Goal: Task Accomplishment & Management: Use online tool/utility

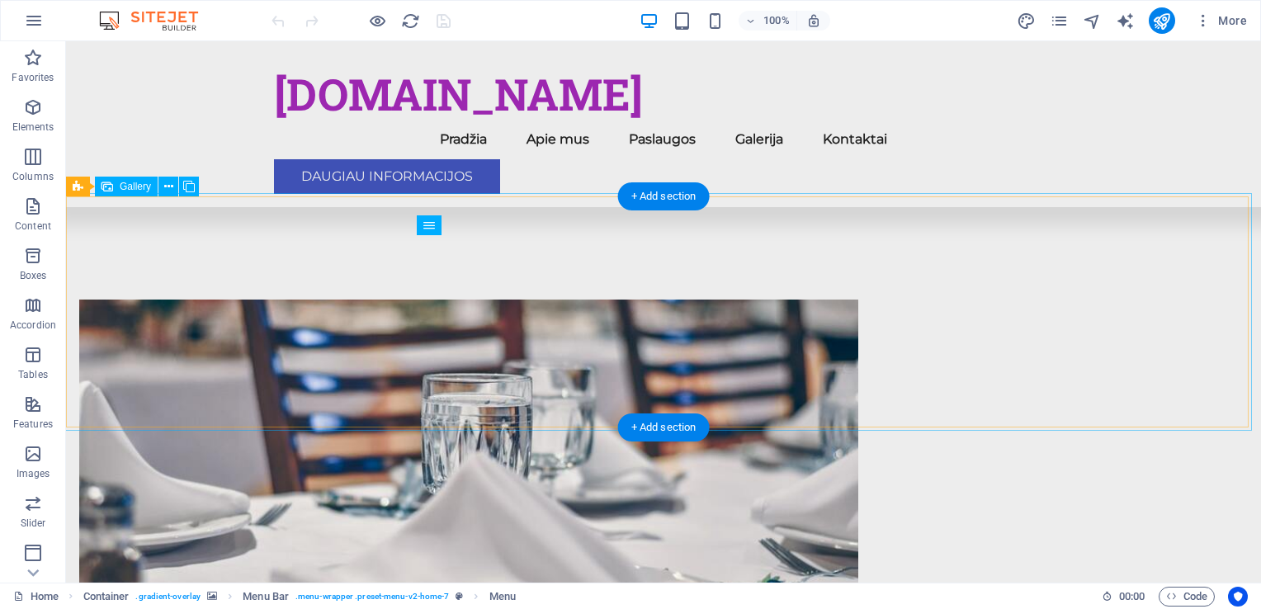
scroll to position [802, 0]
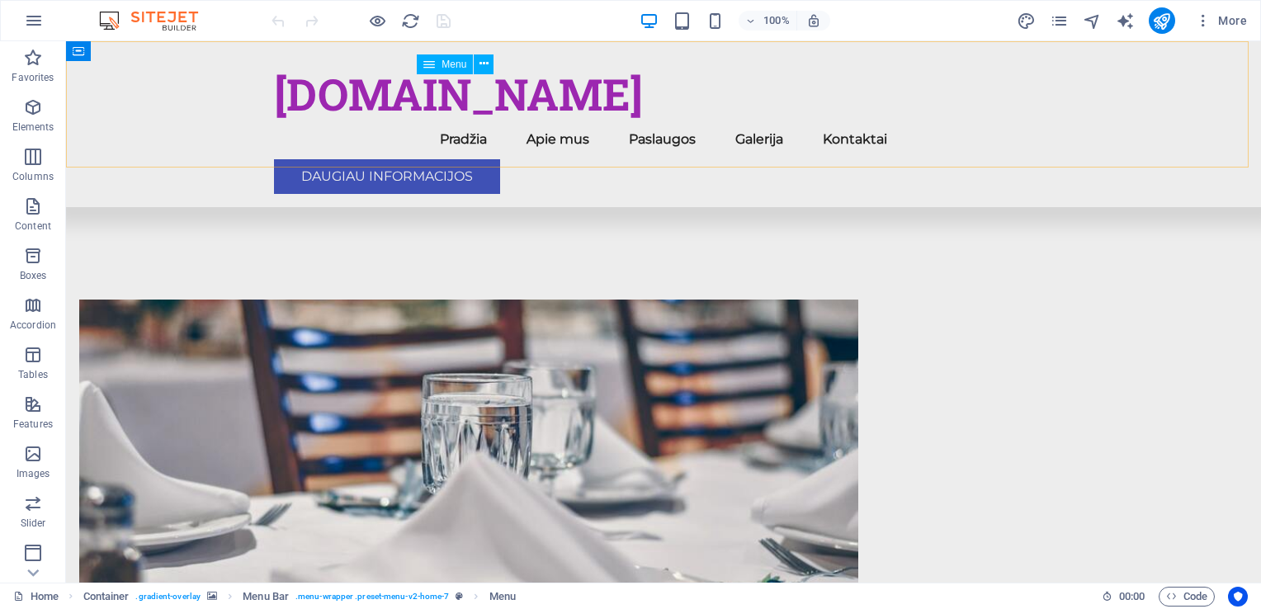
click at [930, 120] on nav "Pradžia Apie mus Paslaugos Galerija Kontaktai" at bounding box center [663, 140] width 779 height 40
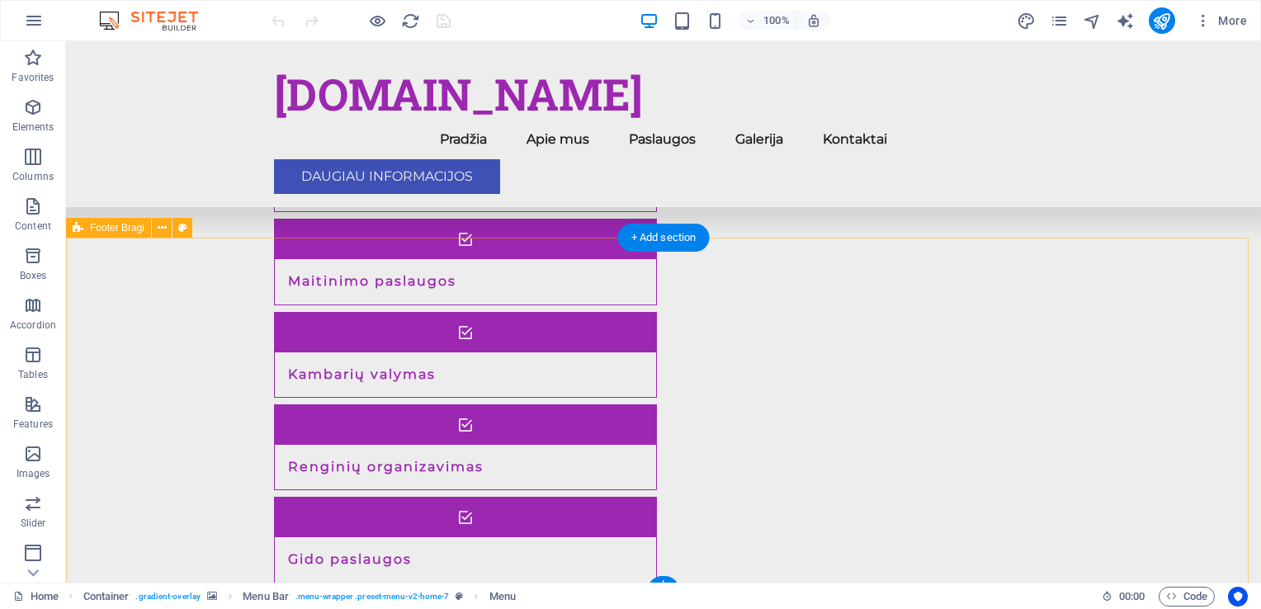
scroll to position [1793, 0]
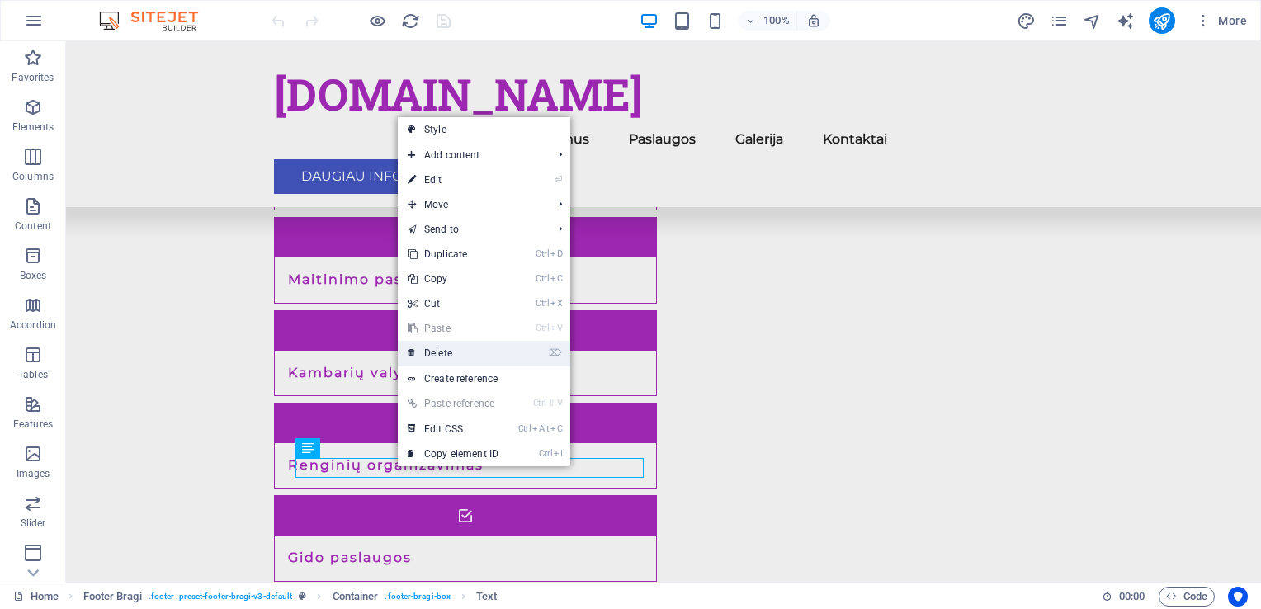
click at [445, 347] on link "⌦ Delete" at bounding box center [453, 353] width 111 height 25
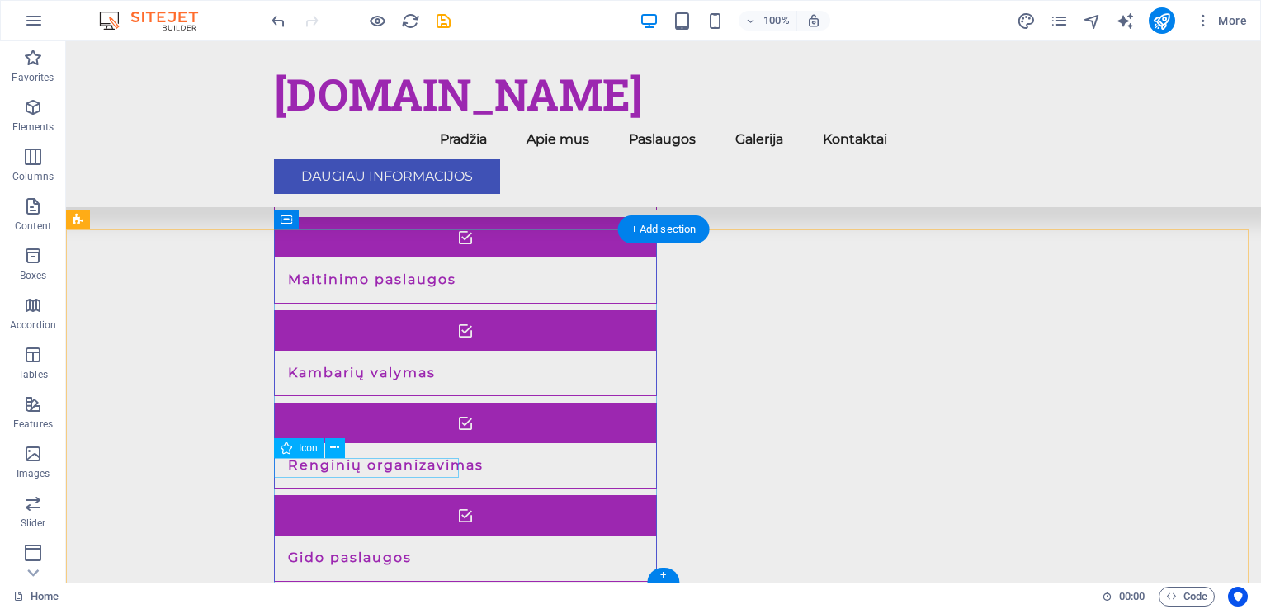
select select "xMidYMid"
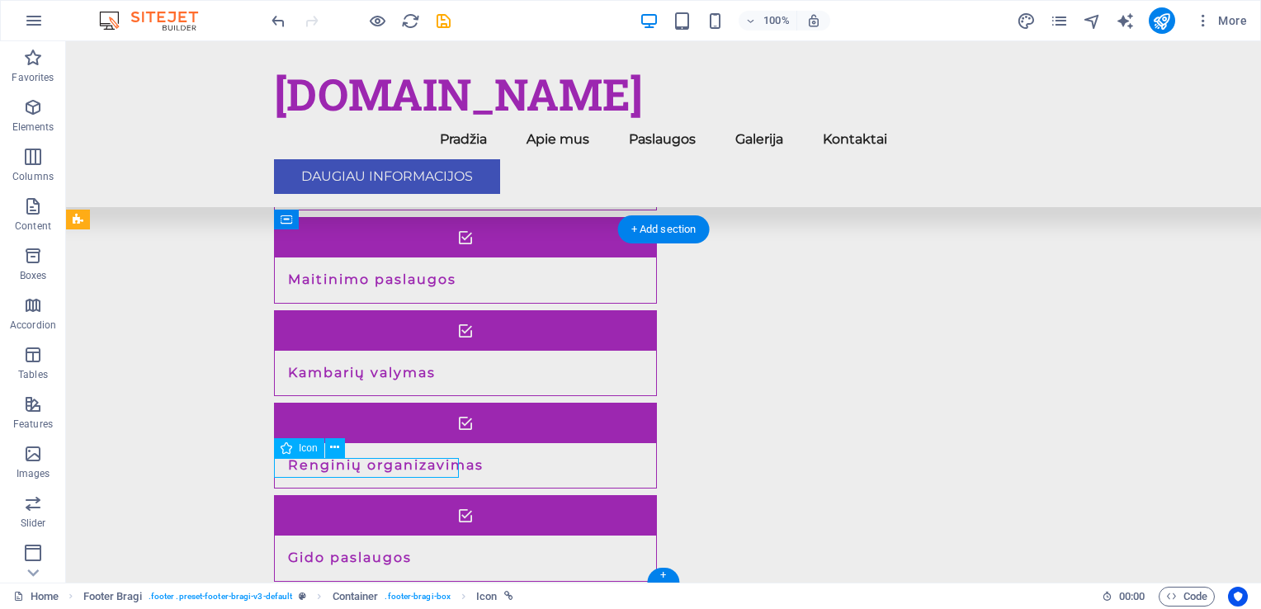
select select "px"
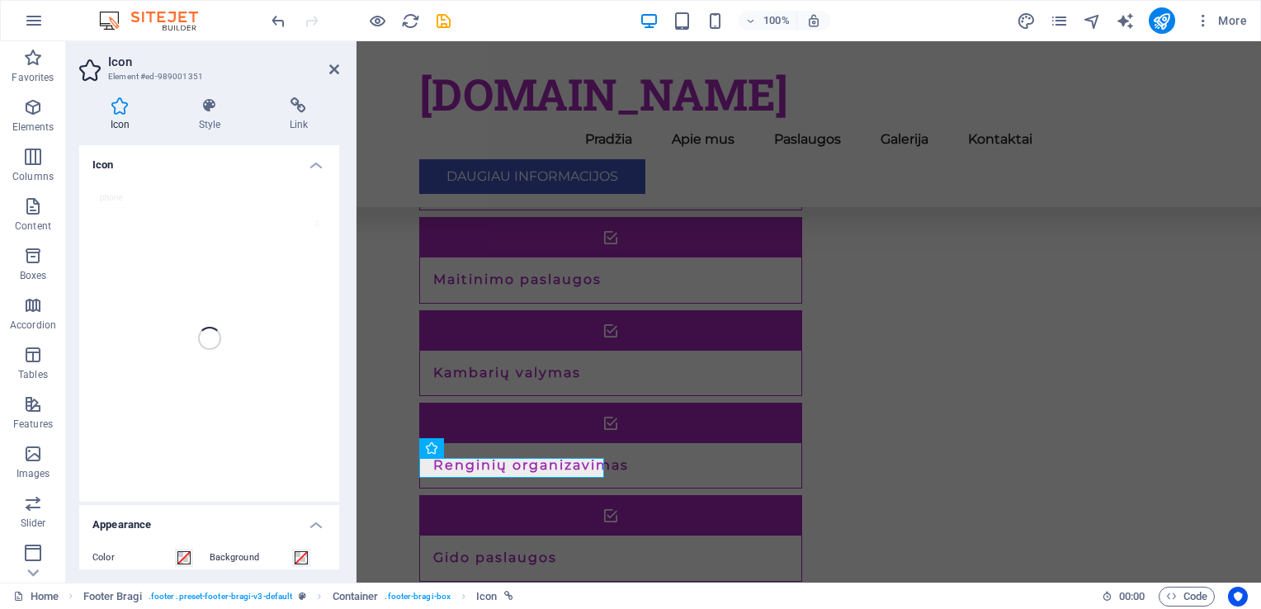
scroll to position [1734, 0]
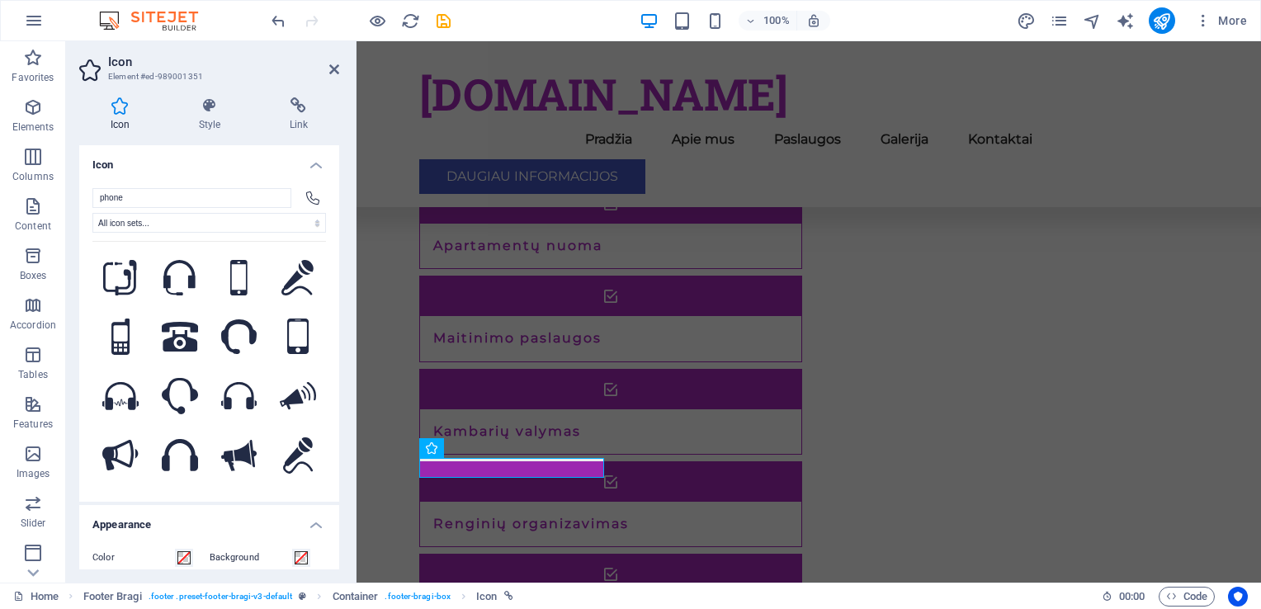
click at [136, 199] on input "phone" at bounding box center [191, 198] width 199 height 20
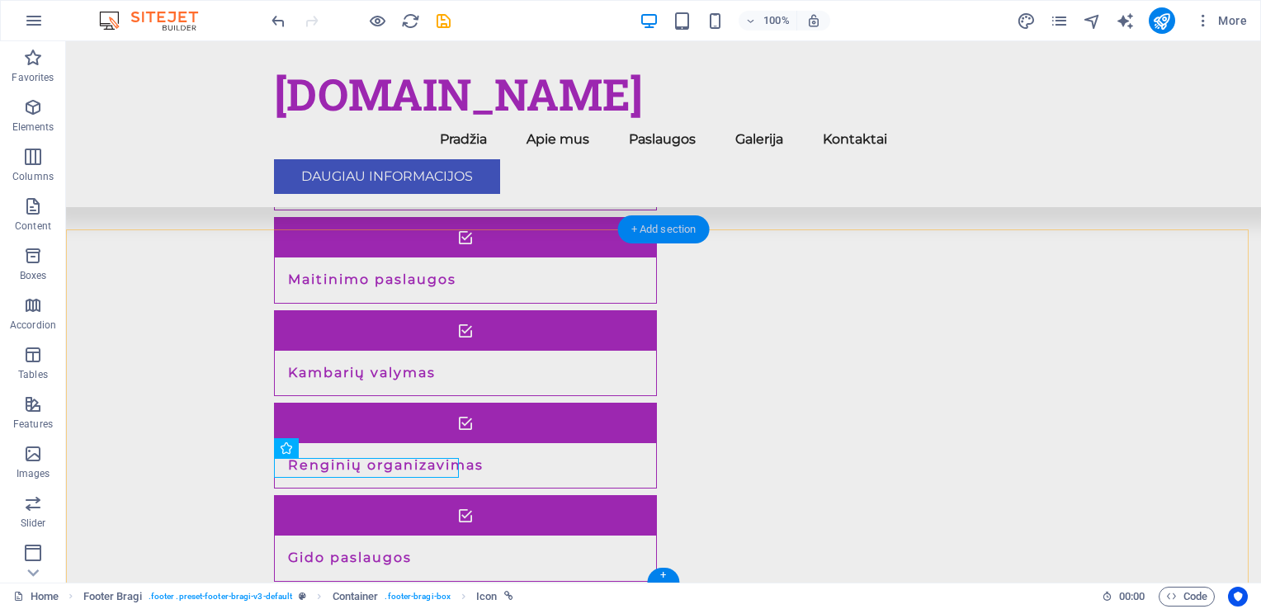
click at [676, 229] on div "+ Add section" at bounding box center [664, 229] width 92 height 28
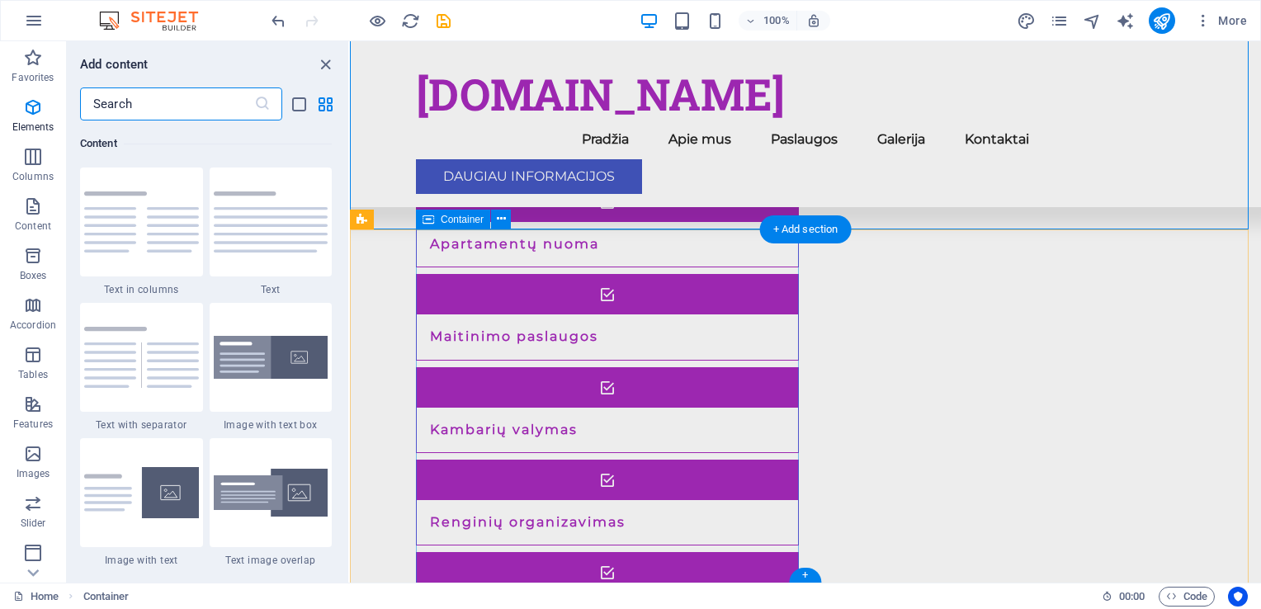
scroll to position [2888, 0]
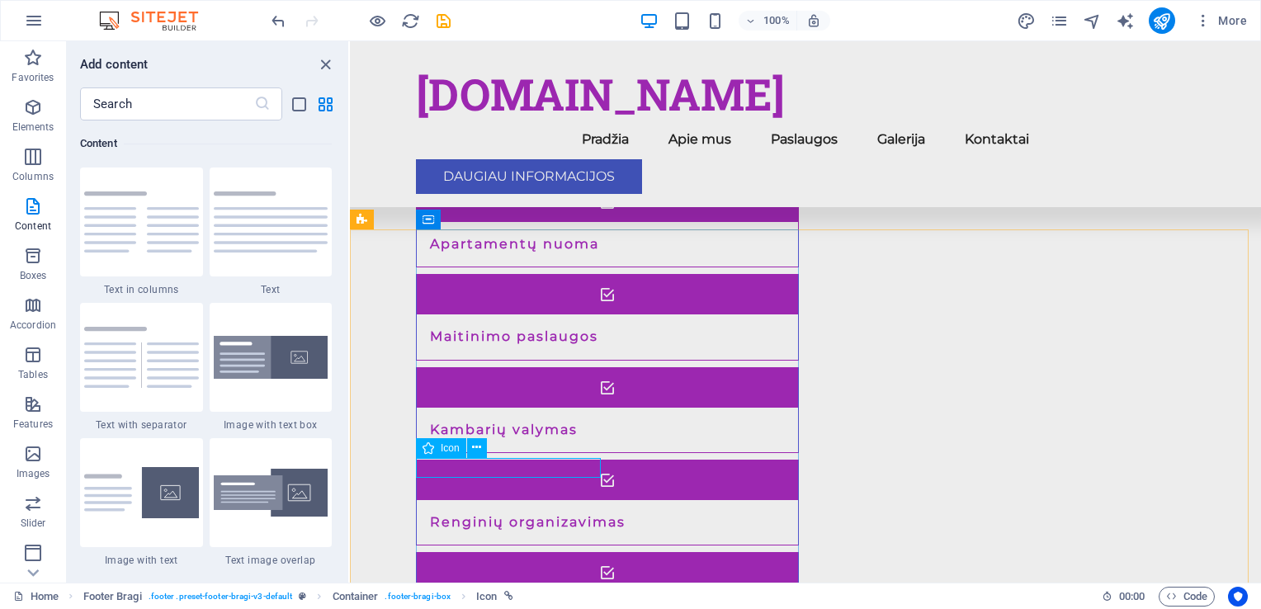
click at [446, 450] on span "Icon" at bounding box center [450, 448] width 19 height 10
click at [374, 221] on span "Footer Bragi" at bounding box center [401, 220] width 54 height 10
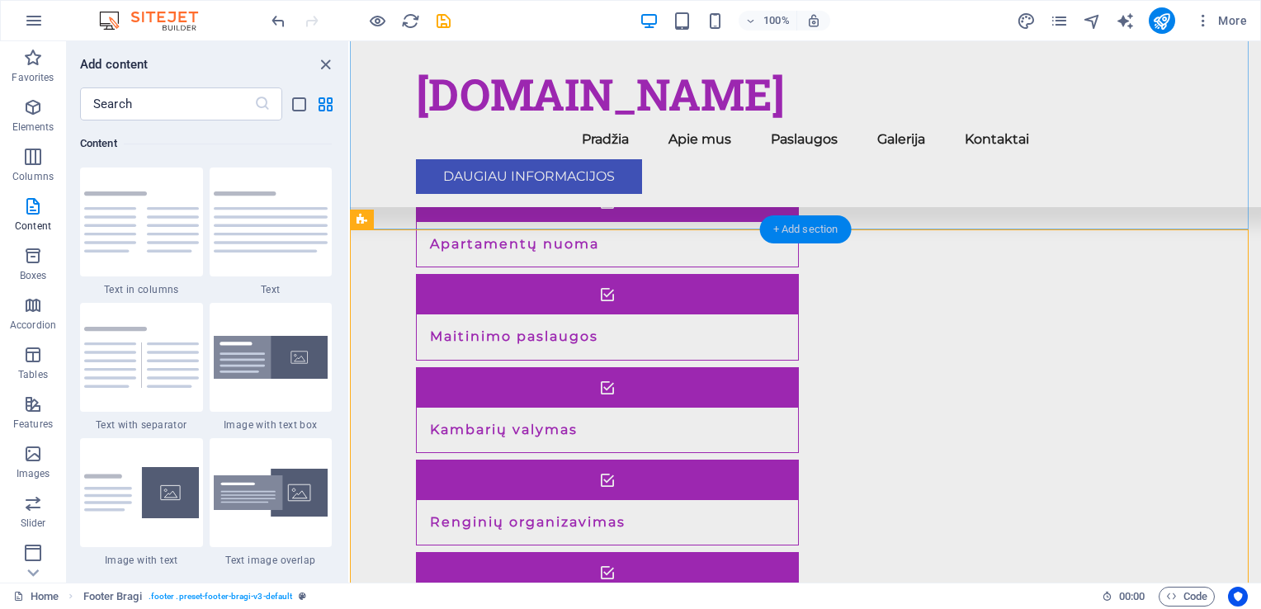
click at [792, 226] on div "+ Add section" at bounding box center [806, 229] width 92 height 28
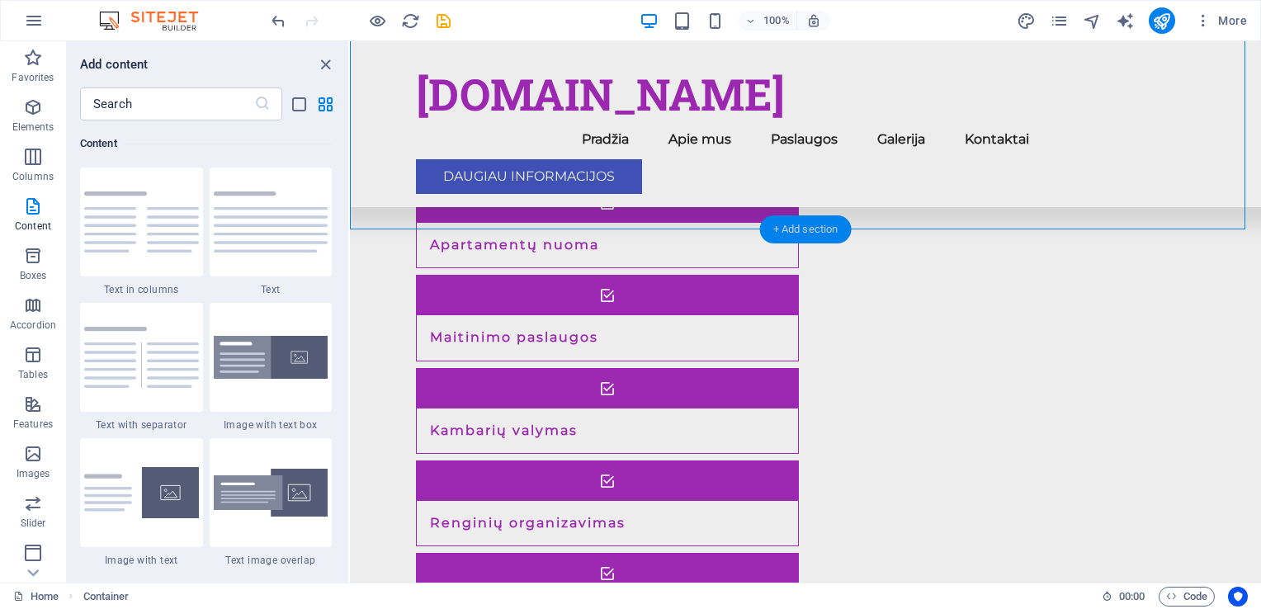
scroll to position [1736, 0]
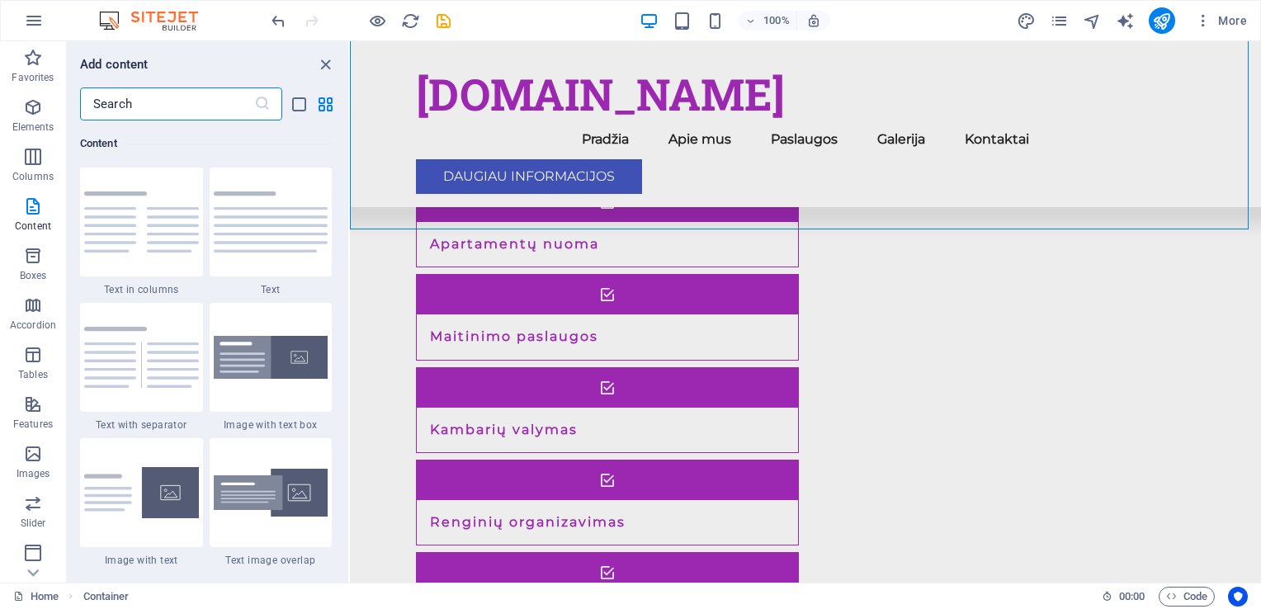
click at [121, 106] on input "text" at bounding box center [167, 103] width 174 height 33
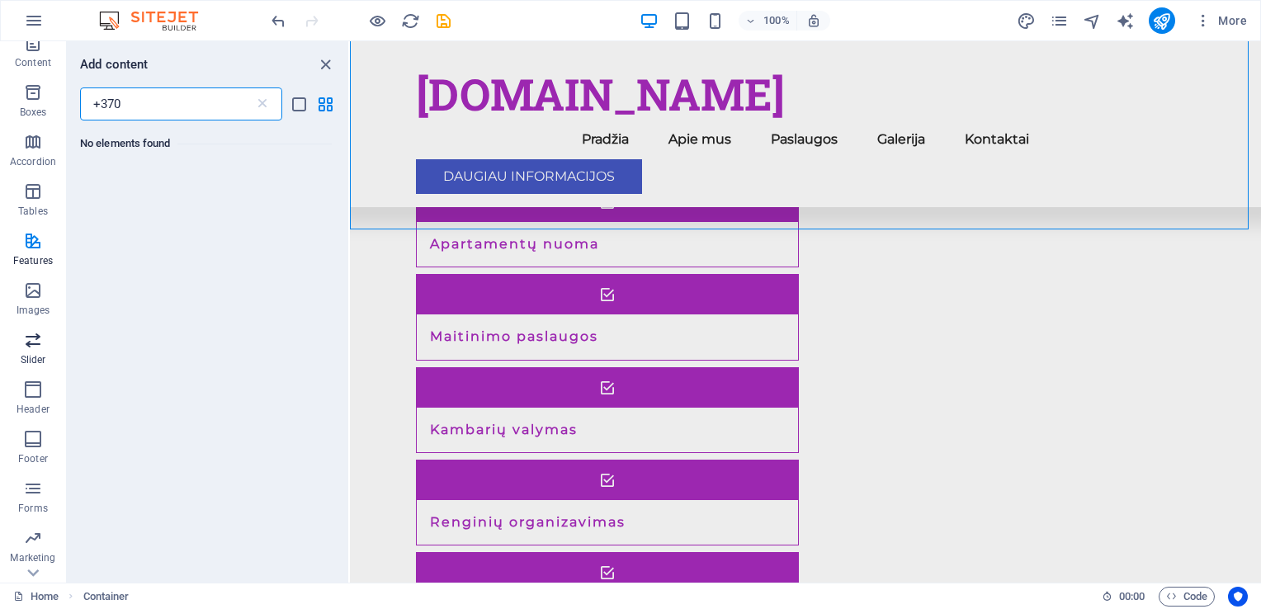
scroll to position [165, 0]
type input "+370"
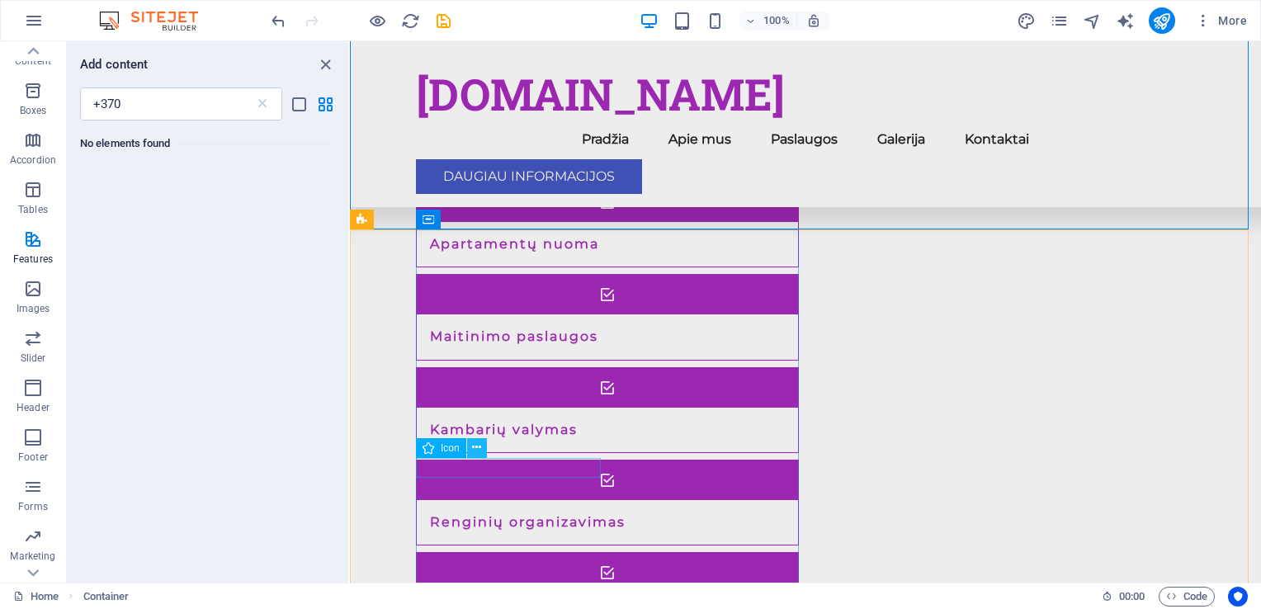
click at [474, 445] on icon at bounding box center [476, 447] width 9 height 17
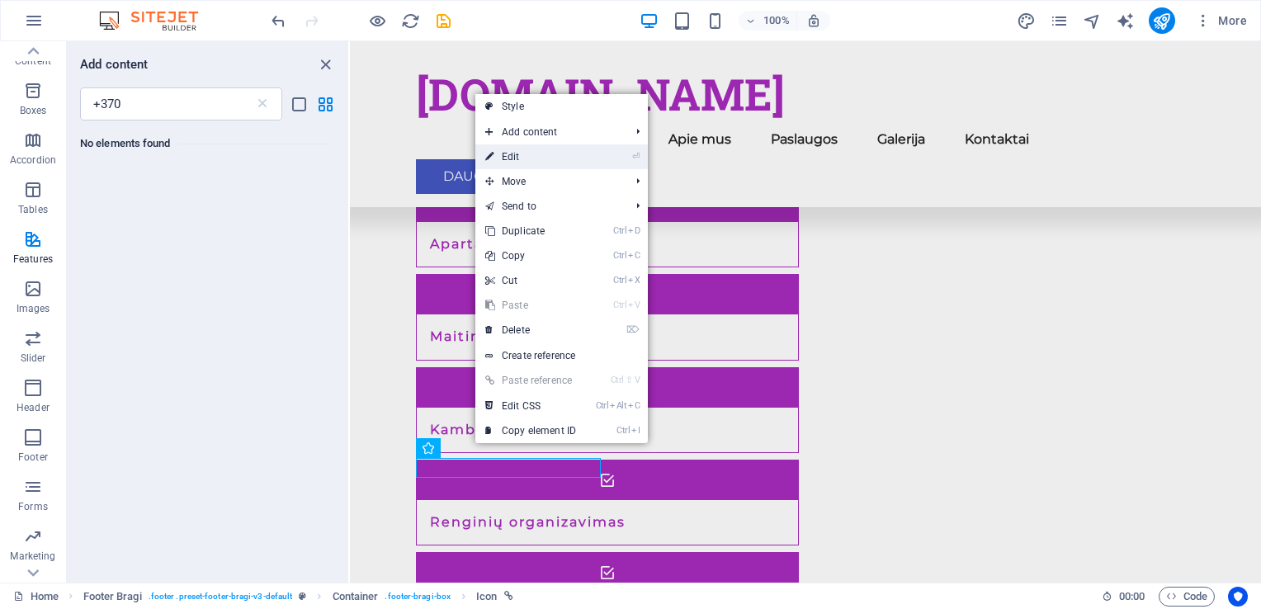
click at [513, 155] on link "⏎ Edit" at bounding box center [530, 156] width 111 height 25
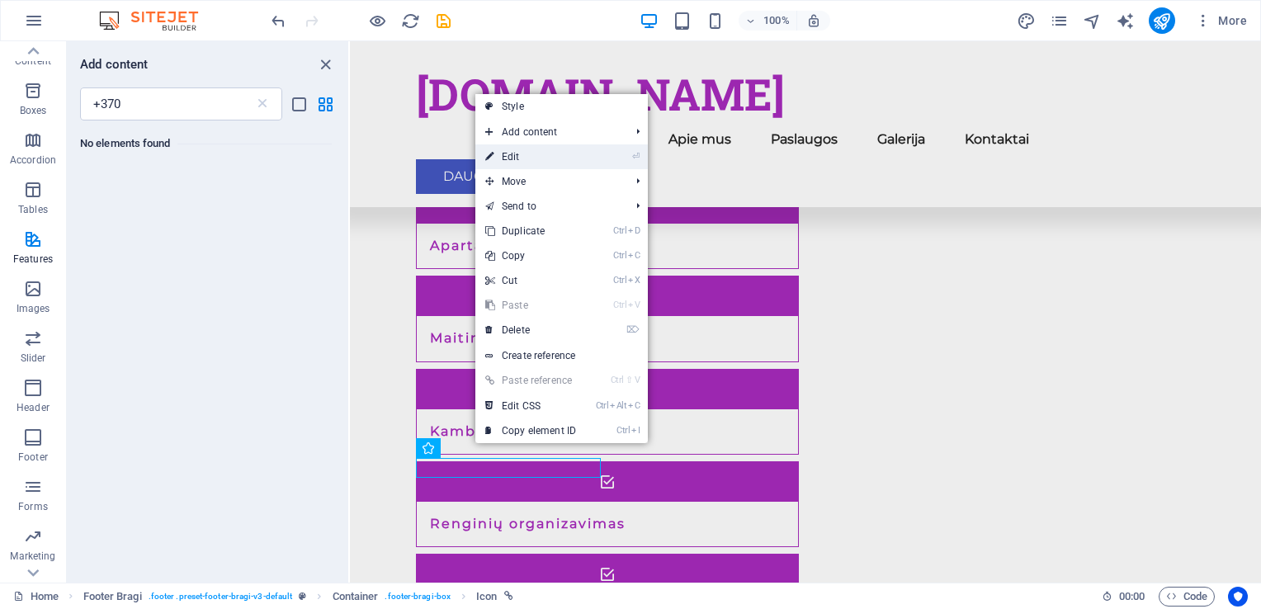
select select "xMidYMid"
select select "px"
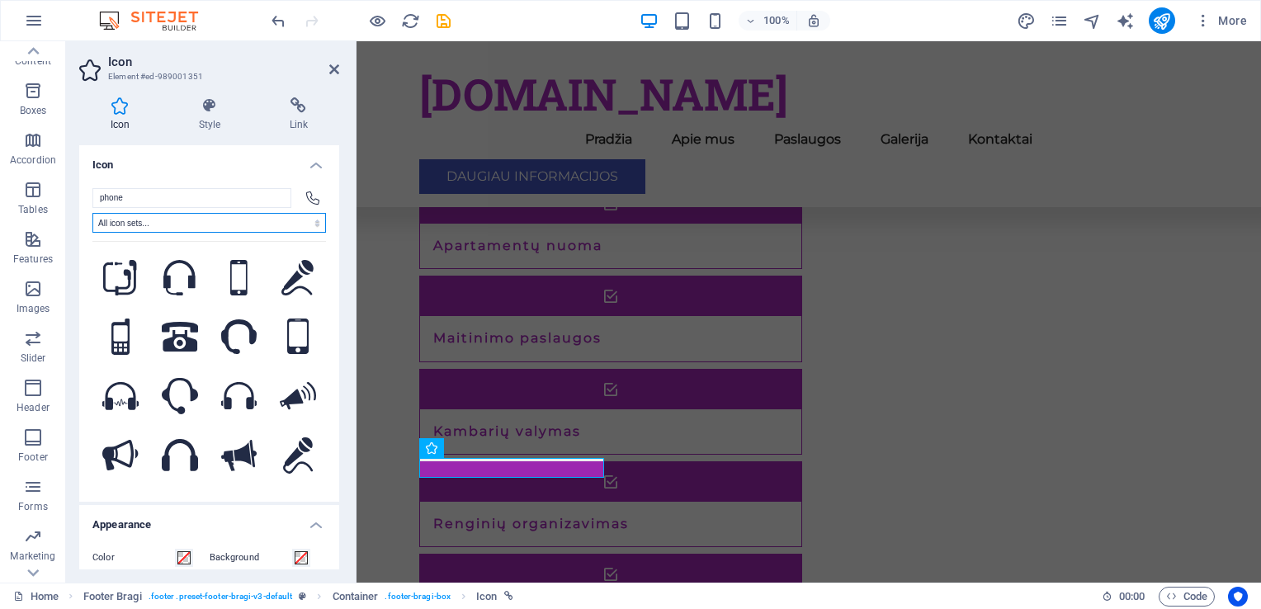
click at [178, 220] on select "All icon sets... IcoFont Ionicons FontAwesome Brands FontAwesome Duotone FontAw…" at bounding box center [209, 223] width 234 height 20
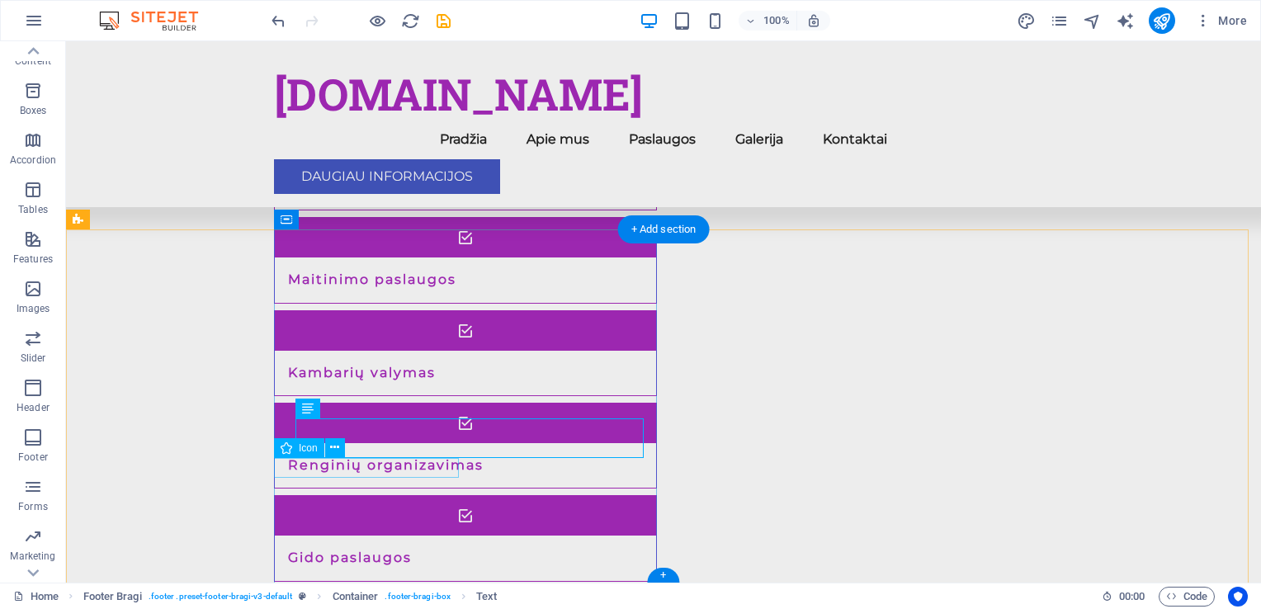
drag, startPoint x: 324, startPoint y: 453, endPoint x: 257, endPoint y: 423, distance: 72.7
click at [324, 453] on div "Icon" at bounding box center [299, 448] width 50 height 20
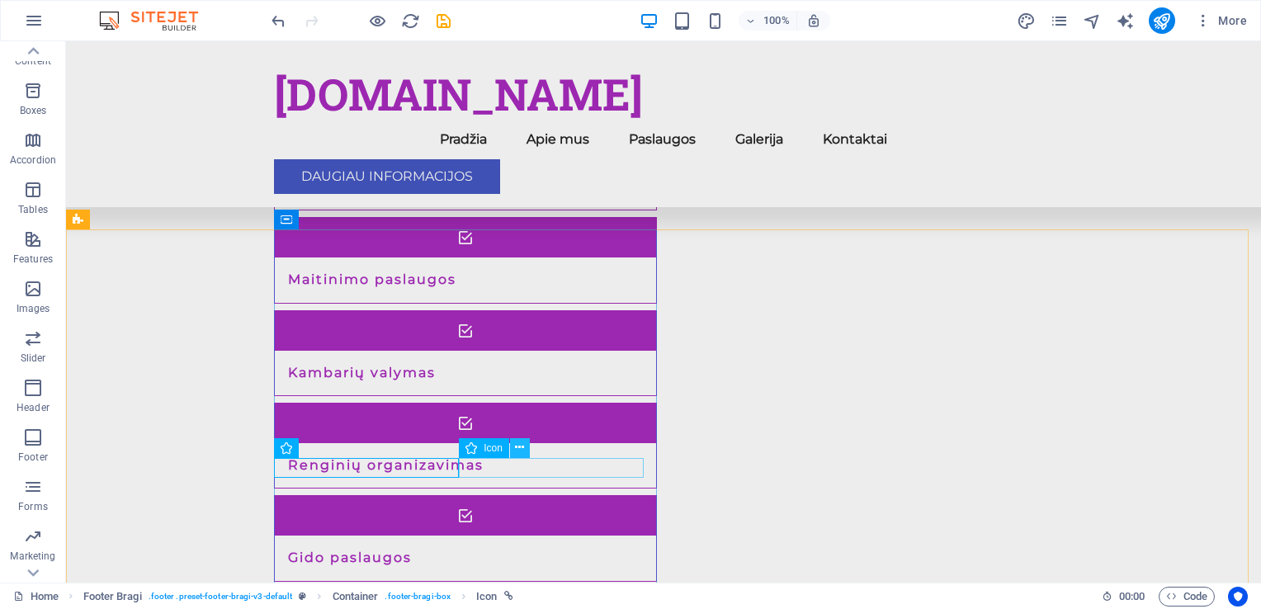
click at [523, 447] on icon at bounding box center [519, 447] width 9 height 17
click at [300, 469] on span "Text" at bounding box center [308, 468] width 18 height 10
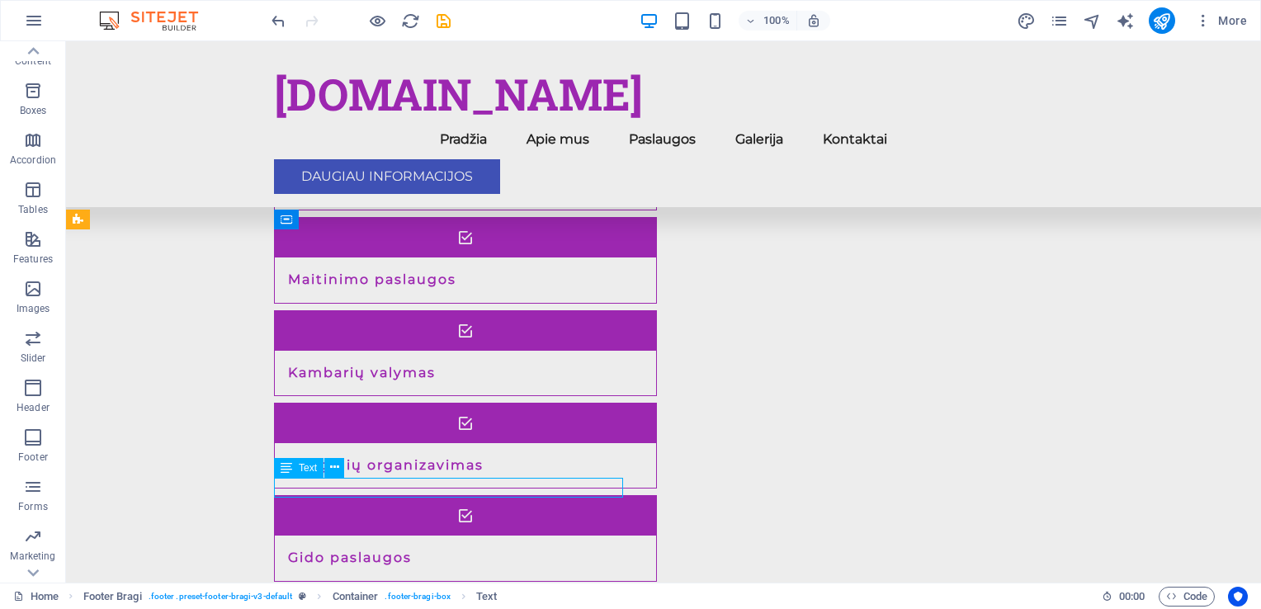
click at [300, 469] on span "Text" at bounding box center [308, 468] width 18 height 10
click at [339, 464] on button at bounding box center [334, 468] width 20 height 20
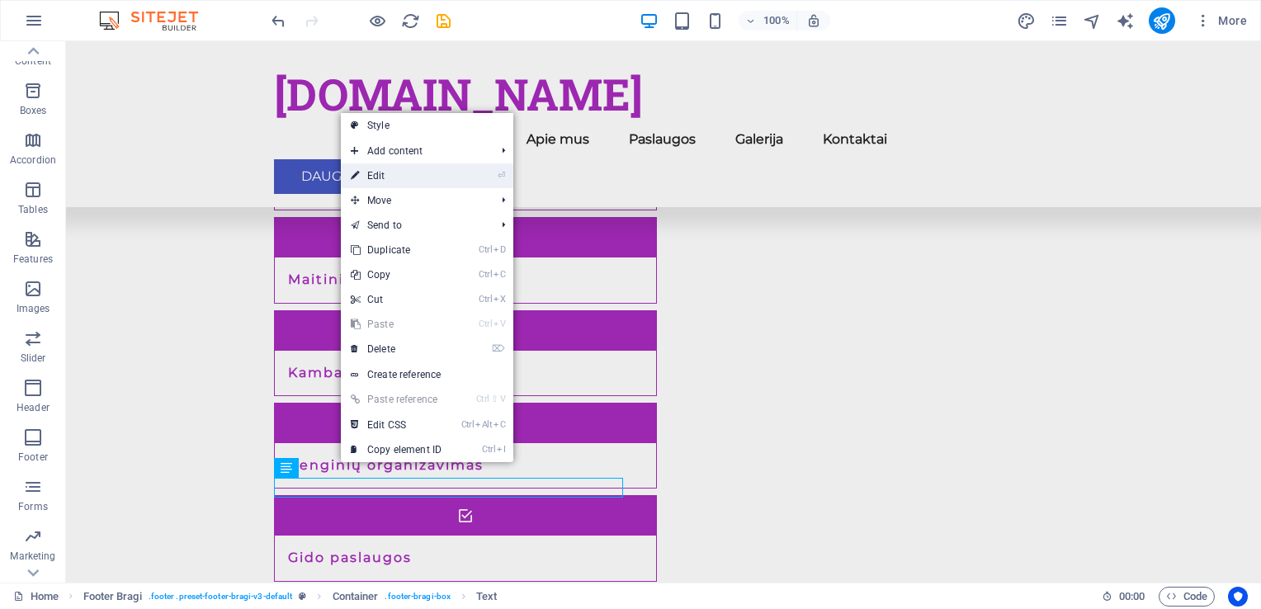
click at [395, 177] on link "⏎ Edit" at bounding box center [396, 175] width 111 height 25
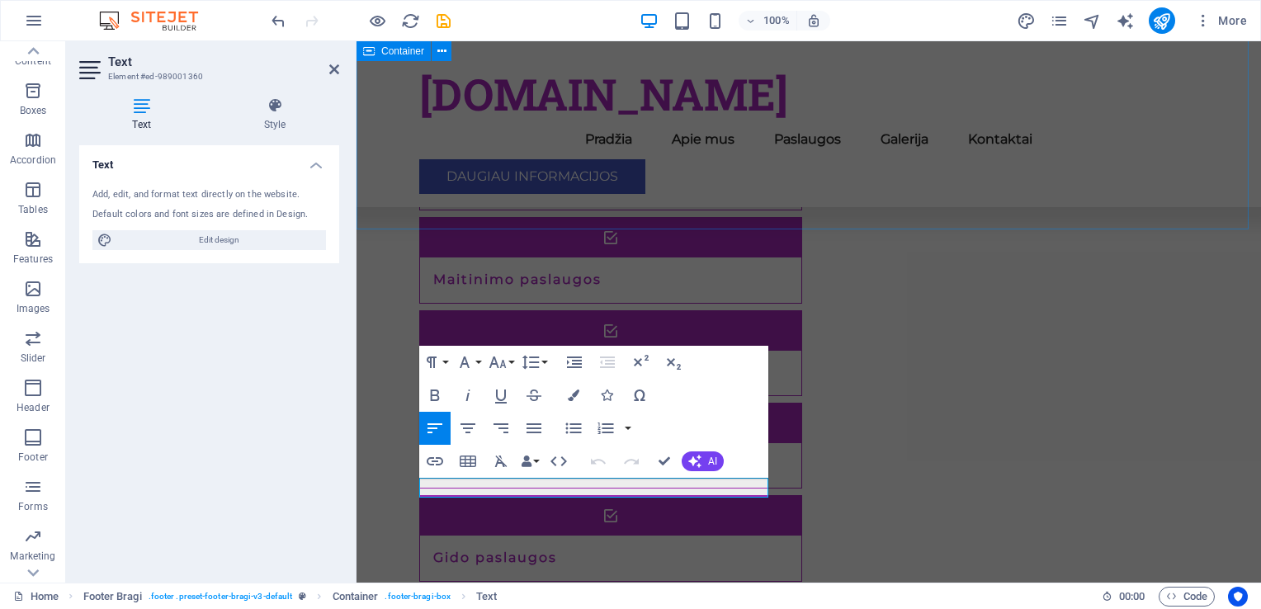
scroll to position [1734, 0]
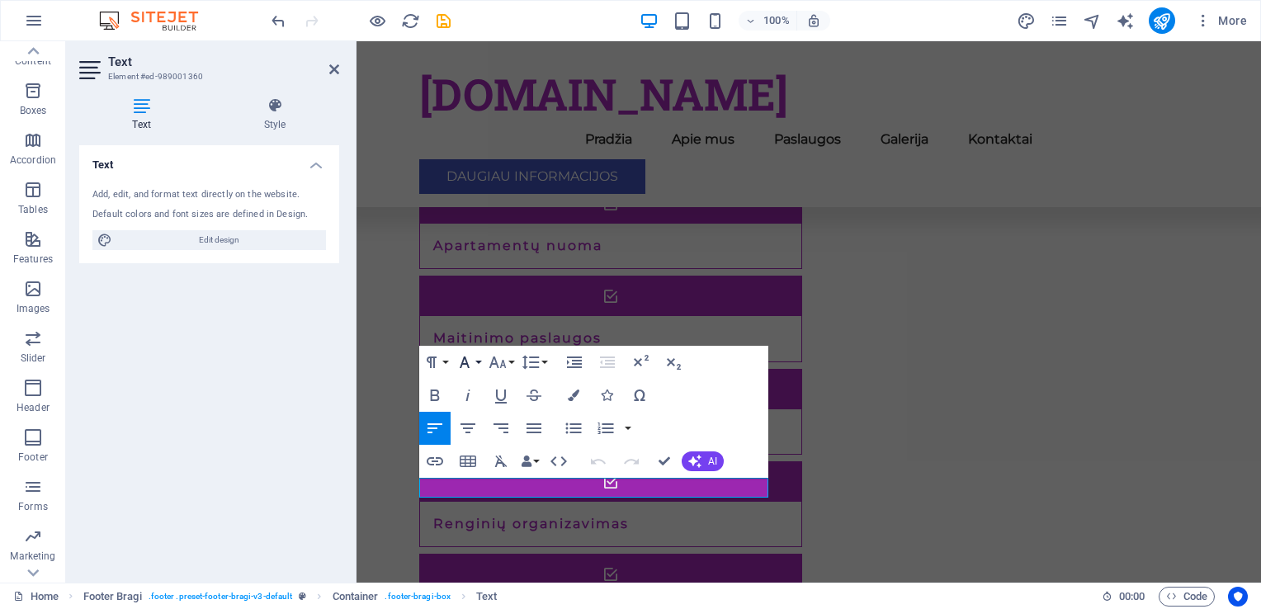
click at [465, 362] on icon "button" at bounding box center [465, 362] width 20 height 20
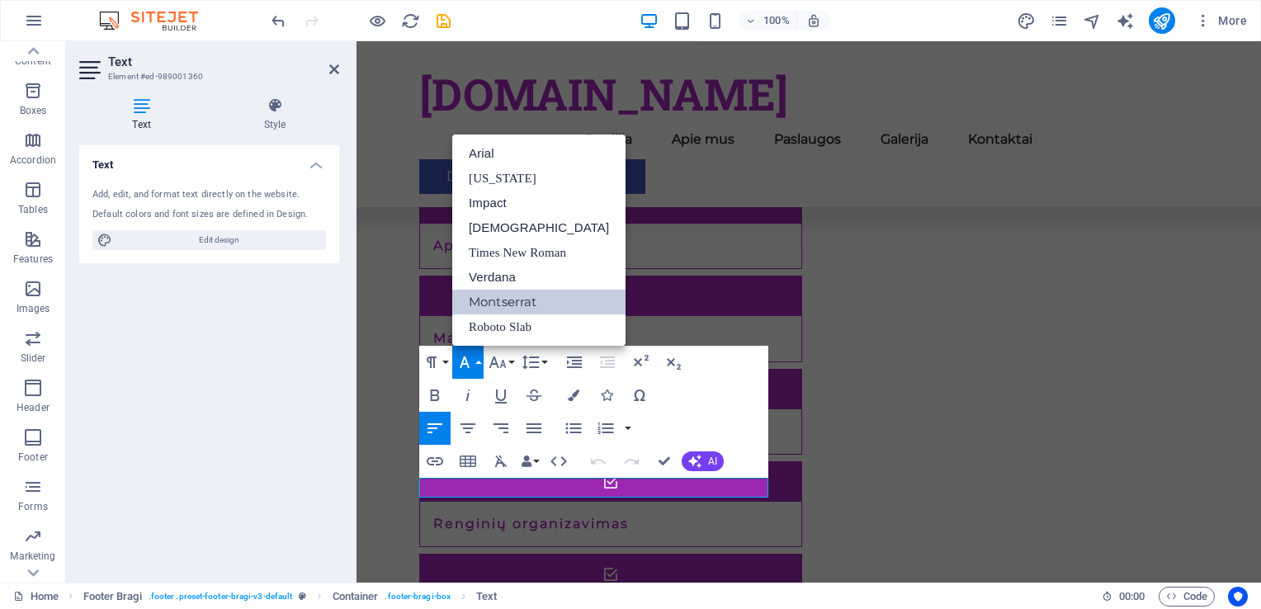
scroll to position [0, 0]
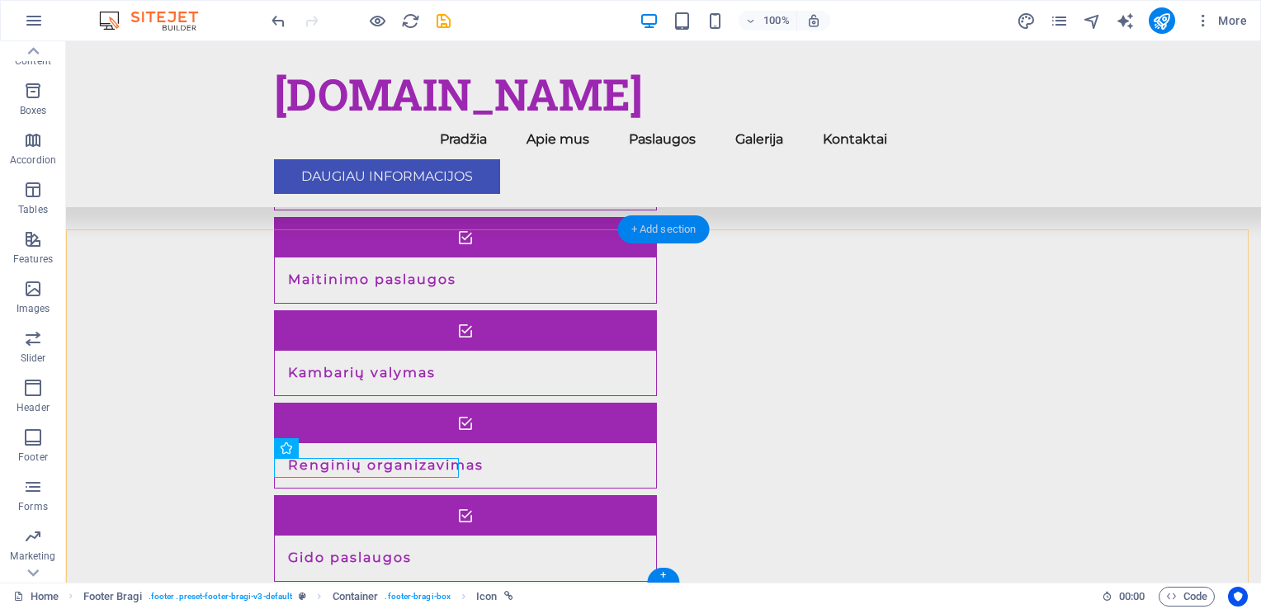
click at [659, 226] on div "+ Add section" at bounding box center [664, 229] width 92 height 28
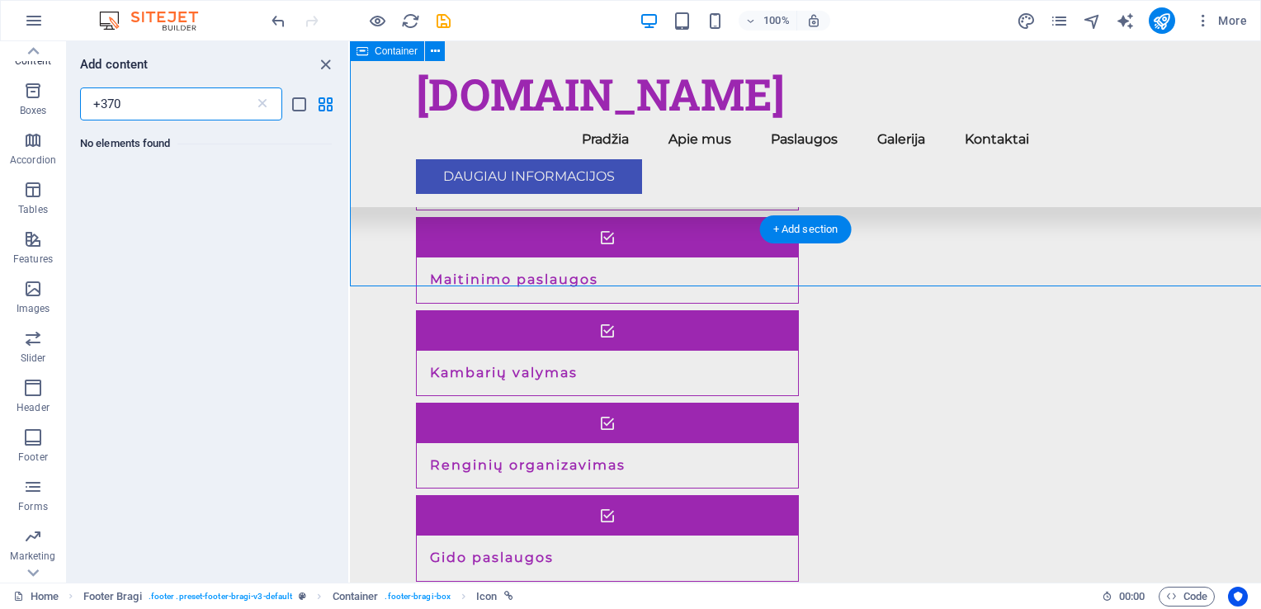
scroll to position [1736, 0]
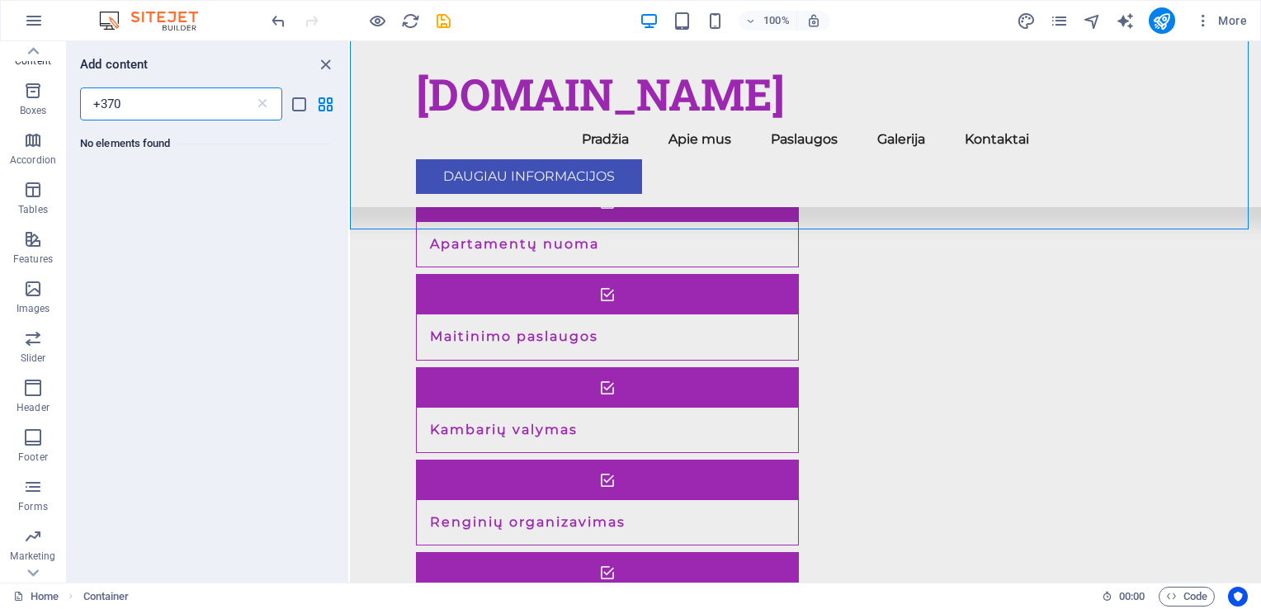
click at [215, 98] on input "+370" at bounding box center [167, 103] width 174 height 33
type input "[PHONE_NUMBER]"
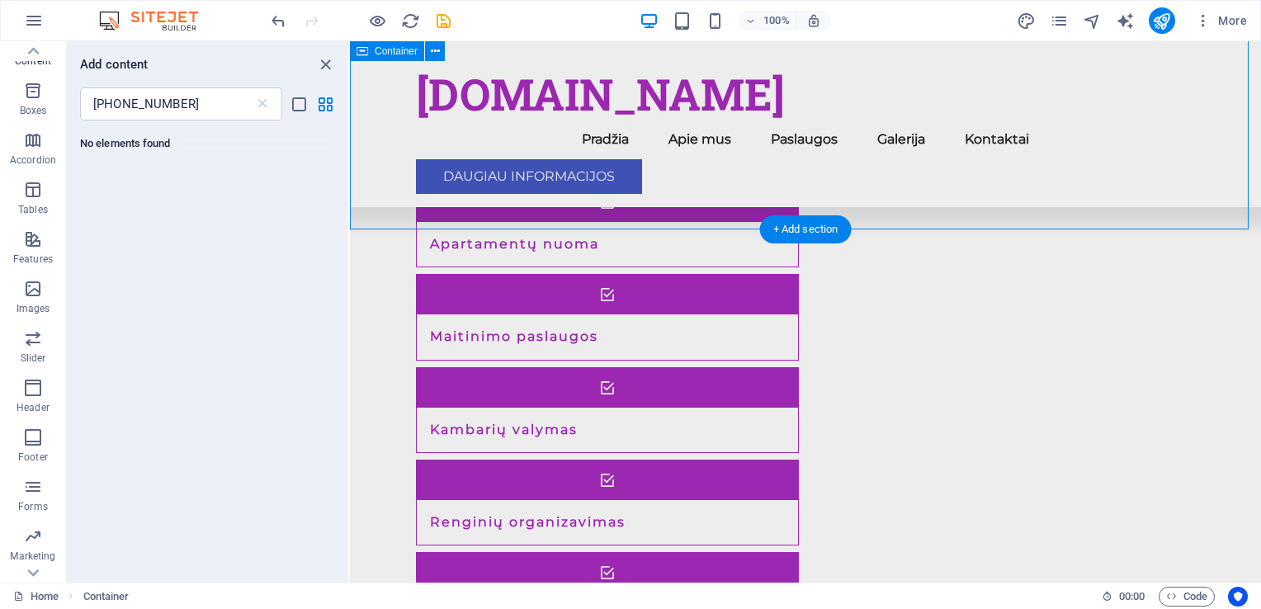
click at [303, 109] on icon "list-view" at bounding box center [299, 104] width 19 height 19
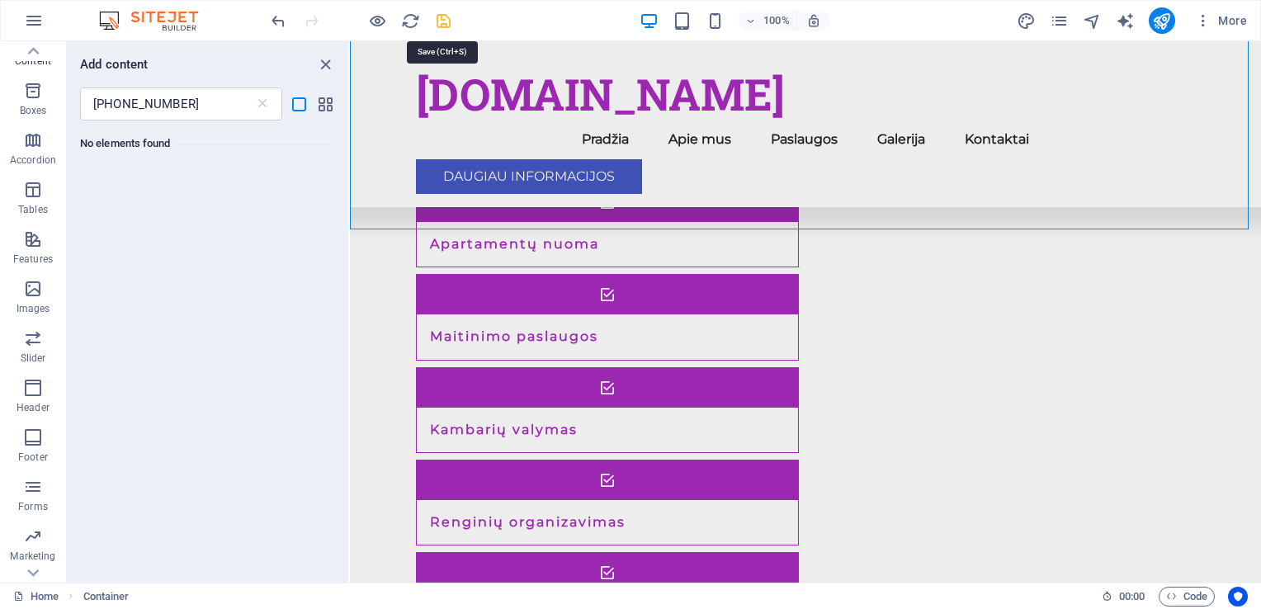
click at [446, 21] on icon "save" at bounding box center [443, 21] width 19 height 19
checkbox input "false"
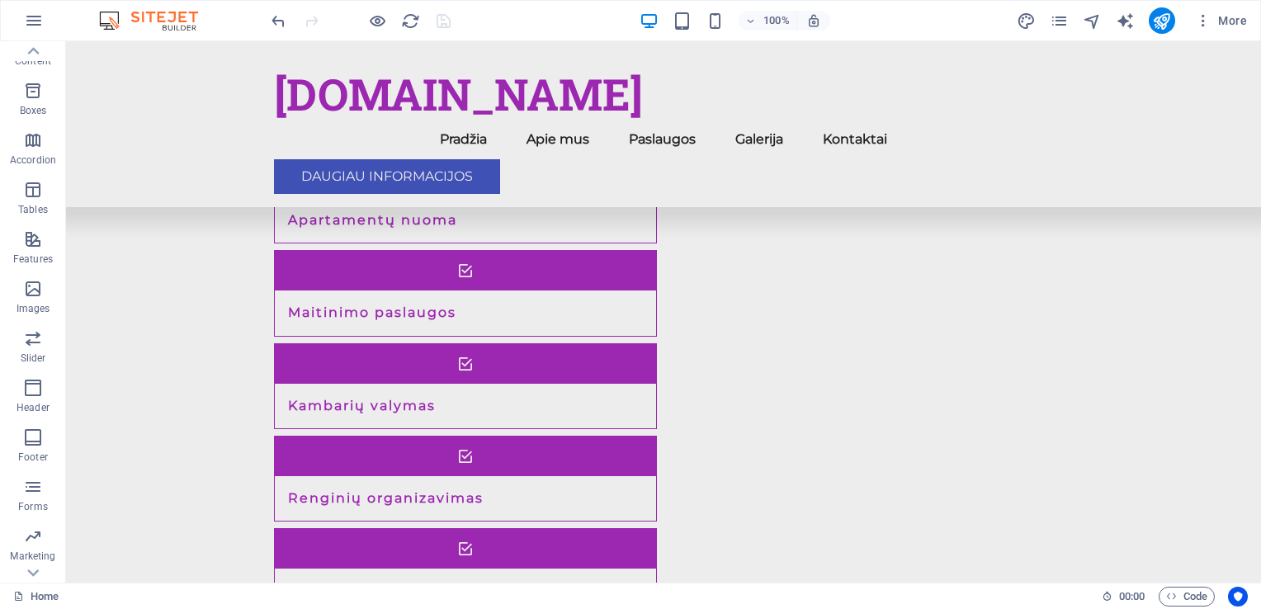
scroll to position [1793, 0]
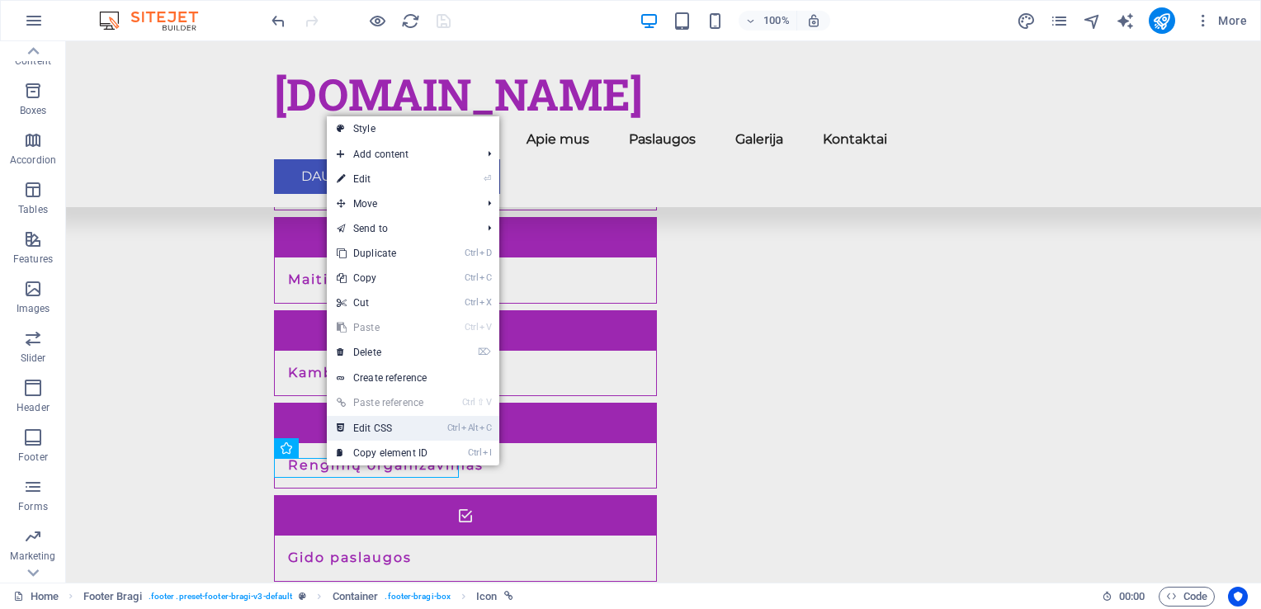
click at [380, 425] on link "Ctrl Alt C Edit CSS" at bounding box center [382, 428] width 111 height 25
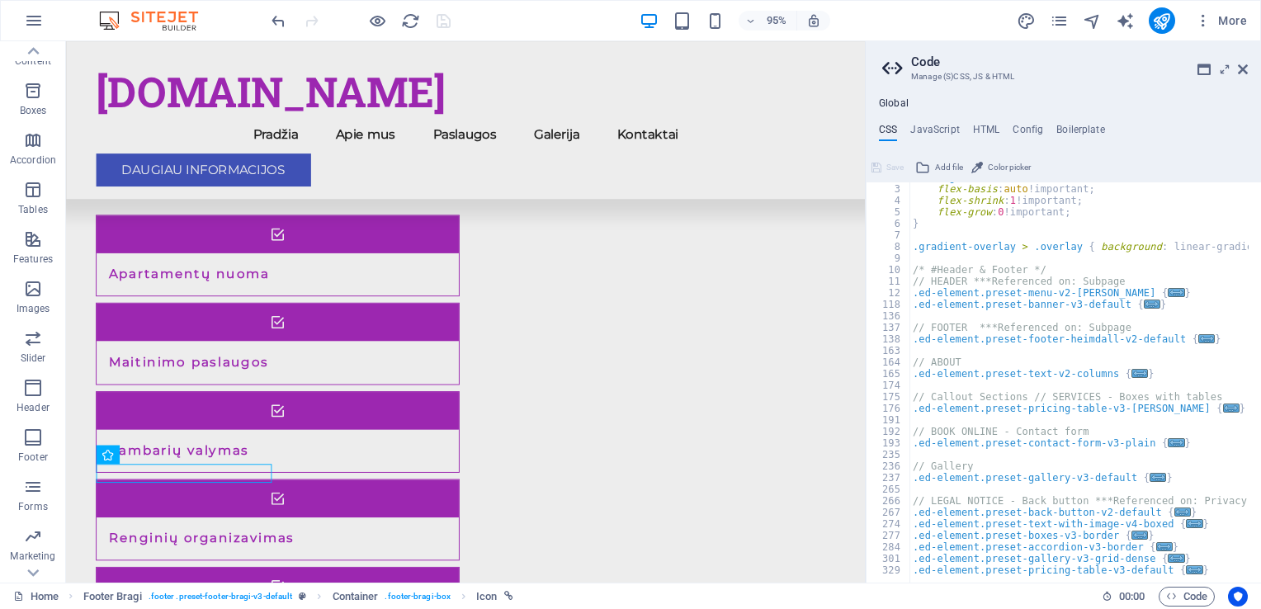
scroll to position [22, 0]
click at [990, 130] on h4 "HTML" at bounding box center [986, 133] width 27 height 18
type textarea "<a href="#main-content" class="wv-link-content button">Skip to main content</a>"
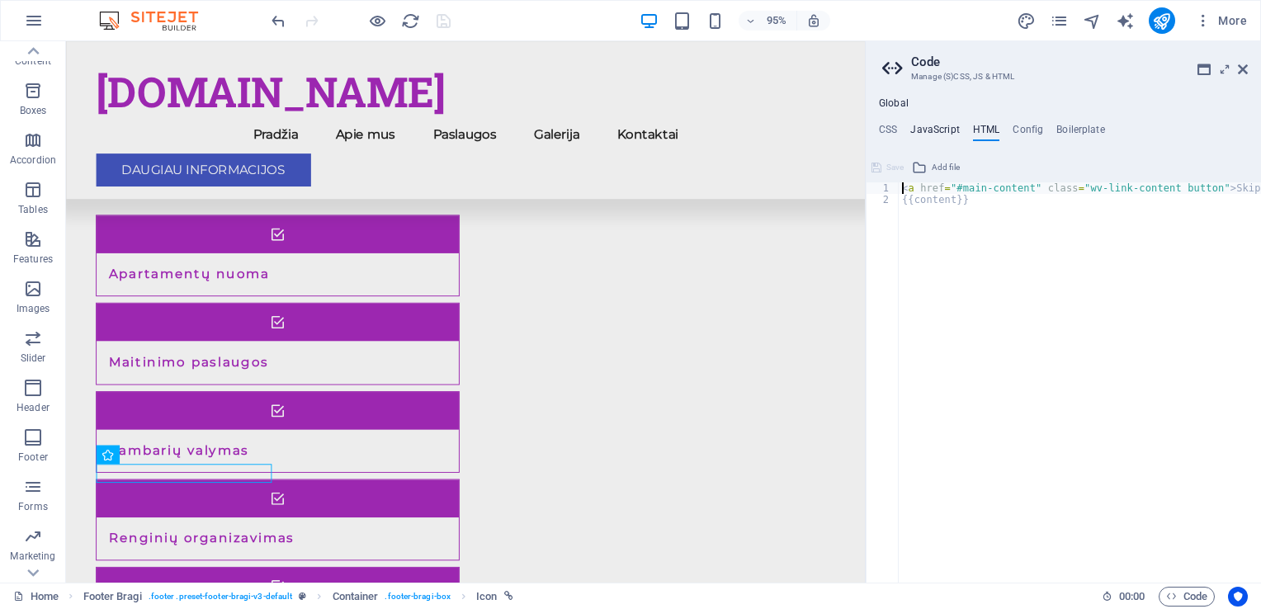
click at [955, 130] on h4 "JavaScript" at bounding box center [934, 133] width 49 height 18
type textarea "/* JS for preset "Menu V2" */"
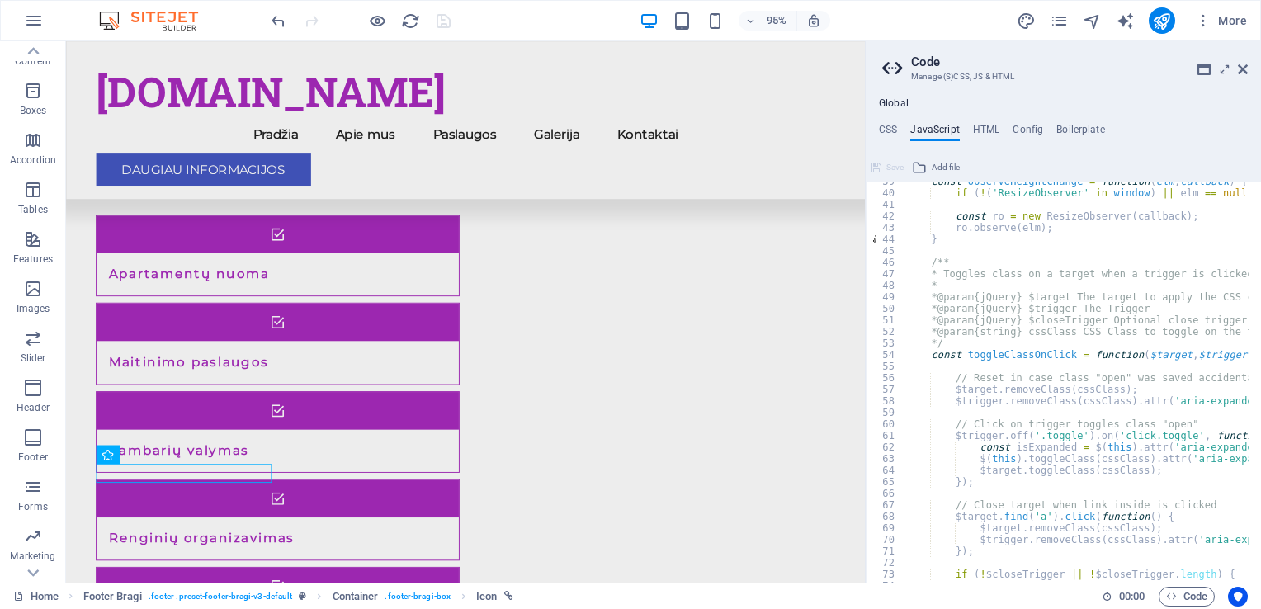
scroll to position [693, 0]
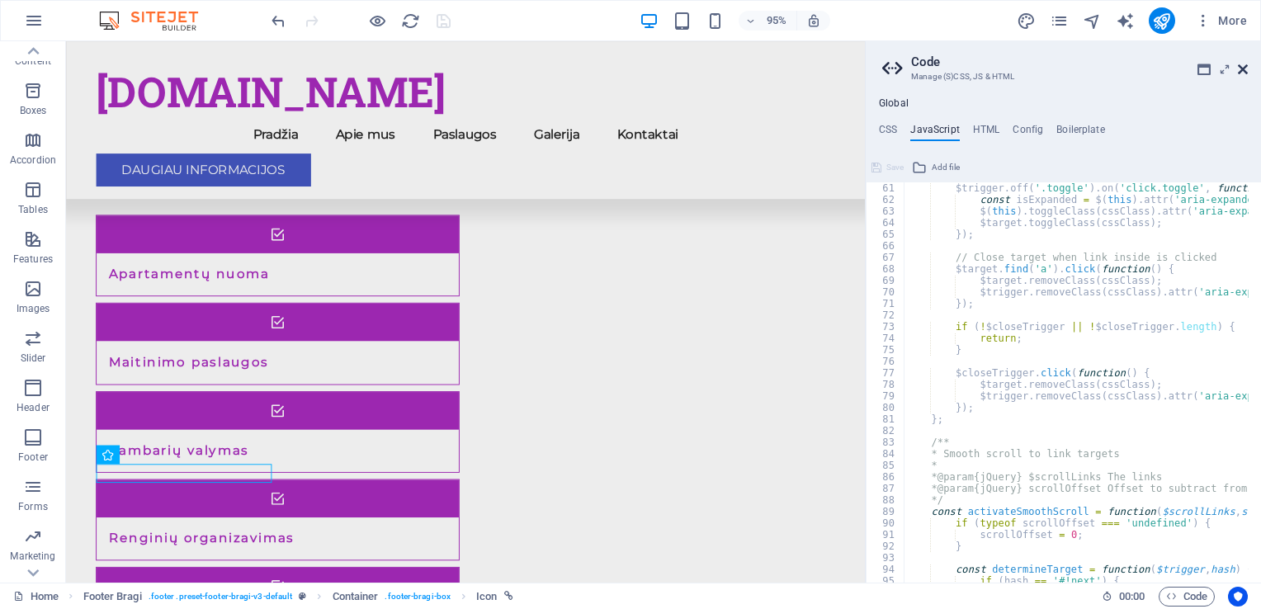
click at [1245, 72] on icon at bounding box center [1243, 69] width 10 height 13
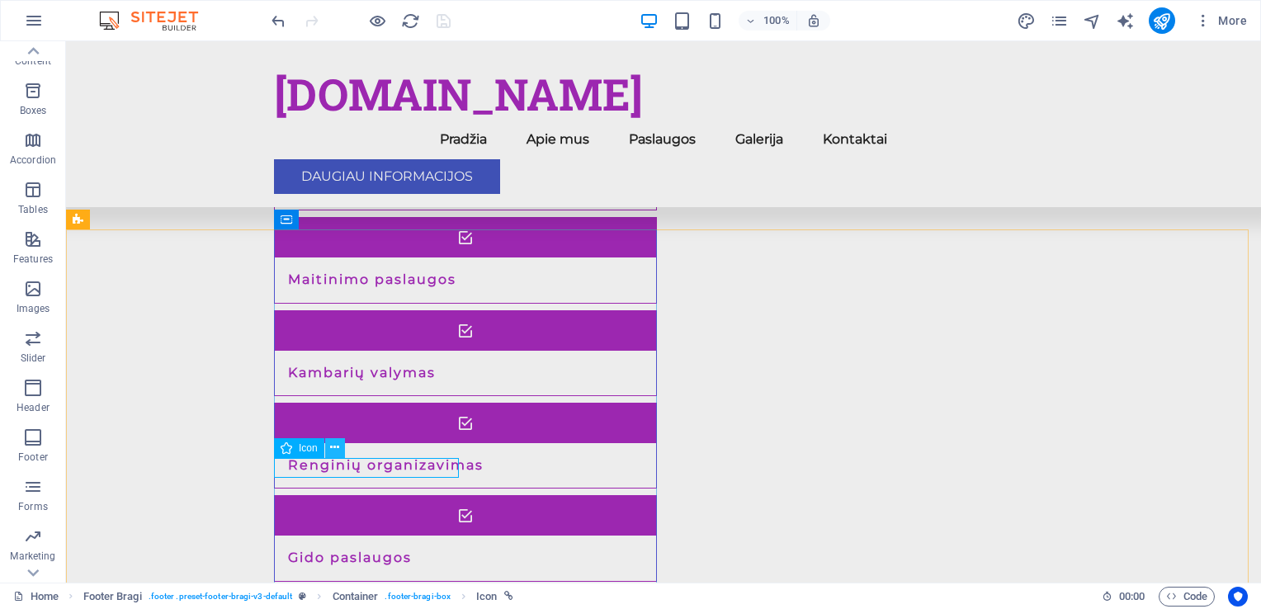
click at [331, 454] on icon at bounding box center [334, 447] width 9 height 17
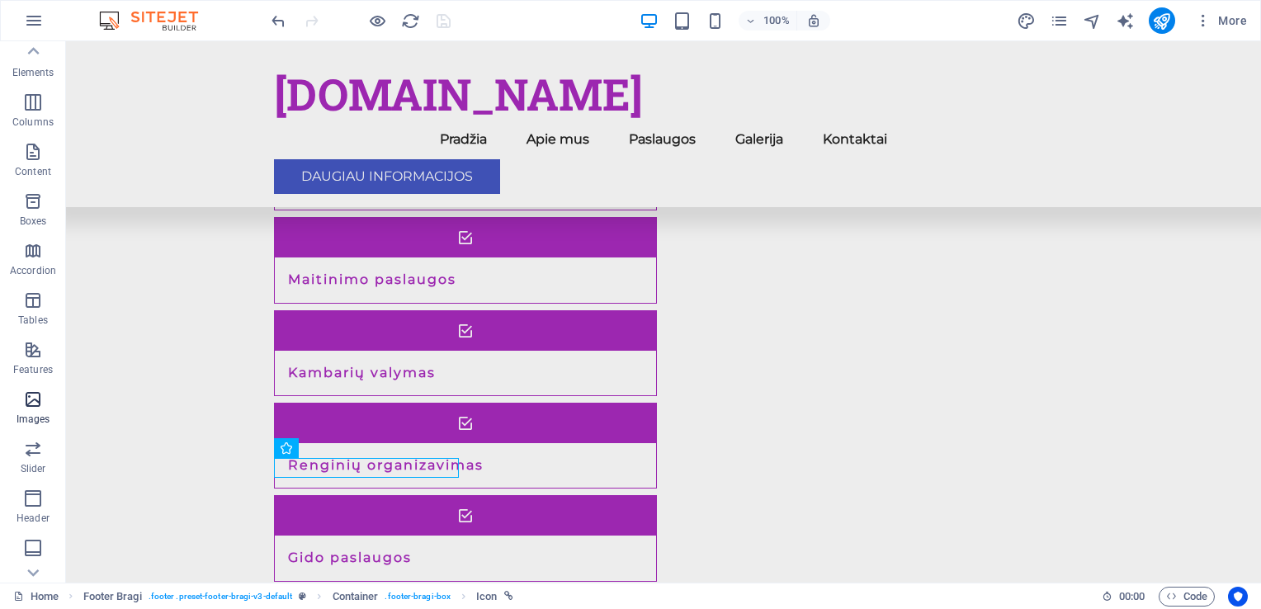
scroll to position [0, 0]
click at [53, 111] on span "Elements" at bounding box center [33, 117] width 66 height 40
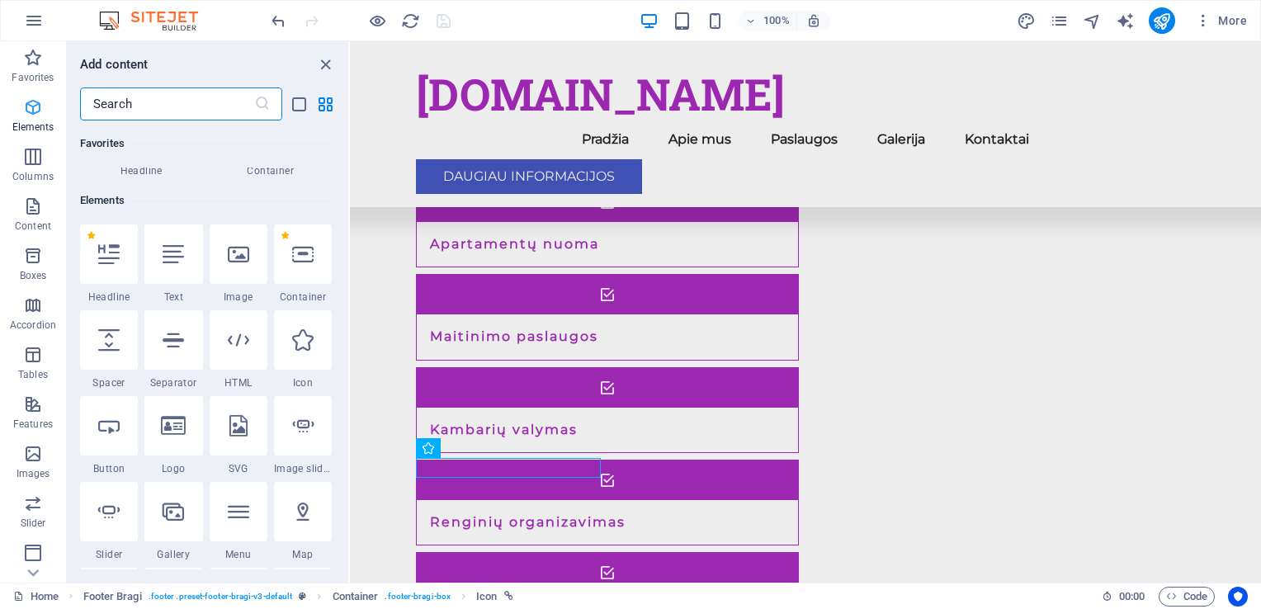
scroll to position [175, 0]
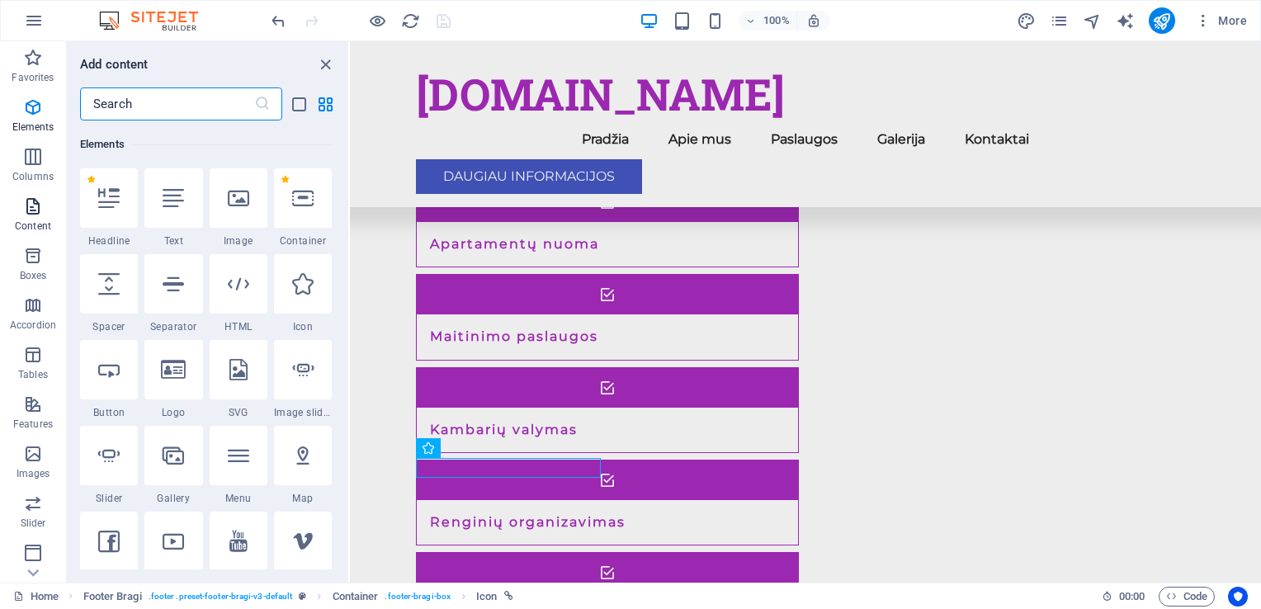
click at [31, 206] on icon "button" at bounding box center [33, 206] width 20 height 20
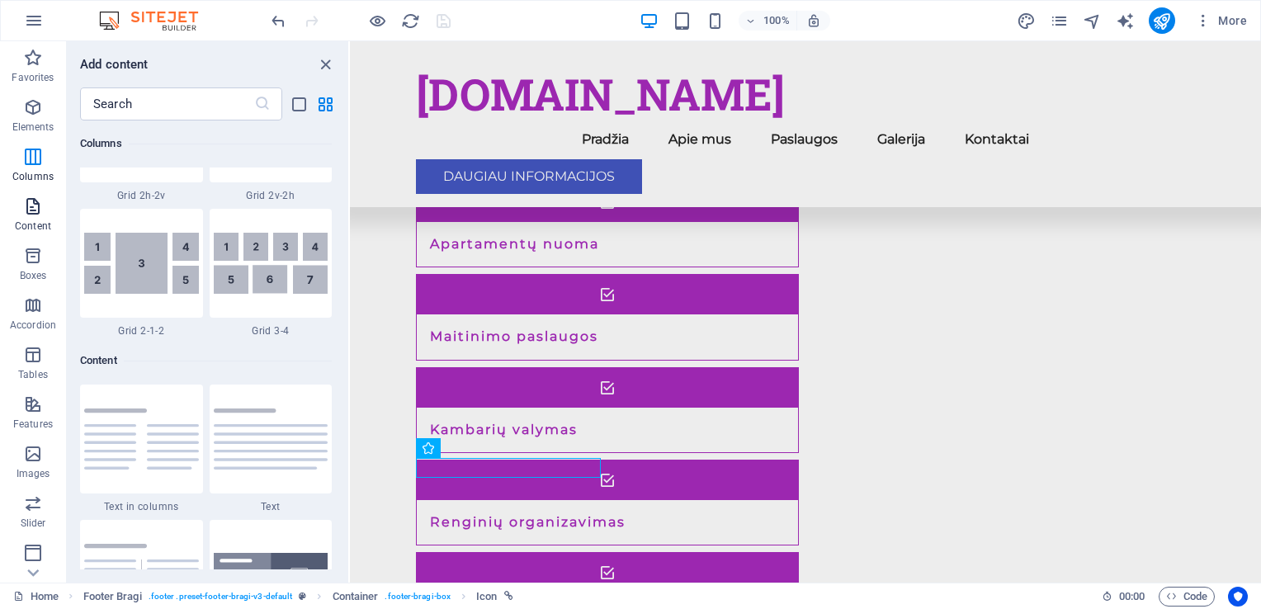
scroll to position [2888, 0]
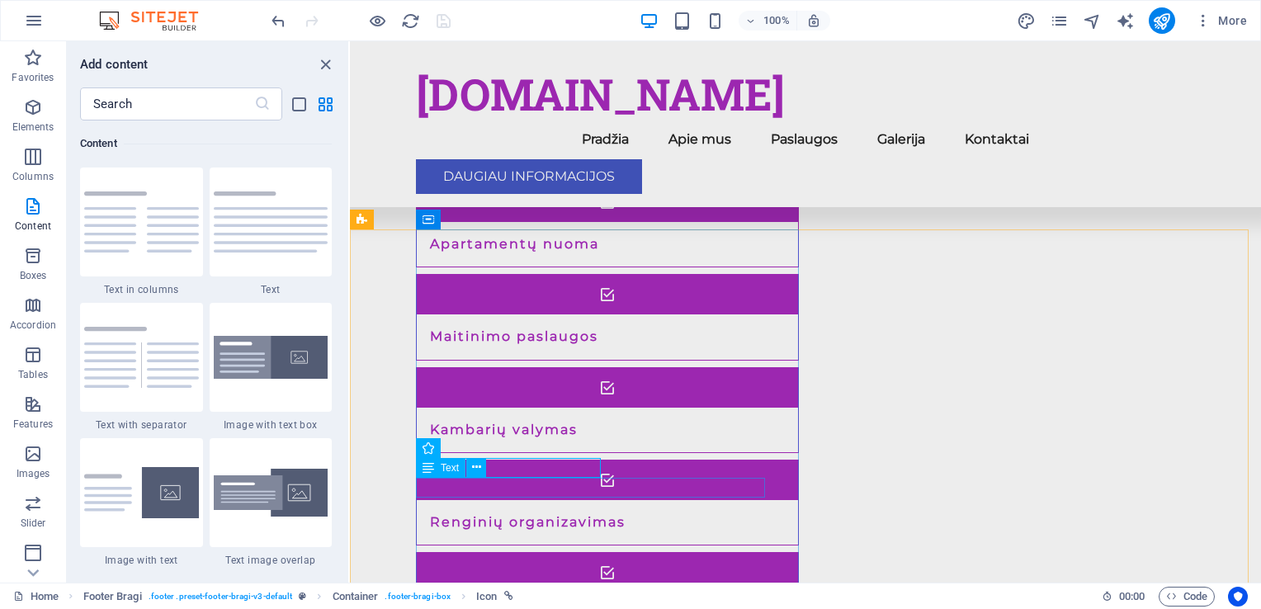
click at [453, 469] on span "Text" at bounding box center [450, 468] width 18 height 10
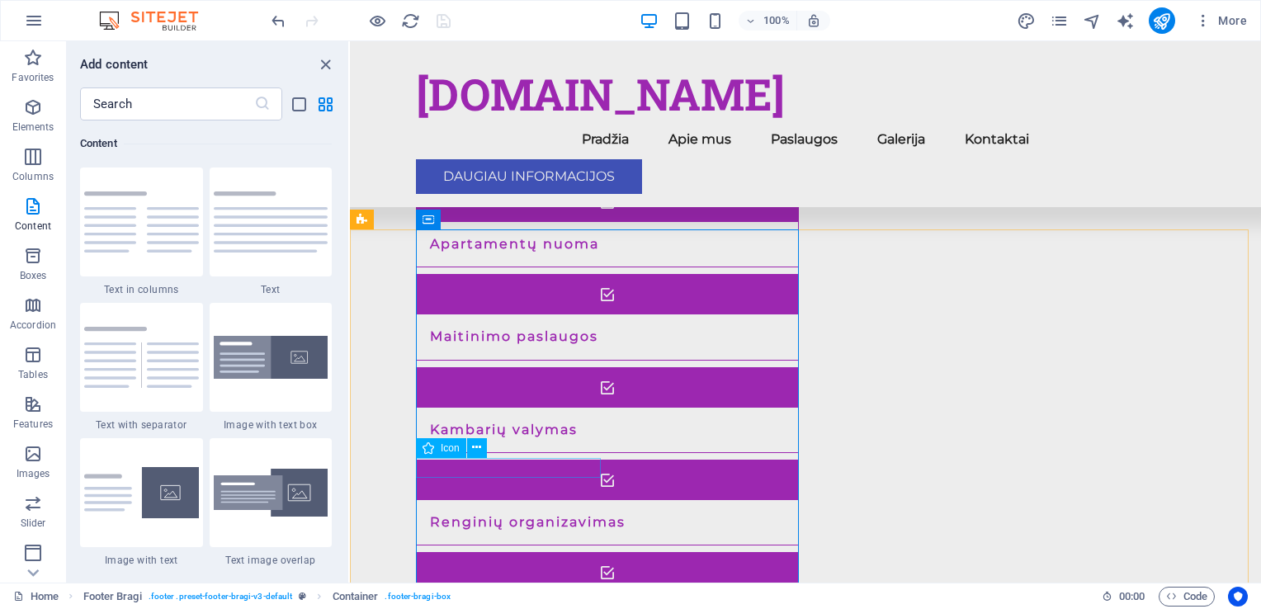
click at [451, 446] on span "Icon" at bounding box center [450, 448] width 19 height 10
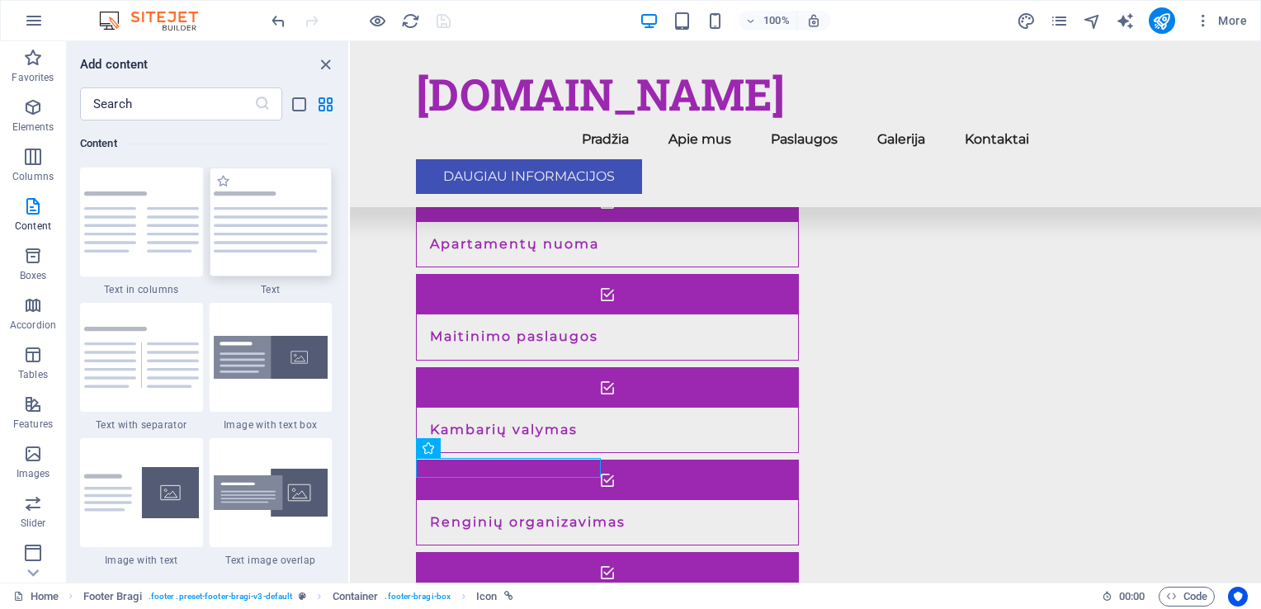
click at [301, 256] on div at bounding box center [271, 222] width 123 height 109
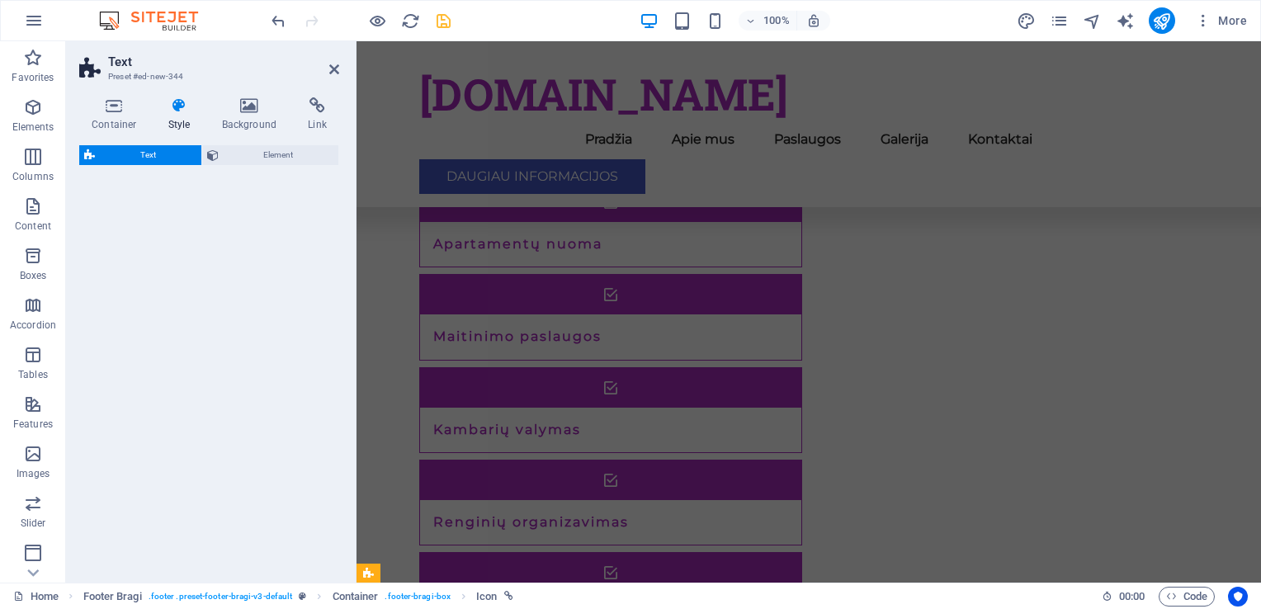
scroll to position [1734, 0]
select select "preset-text-v2-default"
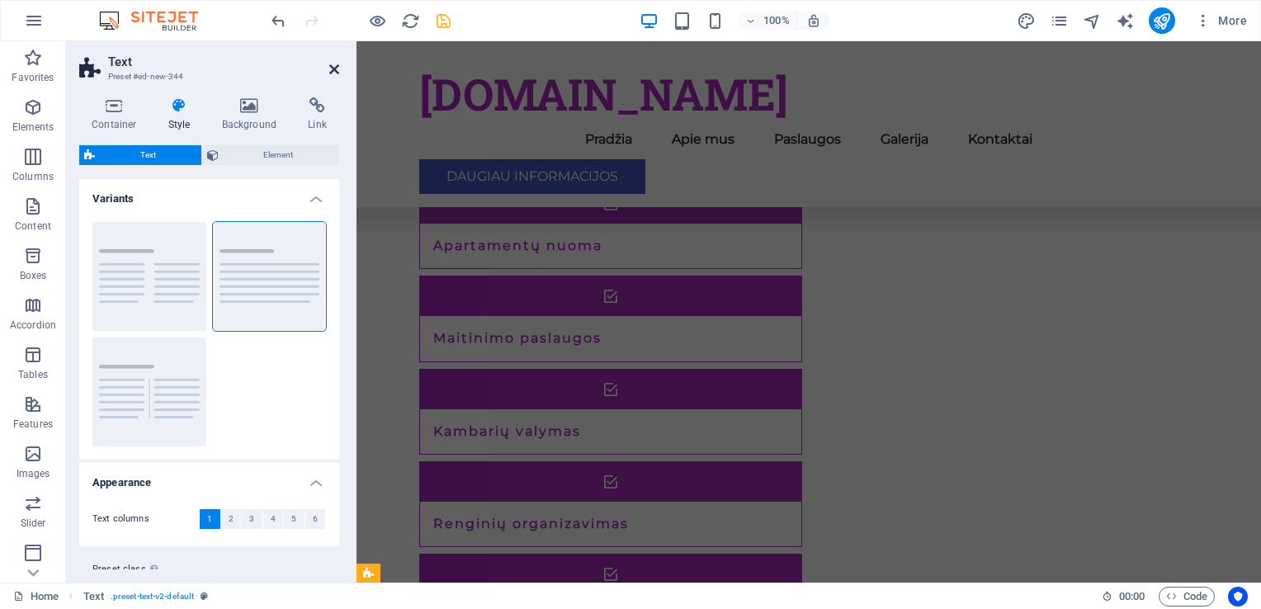
click at [333, 73] on icon at bounding box center [334, 69] width 10 height 13
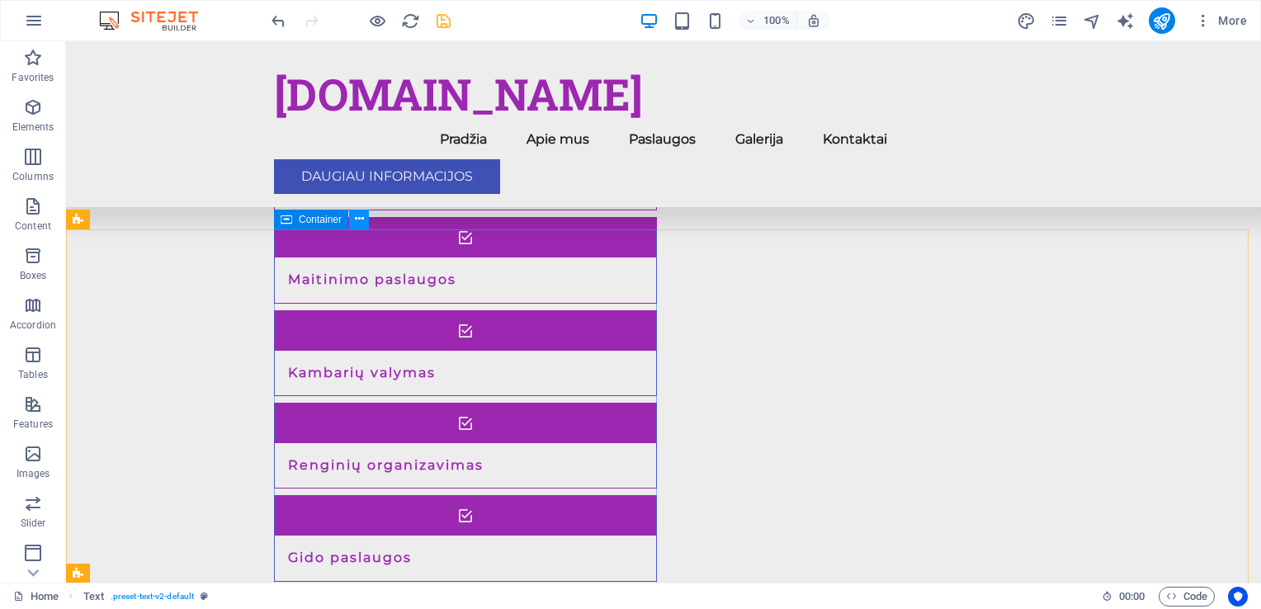
click at [364, 222] on button at bounding box center [359, 220] width 20 height 20
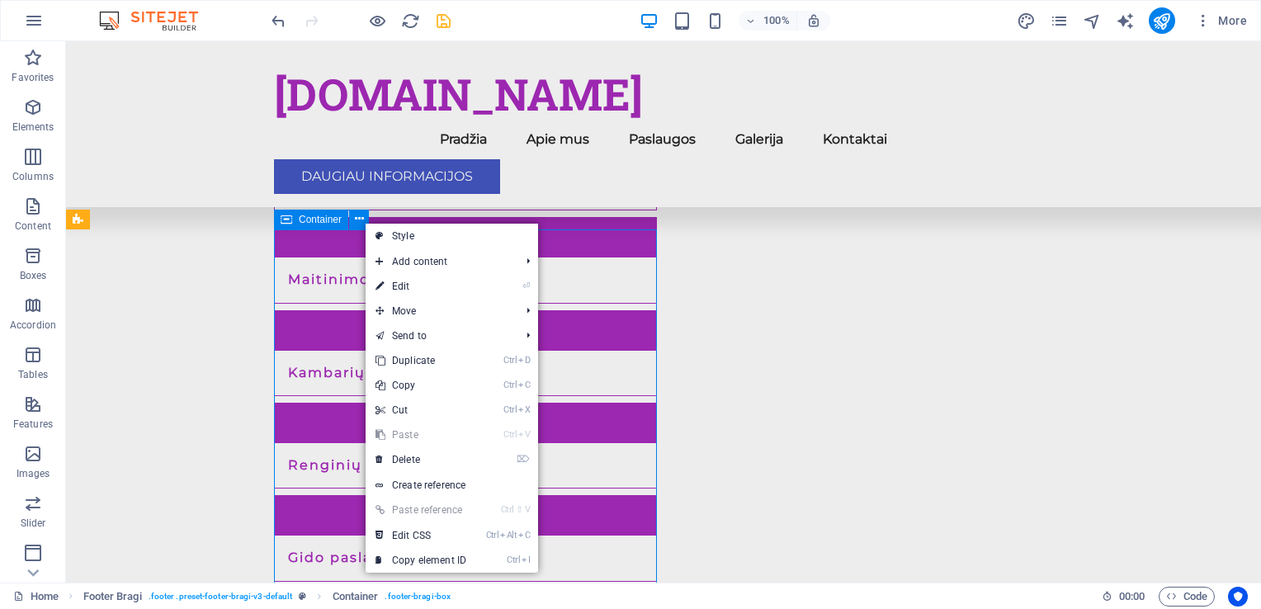
click at [319, 216] on span "Container" at bounding box center [320, 220] width 43 height 10
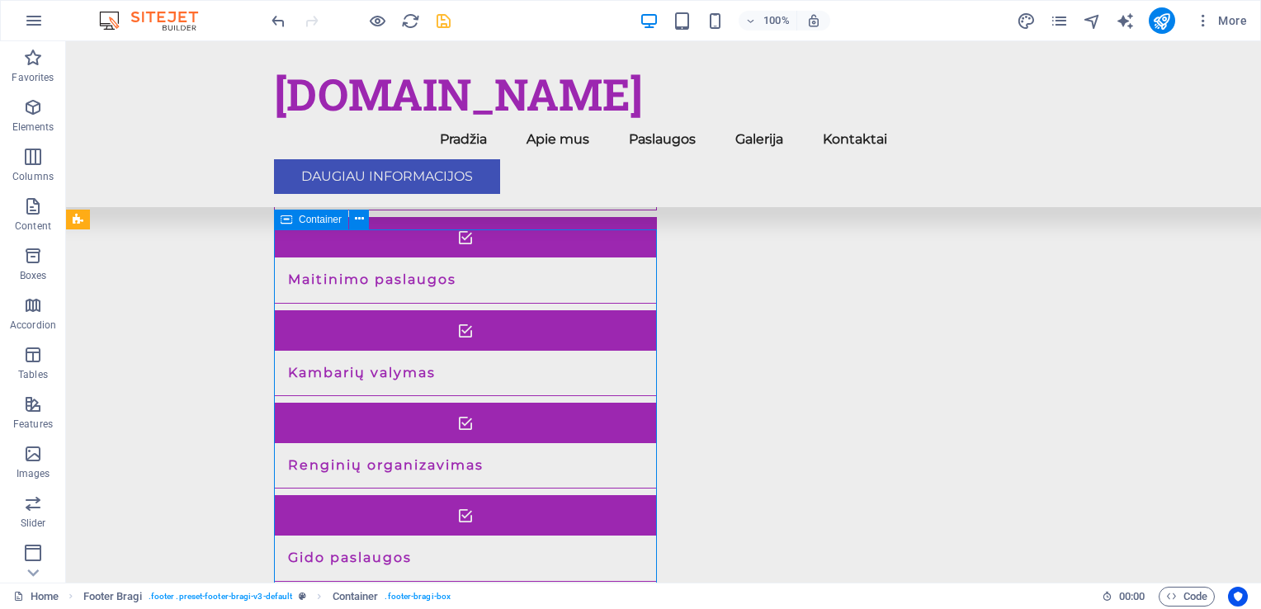
click at [308, 218] on span "Container" at bounding box center [320, 220] width 43 height 10
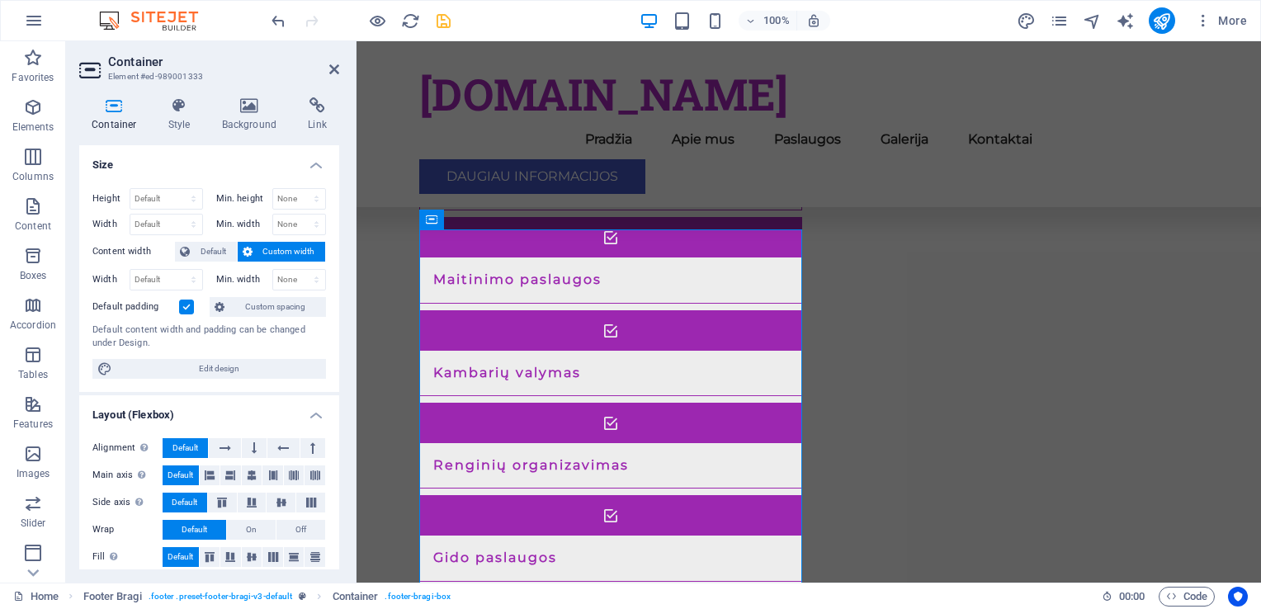
scroll to position [1734, 0]
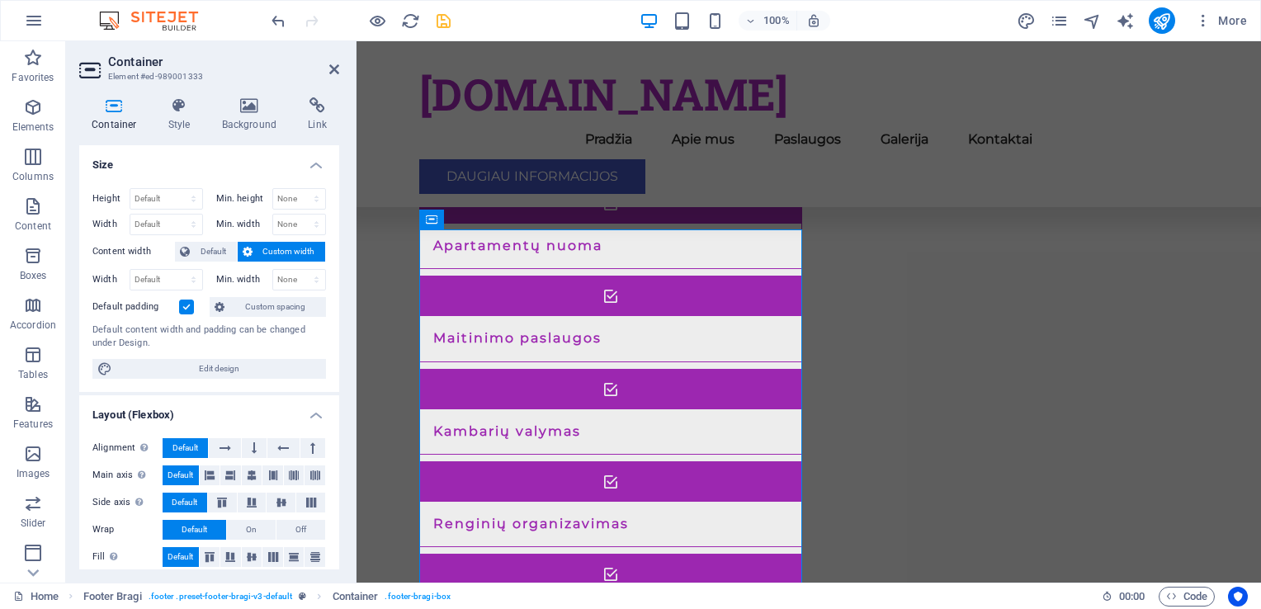
click at [343, 210] on div "Container Style Background Link Size Height Default px rem % vh vw Min. height …" at bounding box center [209, 333] width 286 height 498
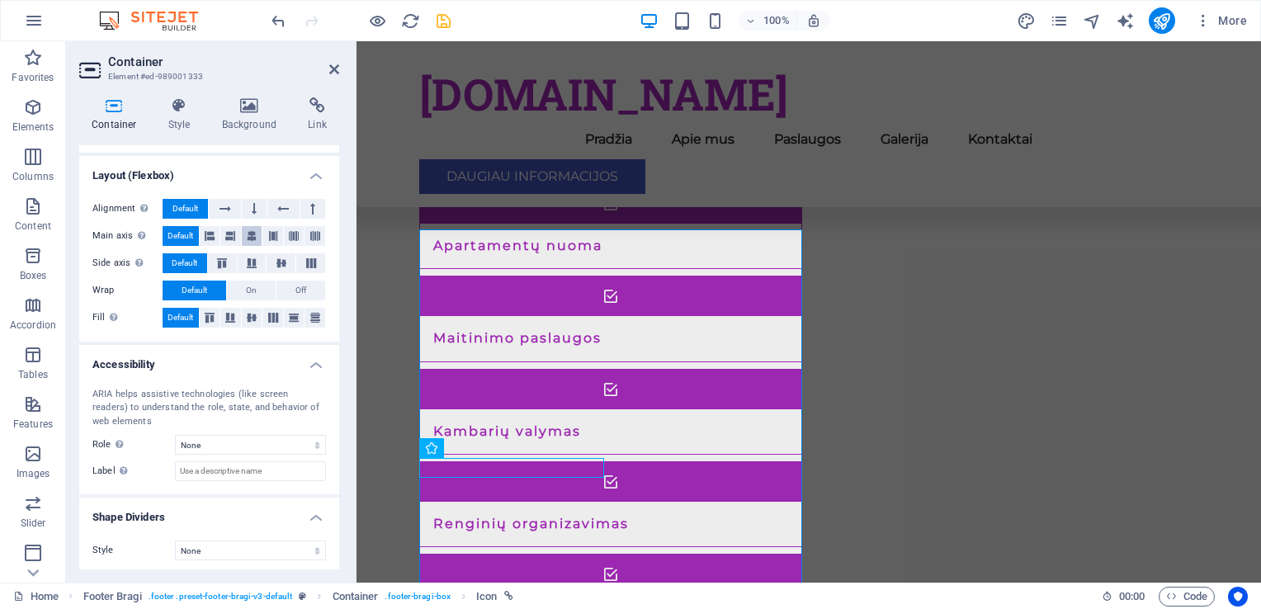
scroll to position [241, 0]
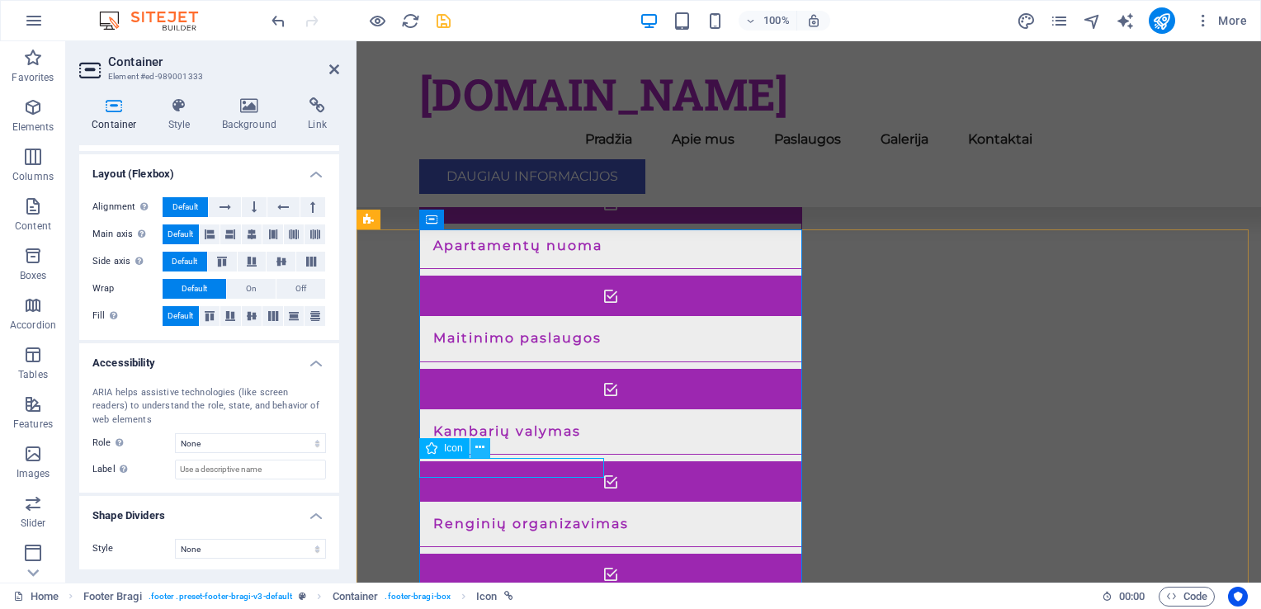
click at [473, 448] on button at bounding box center [480, 448] width 20 height 20
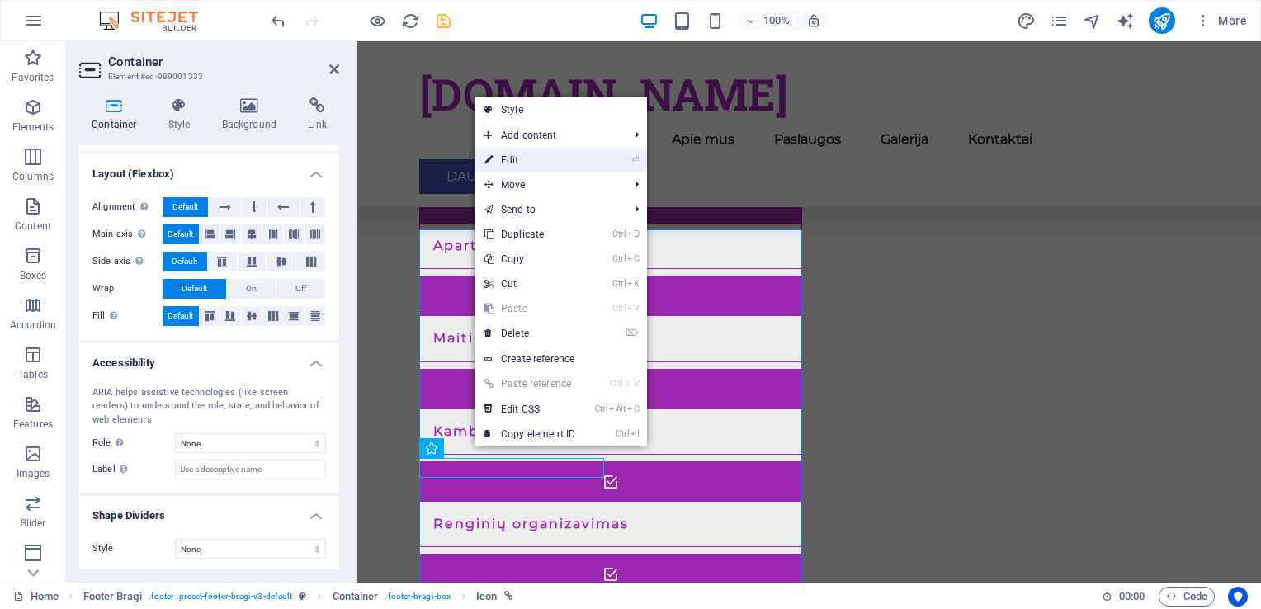
click at [557, 160] on link "⏎ Edit" at bounding box center [530, 160] width 111 height 25
select select "xMidYMid"
select select "px"
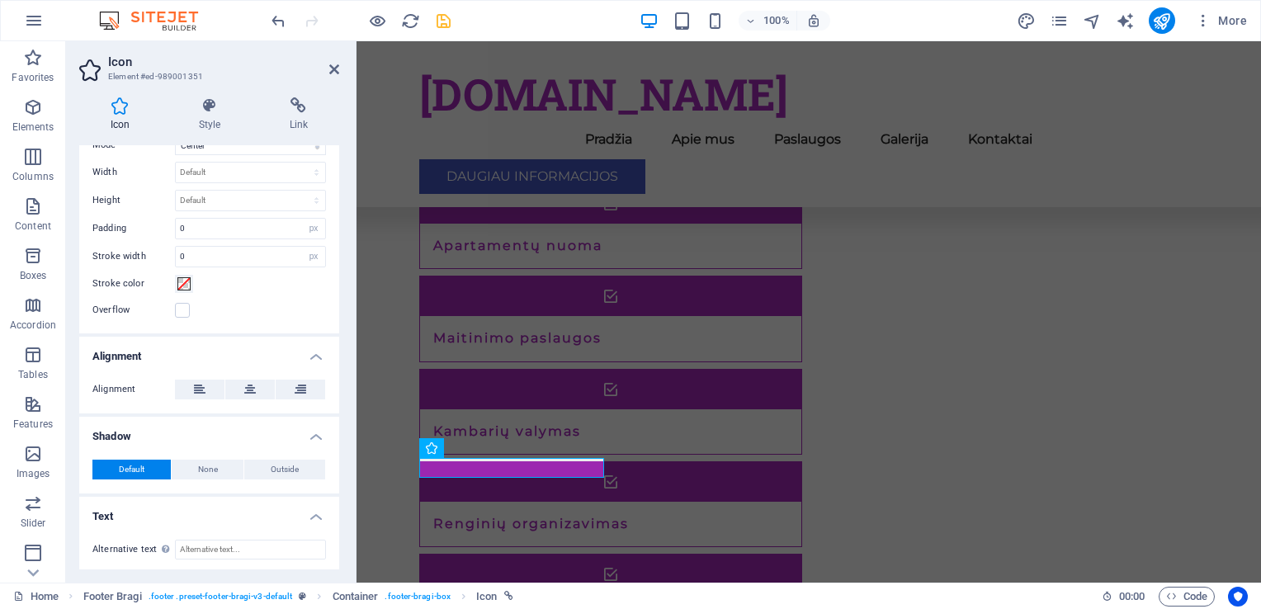
scroll to position [440, 0]
click at [135, 520] on h4 "Text" at bounding box center [209, 511] width 260 height 30
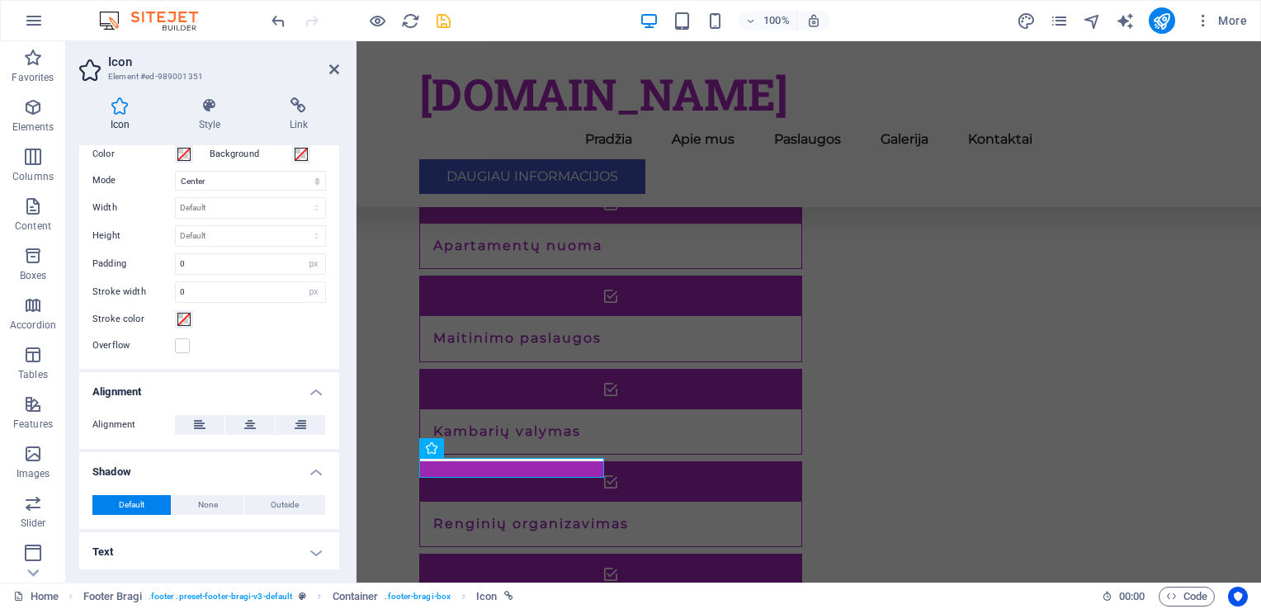
click at [127, 552] on h4 "Text" at bounding box center [209, 552] width 260 height 40
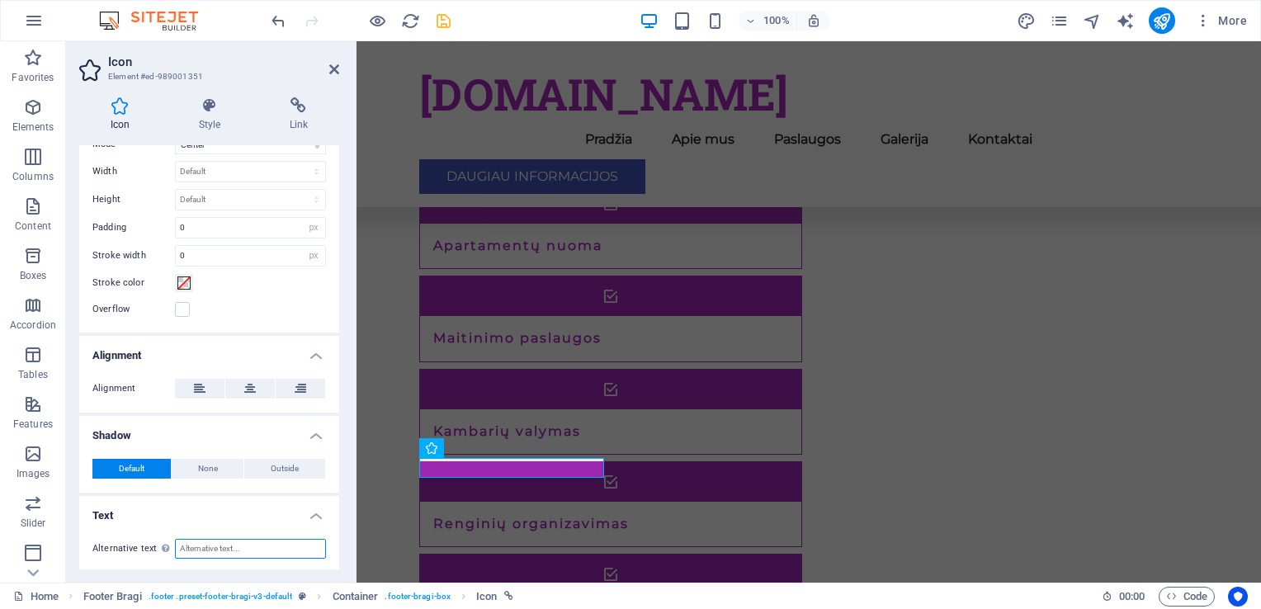
click at [212, 550] on input "Alternative text The alternative text is used by devices that cannot display im…" at bounding box center [250, 549] width 151 height 20
type input "+370"
click at [442, 22] on icon "save" at bounding box center [443, 21] width 19 height 19
checkbox input "false"
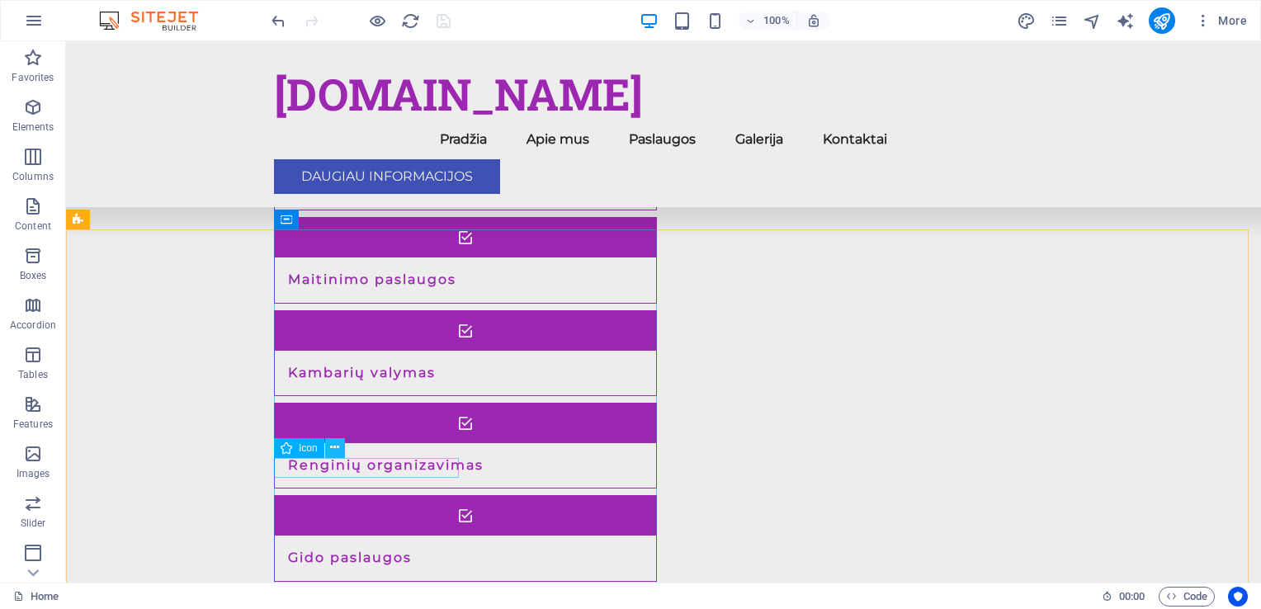
click at [333, 451] on icon at bounding box center [334, 447] width 9 height 17
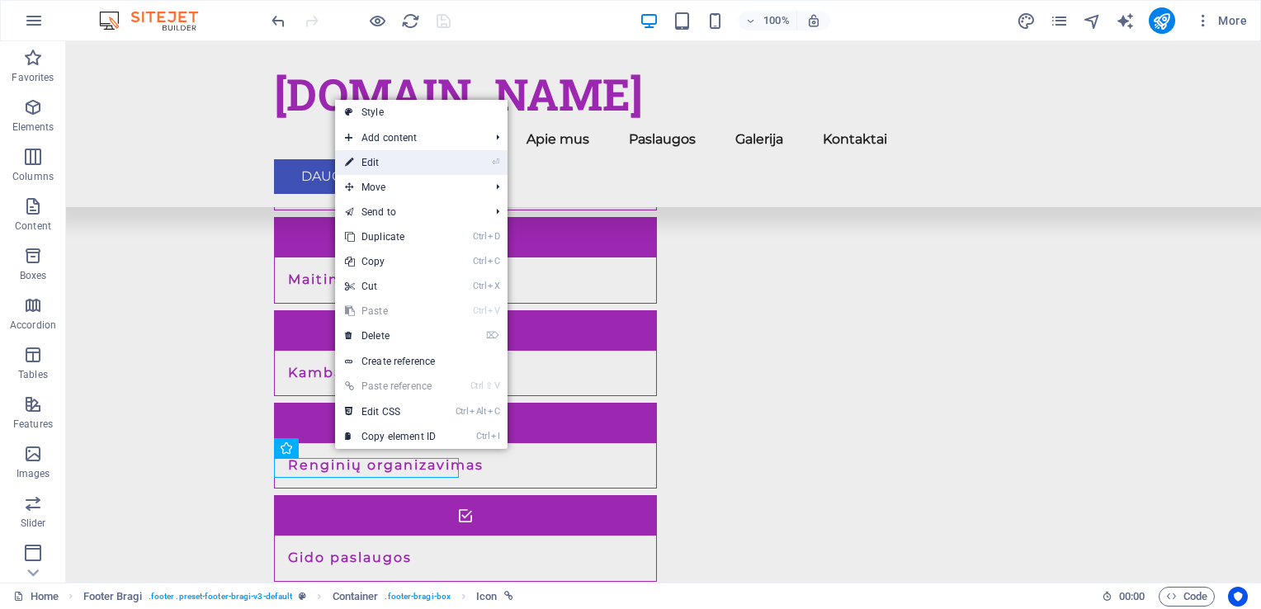
click at [391, 159] on link "⏎ Edit" at bounding box center [390, 162] width 111 height 25
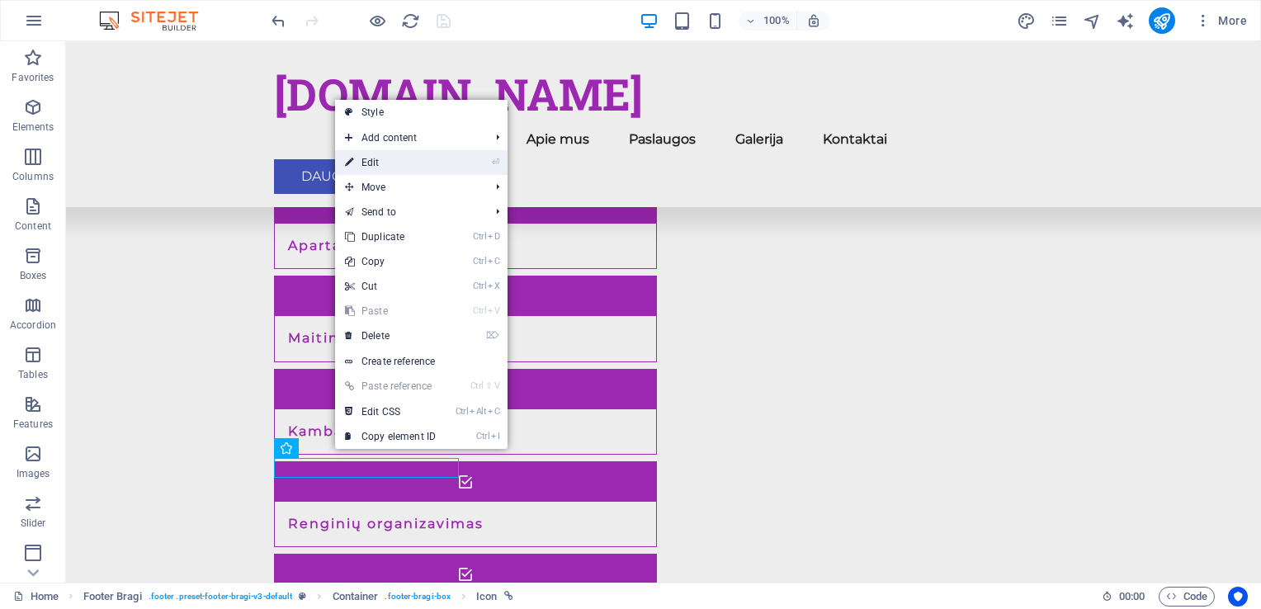
select select "xMidYMid"
select select "px"
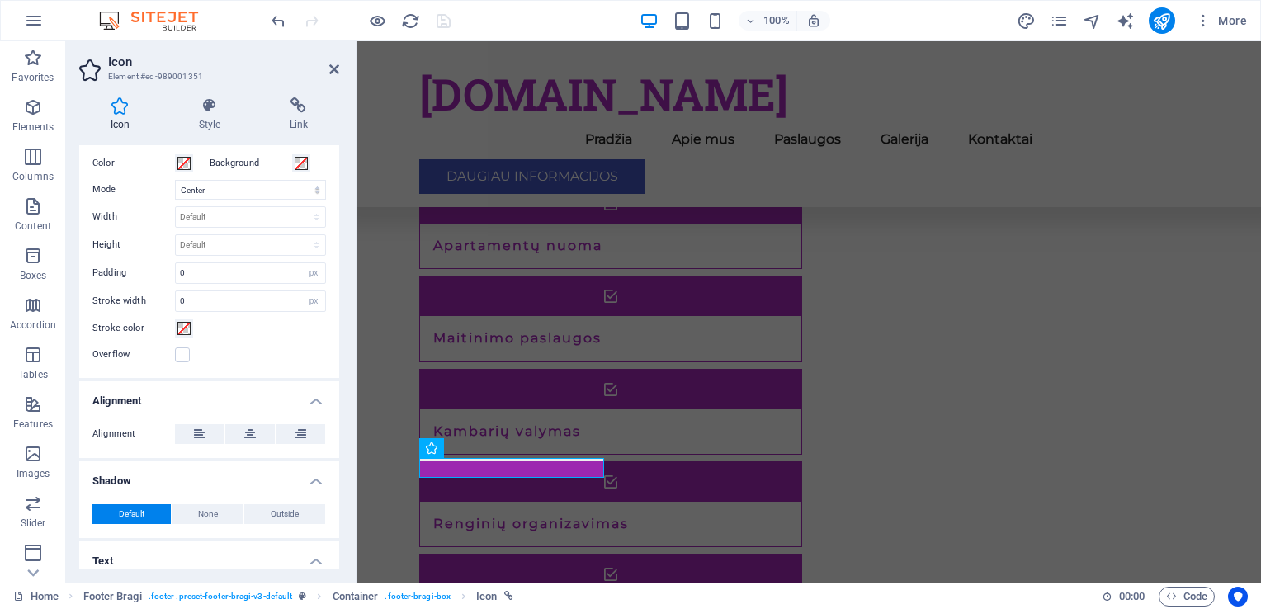
scroll to position [440, 0]
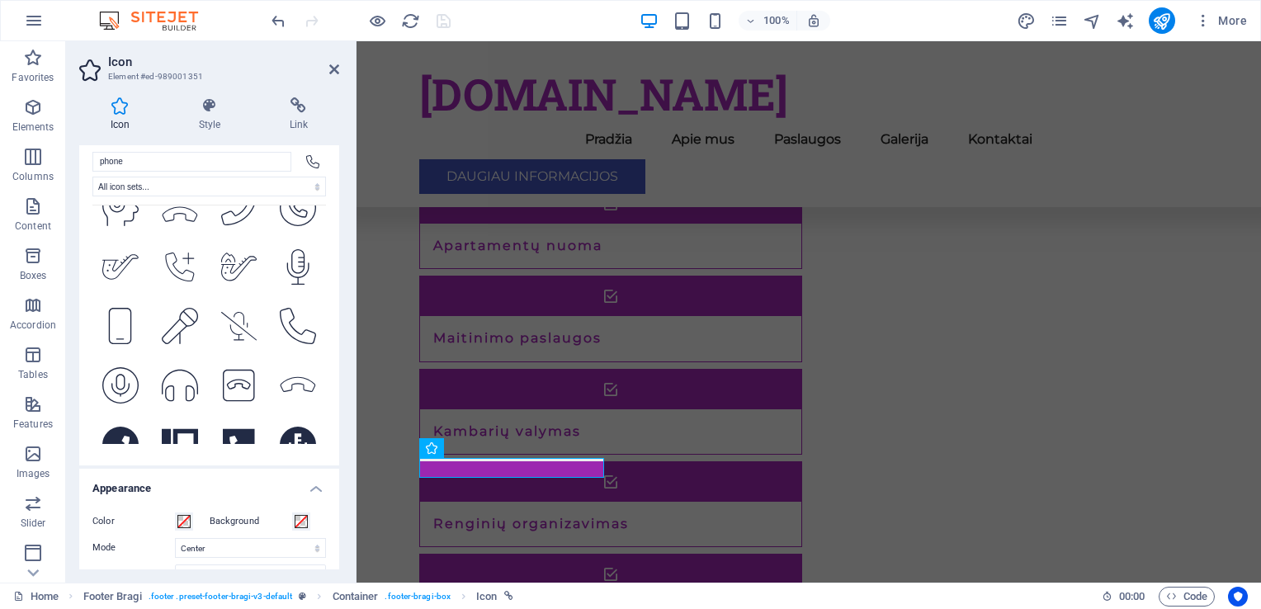
scroll to position [0, 0]
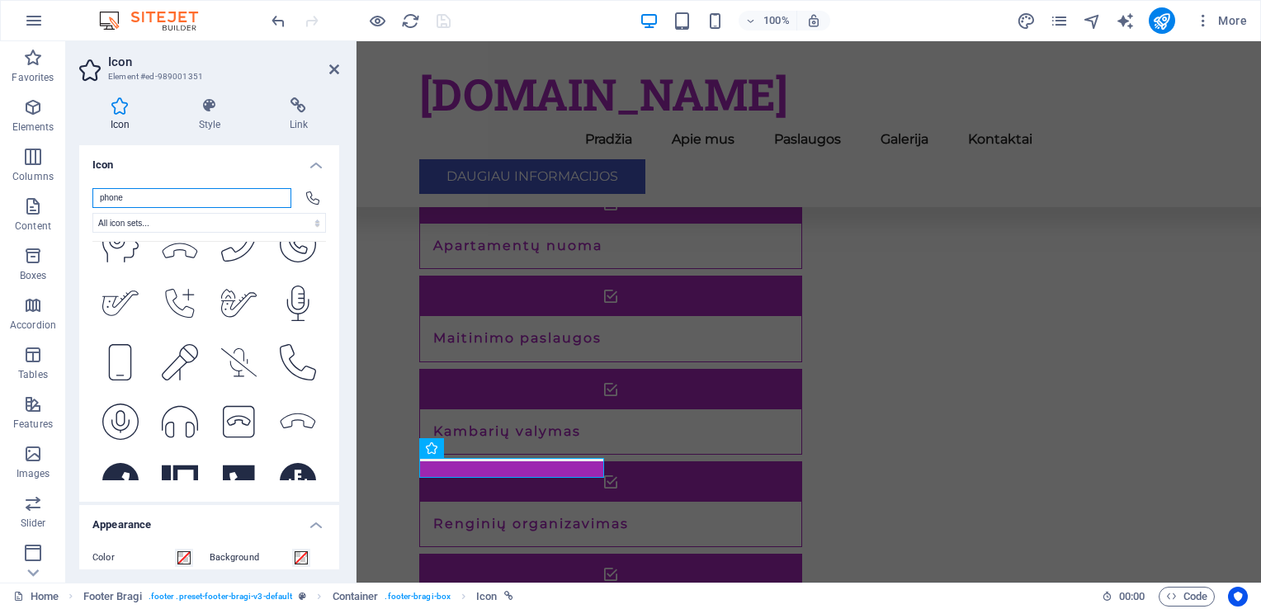
click at [227, 200] on input "phone" at bounding box center [191, 198] width 199 height 20
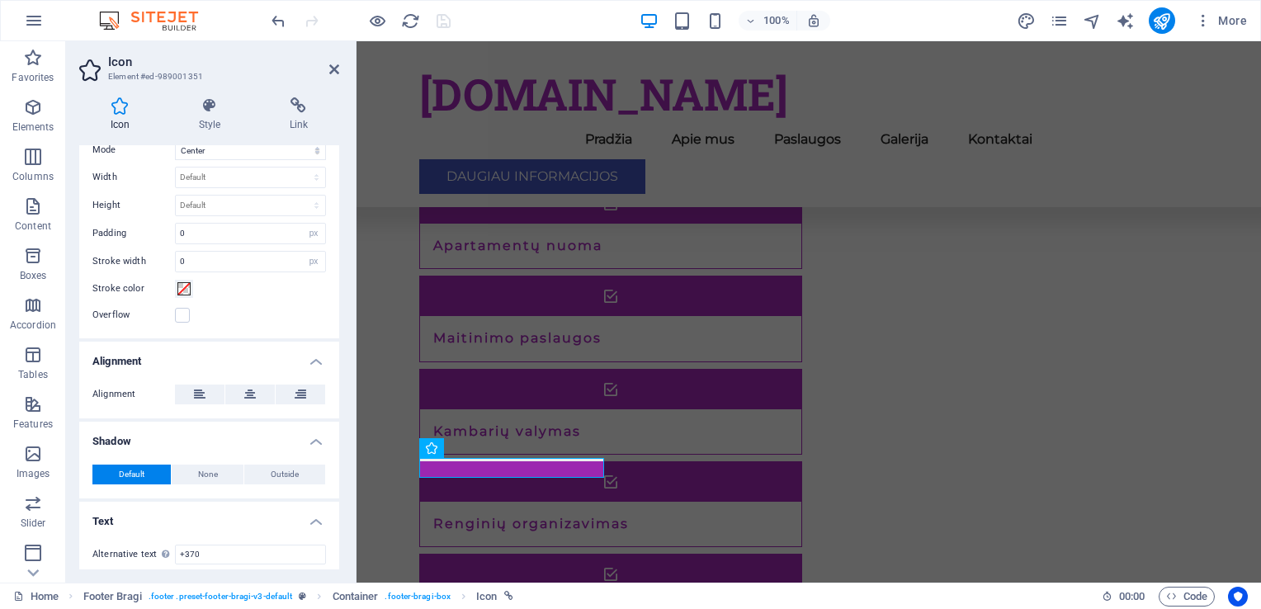
scroll to position [440, 0]
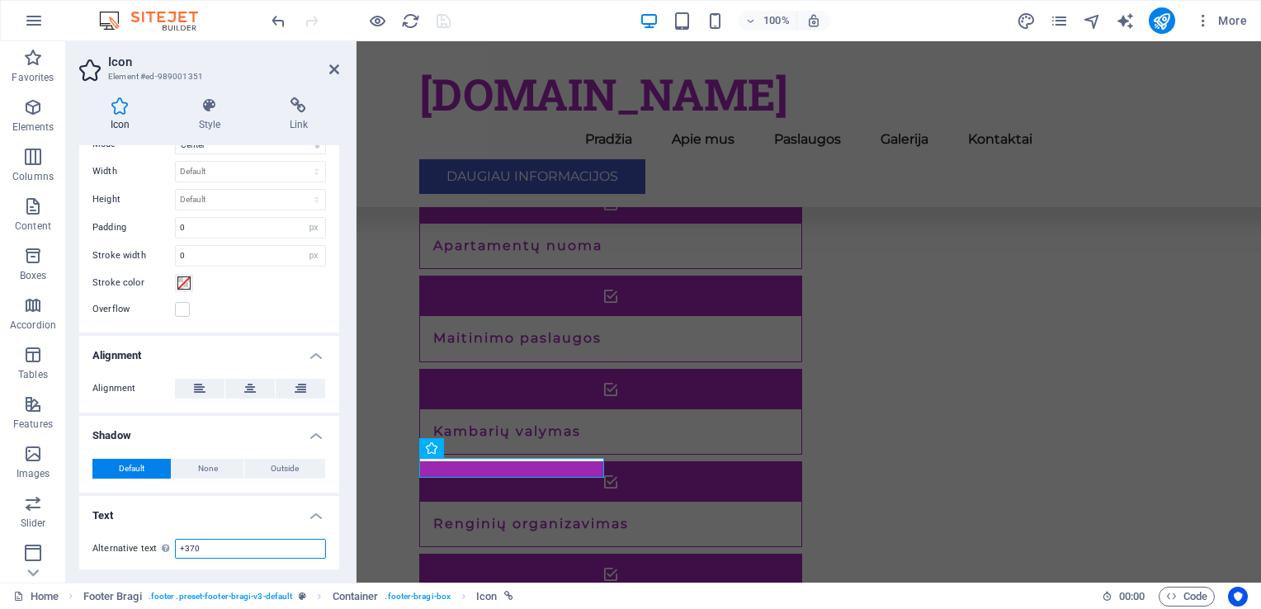
click at [210, 546] on input "+370" at bounding box center [250, 549] width 151 height 20
click at [332, 69] on icon at bounding box center [334, 69] width 10 height 13
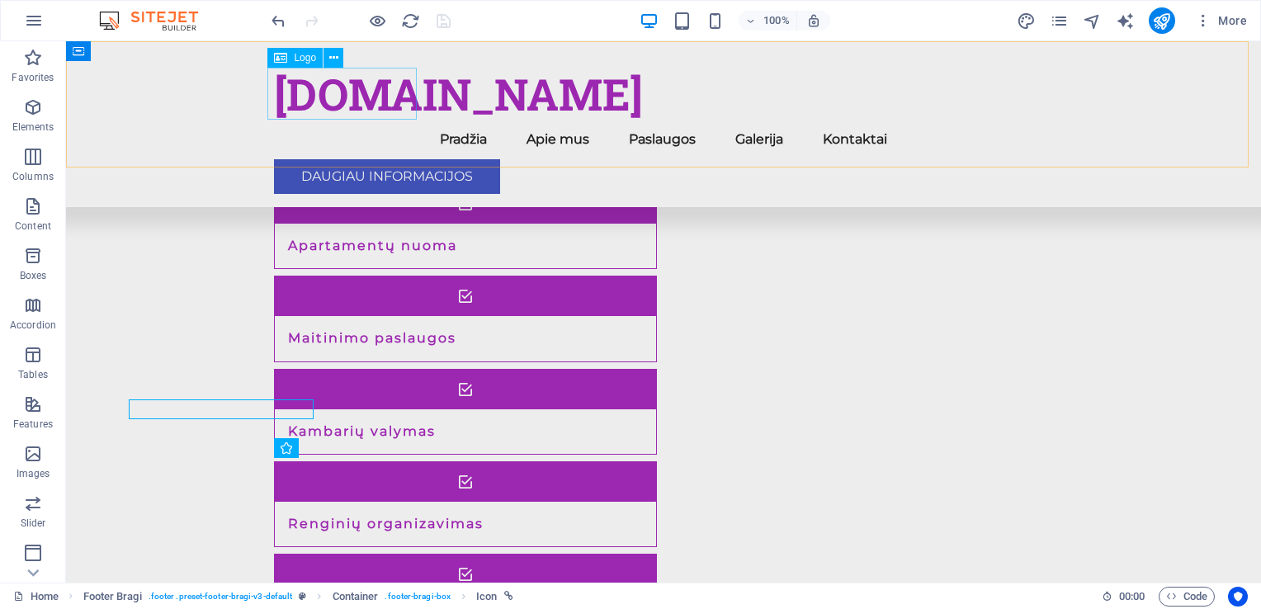
scroll to position [1793, 0]
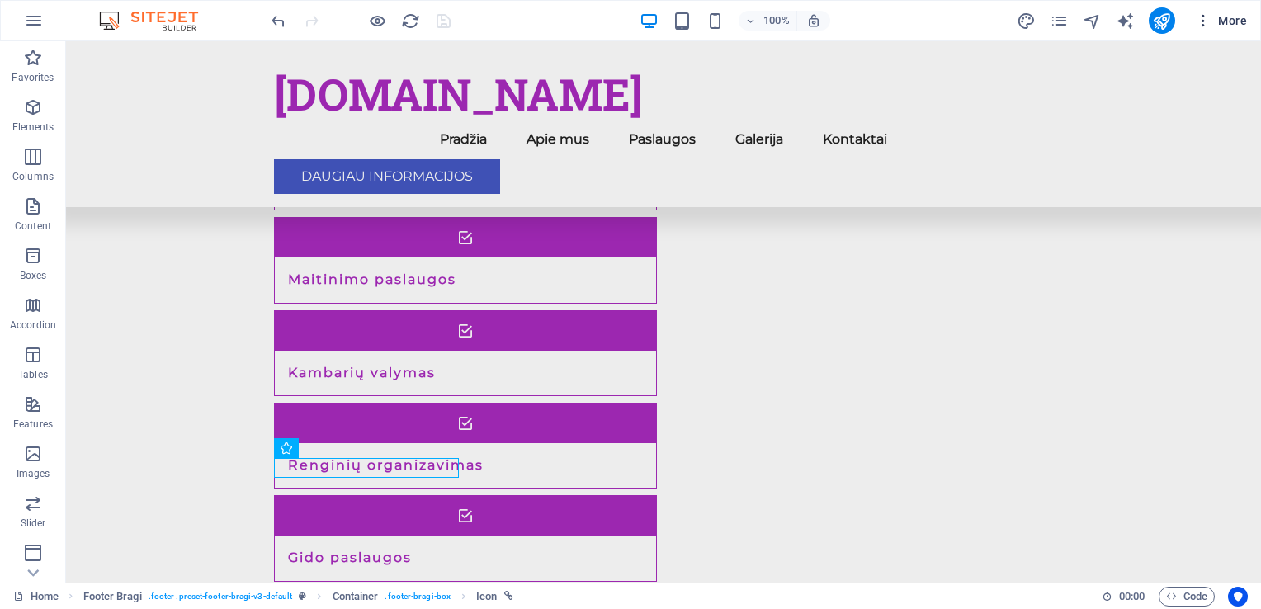
click at [1202, 21] on icon "button" at bounding box center [1203, 20] width 17 height 17
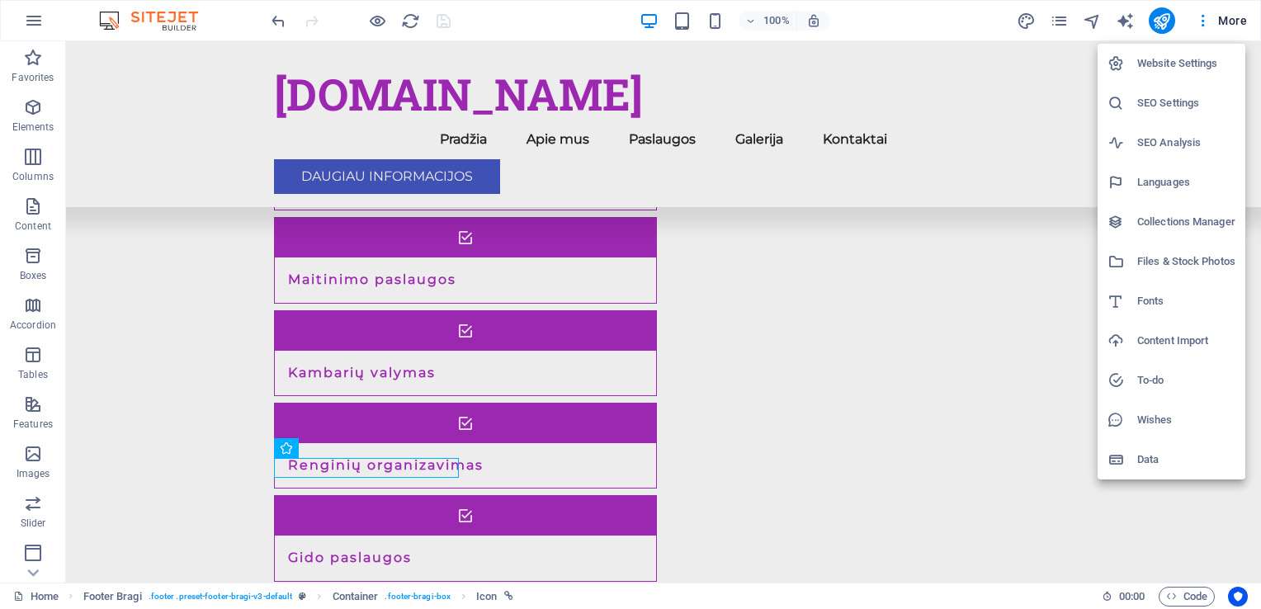
click at [1227, 24] on div at bounding box center [630, 304] width 1261 height 609
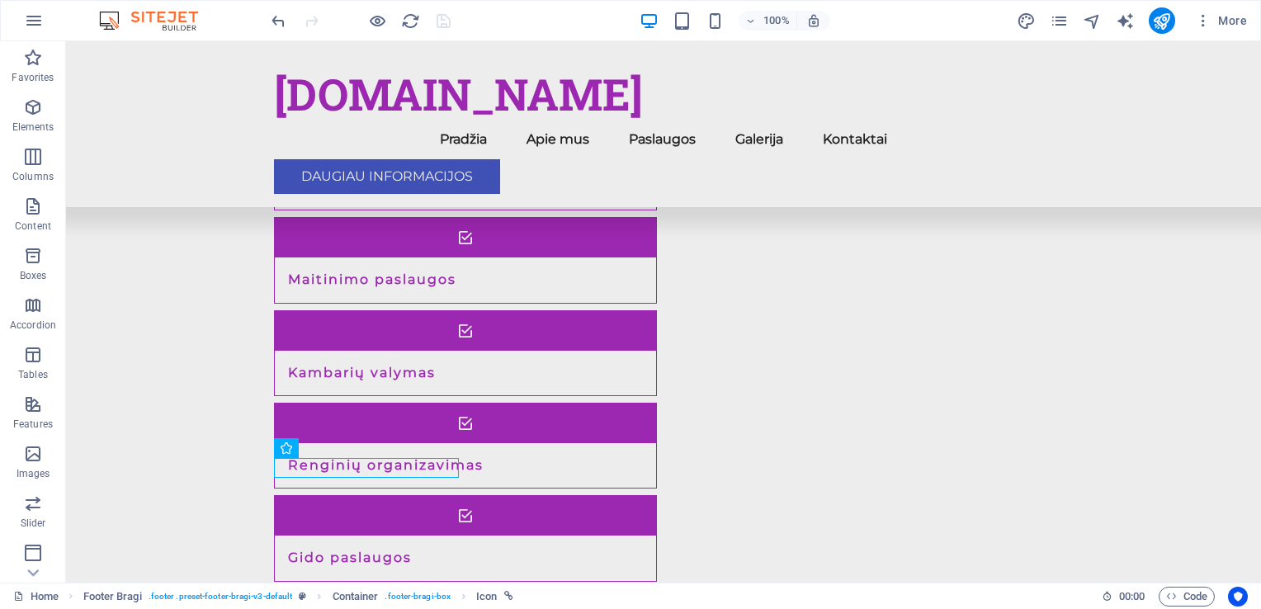
click at [1227, 24] on span "More" at bounding box center [1221, 20] width 52 height 17
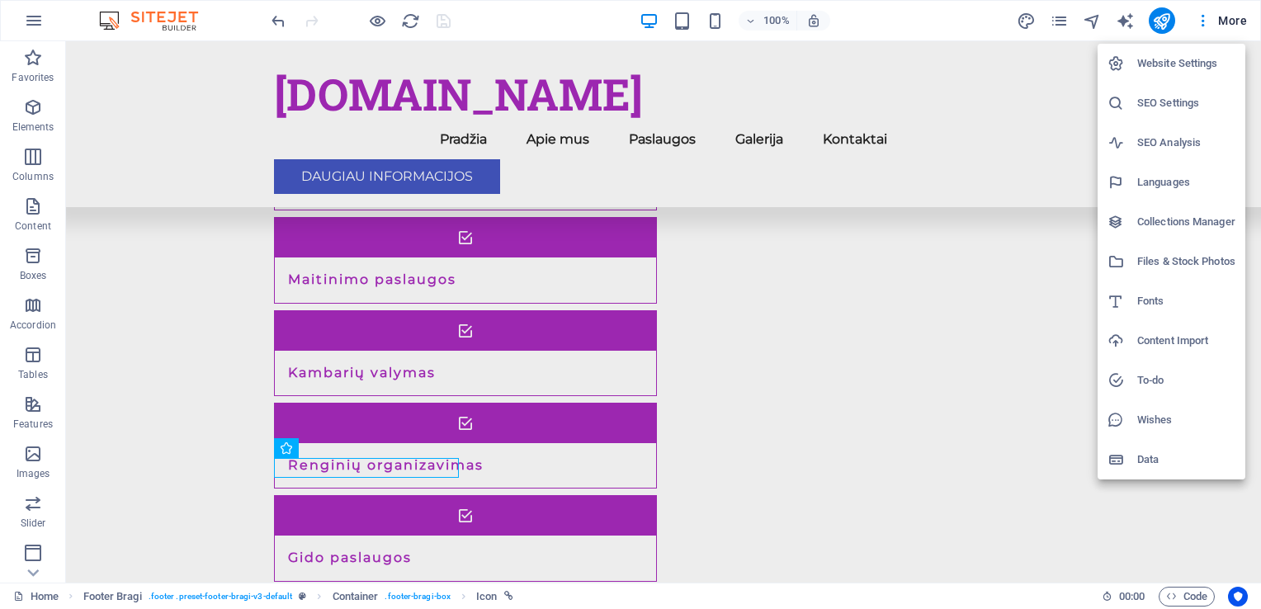
click at [1062, 20] on div at bounding box center [630, 304] width 1261 height 609
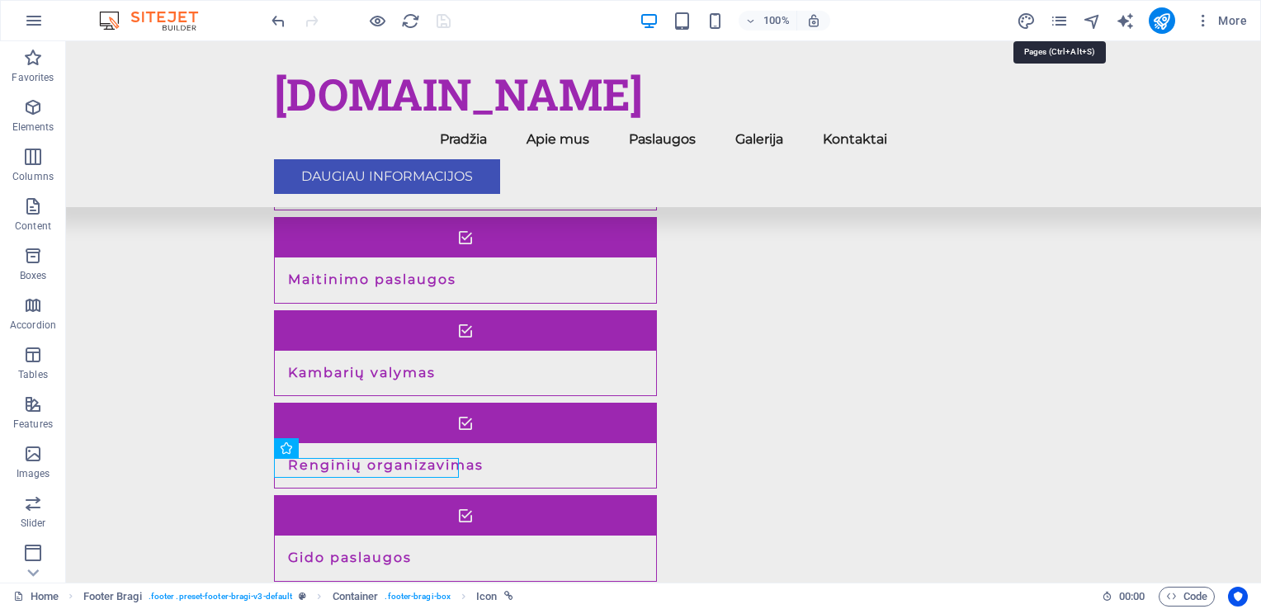
click at [1062, 20] on icon "pages" at bounding box center [1059, 21] width 19 height 19
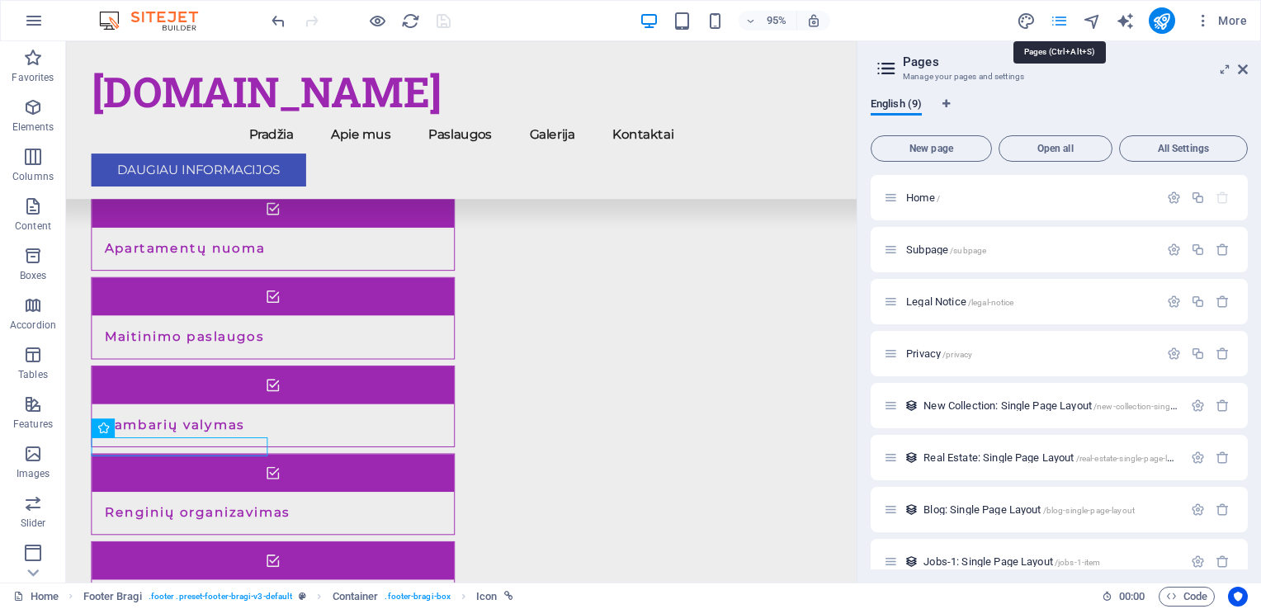
click at [1064, 20] on icon "pages" at bounding box center [1059, 21] width 19 height 19
drag, startPoint x: 1239, startPoint y: 69, endPoint x: 1169, endPoint y: 28, distance: 81.4
click at [1239, 69] on icon at bounding box center [1243, 69] width 10 height 13
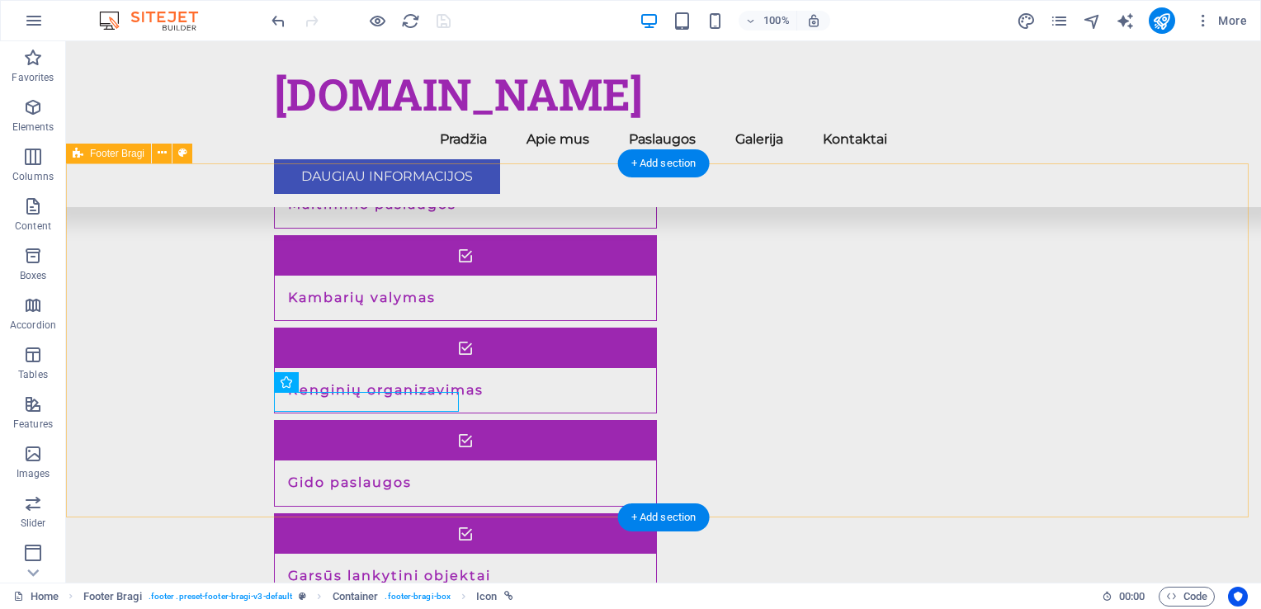
scroll to position [1925, 0]
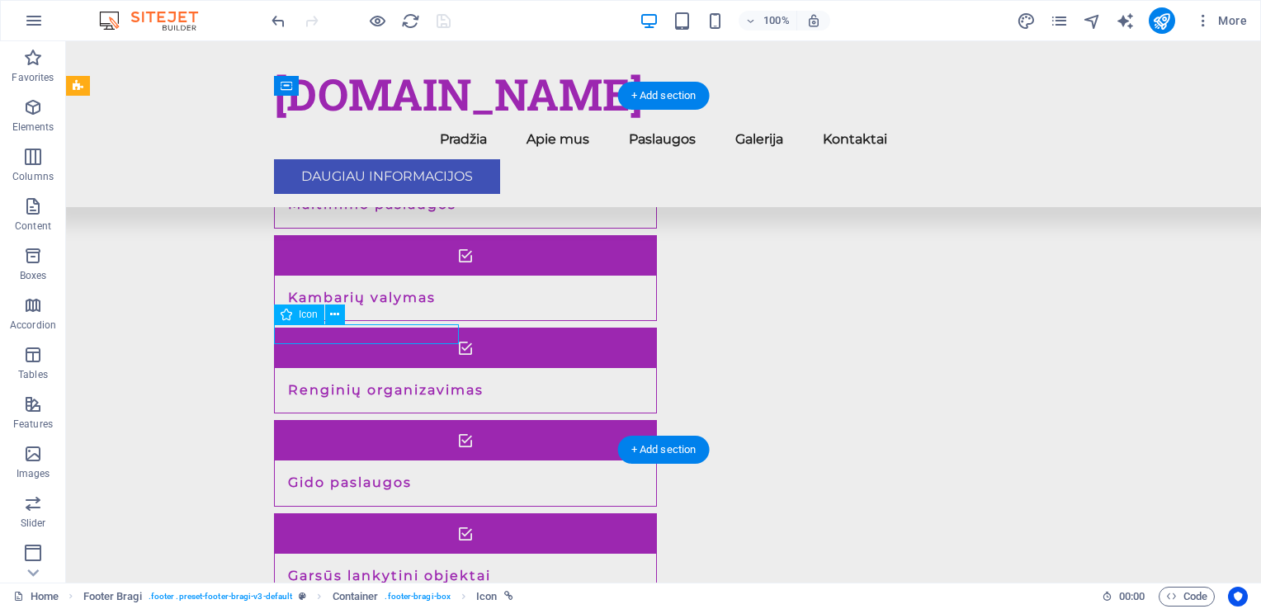
select select "xMidYMid"
select select "px"
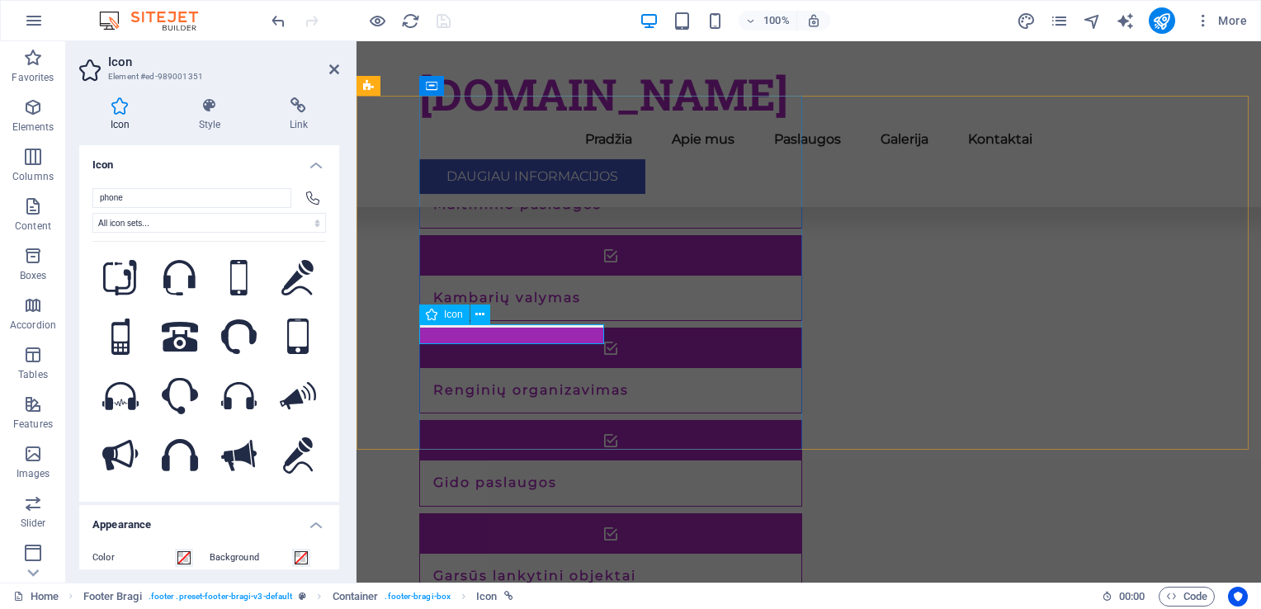
click at [439, 319] on div "Icon" at bounding box center [444, 315] width 50 height 20
click at [435, 314] on icon at bounding box center [432, 315] width 12 height 20
click at [475, 316] on icon at bounding box center [479, 314] width 9 height 17
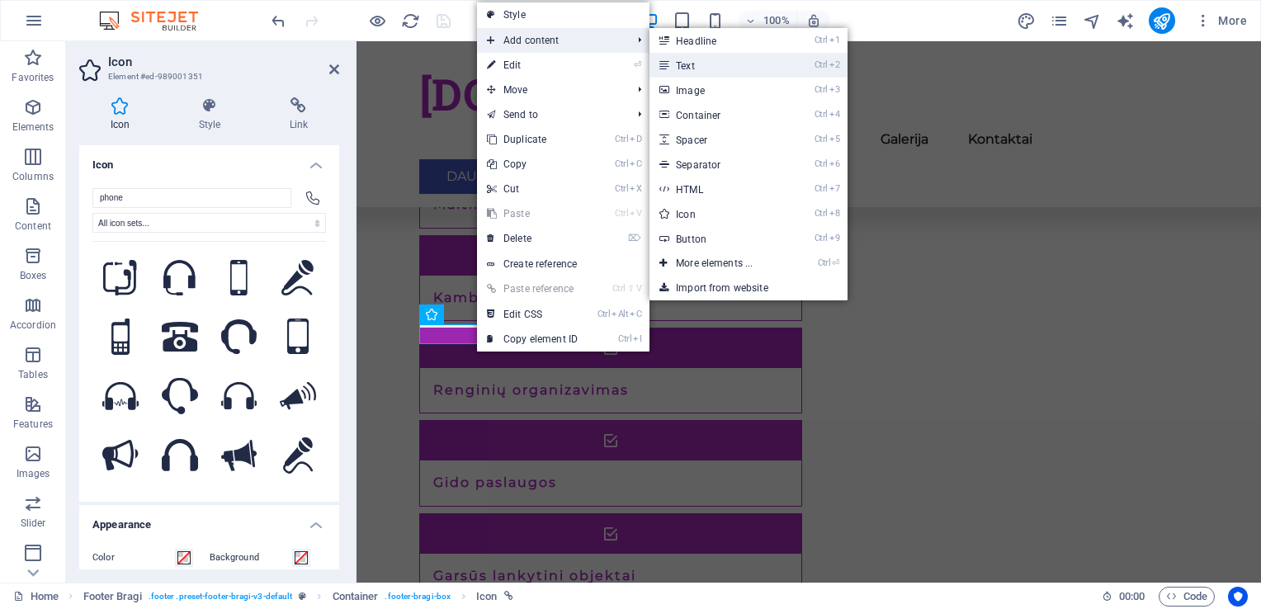
click at [697, 65] on link "Ctrl 2 Text" at bounding box center [718, 65] width 136 height 25
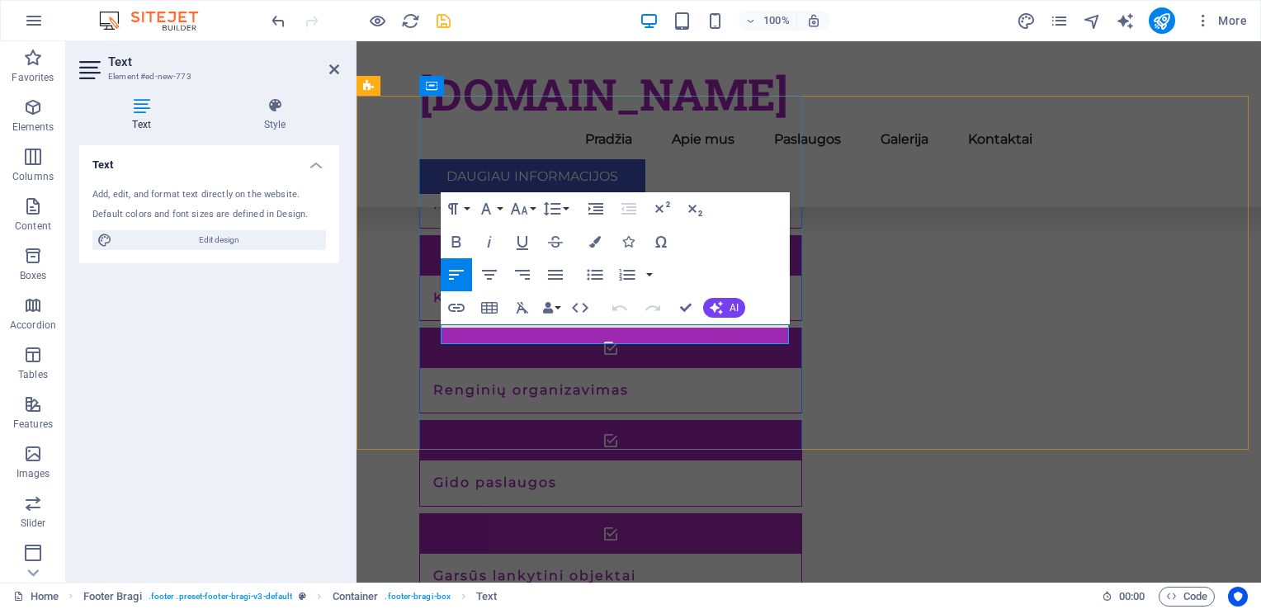
drag, startPoint x: 576, startPoint y: 334, endPoint x: 382, endPoint y: 305, distance: 196.1
click at [448, 21] on icon "save" at bounding box center [443, 21] width 19 height 19
checkbox input "false"
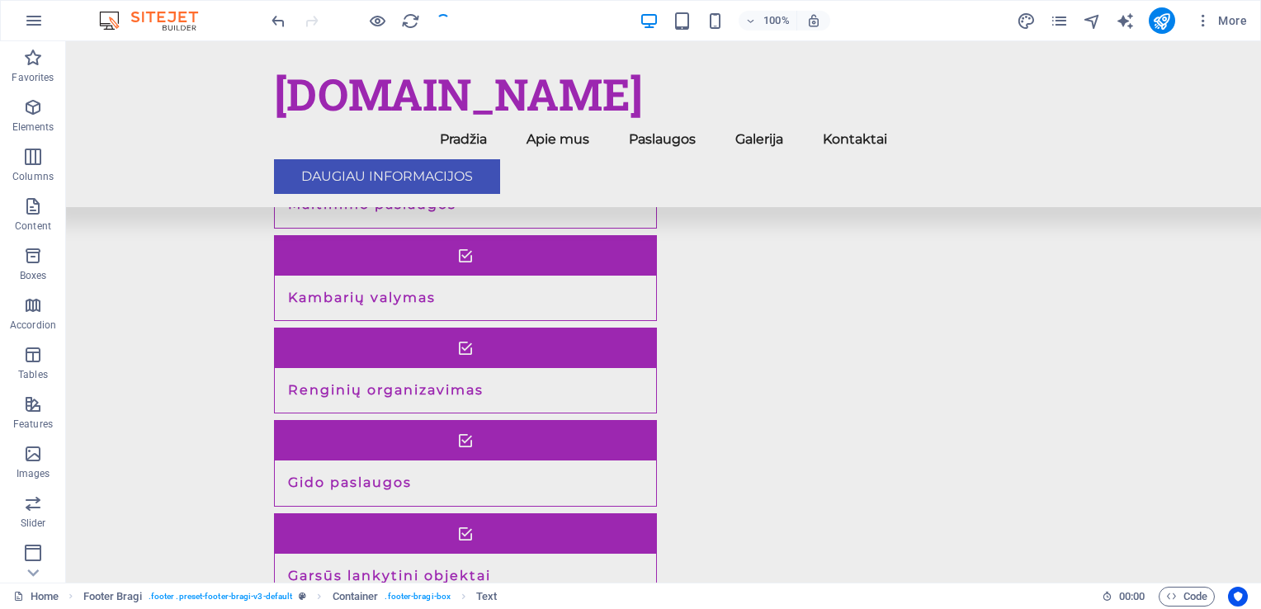
scroll to position [1925, 0]
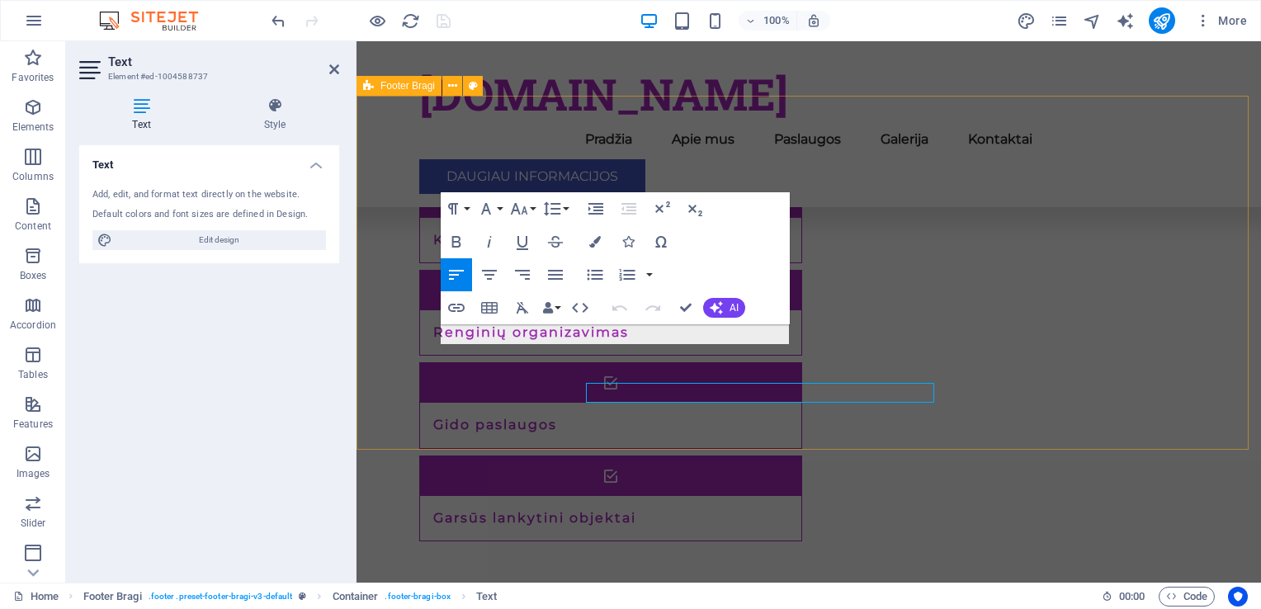
scroll to position [1868, 0]
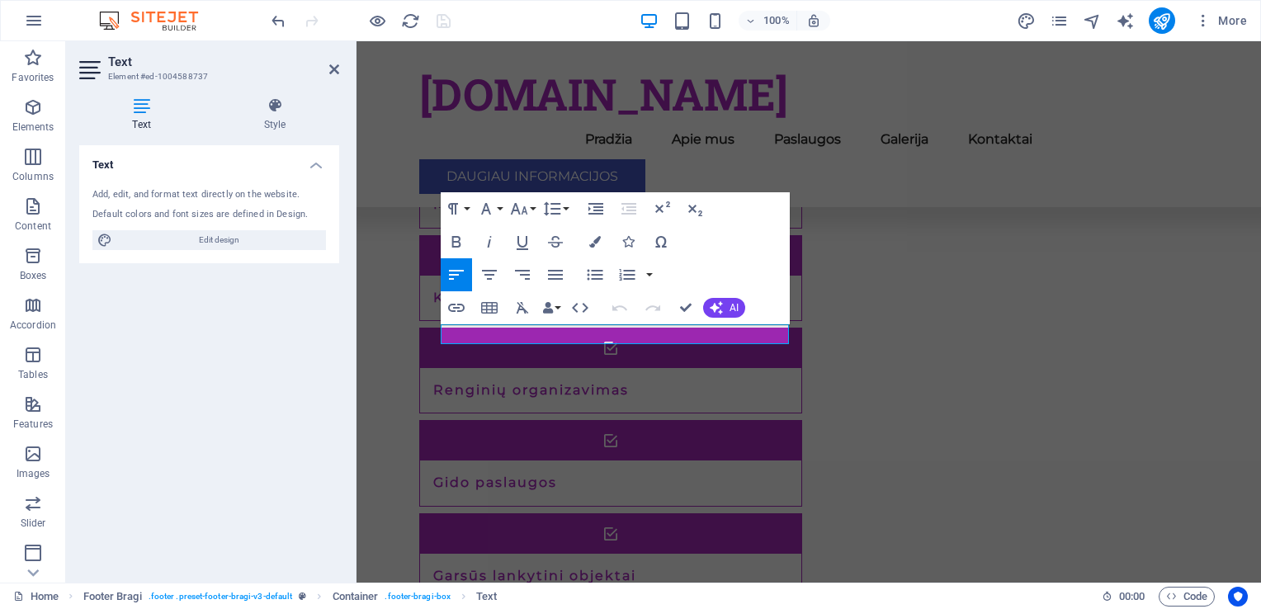
click at [541, 17] on div "100% More" at bounding box center [760, 20] width 985 height 26
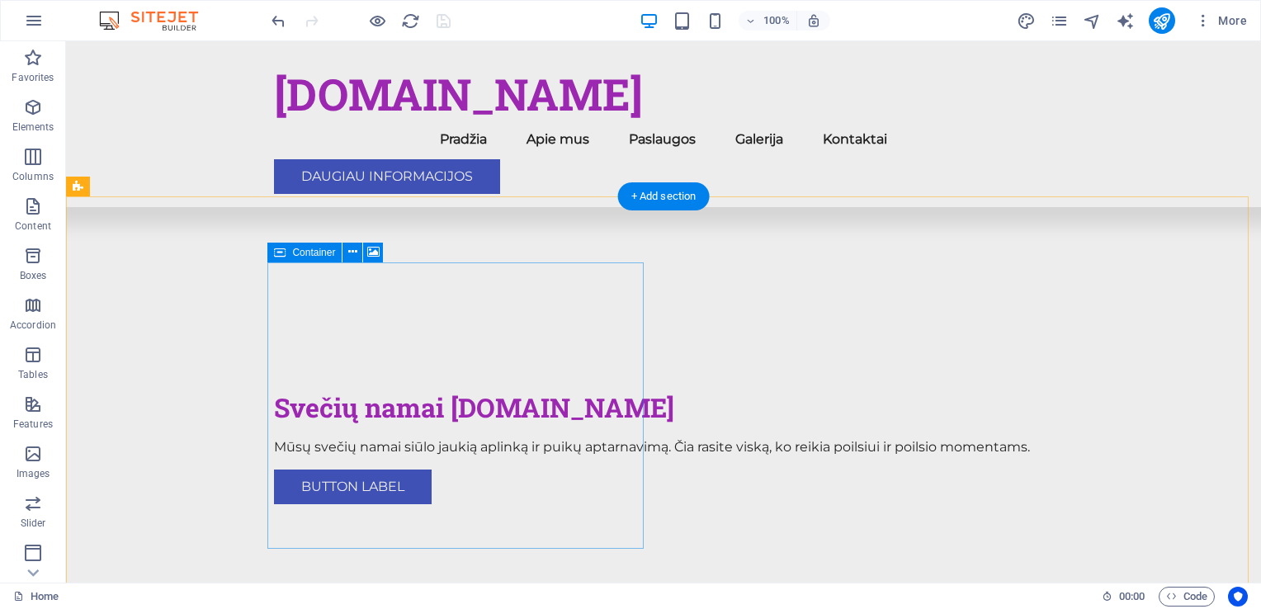
scroll to position [413, 0]
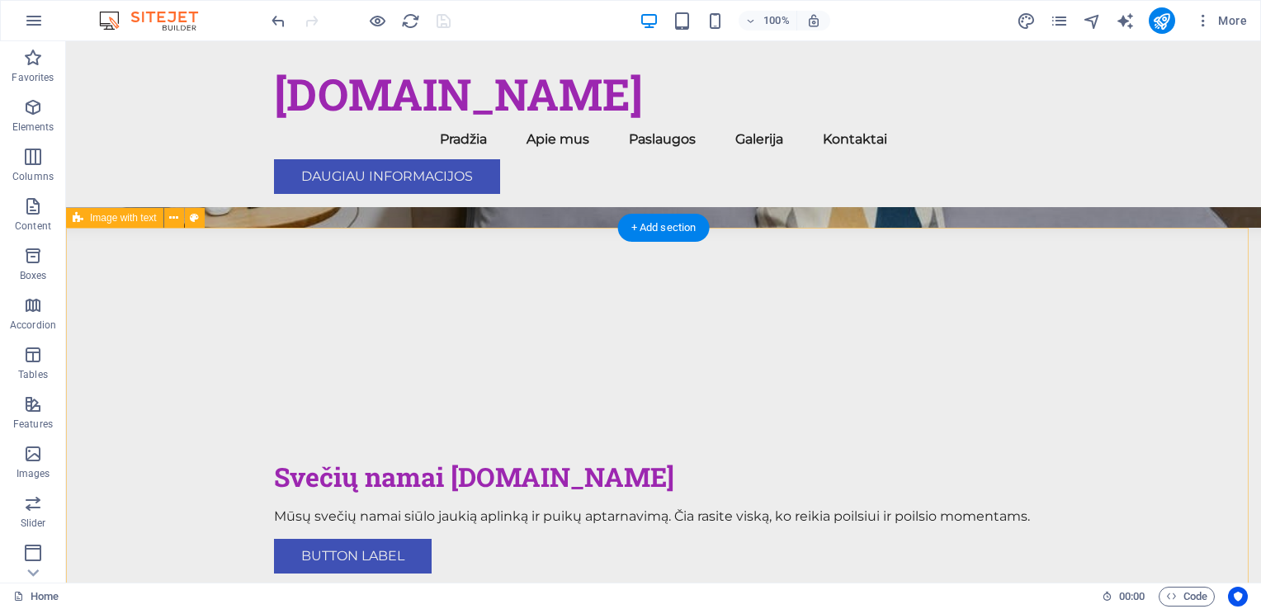
scroll to position [0, 0]
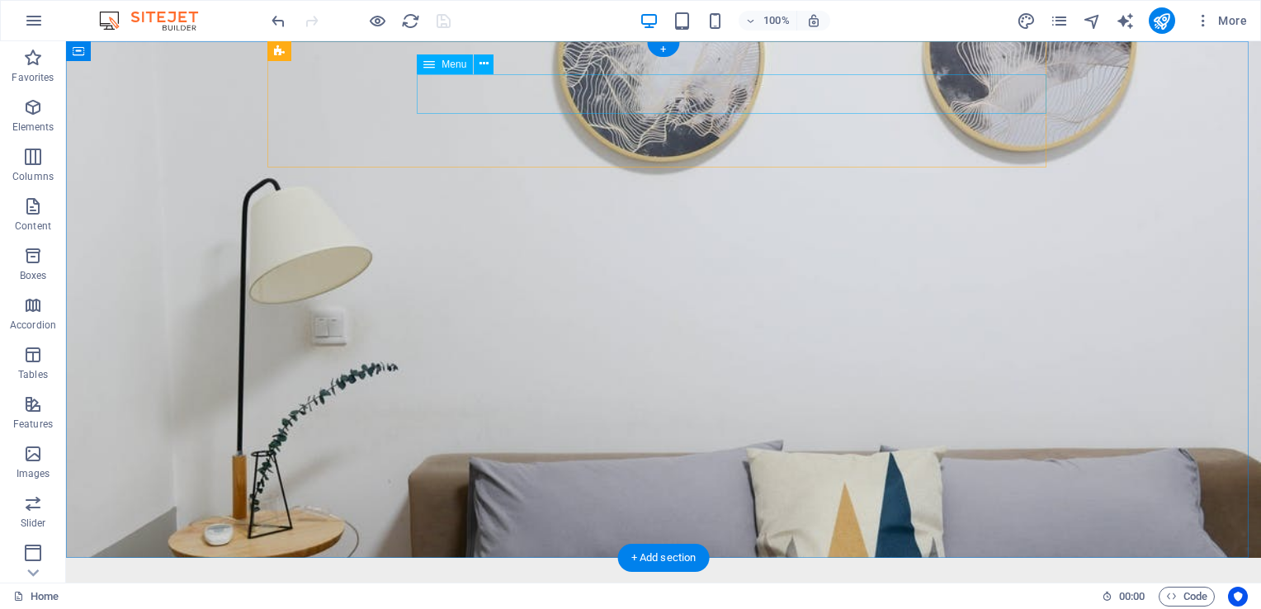
select select
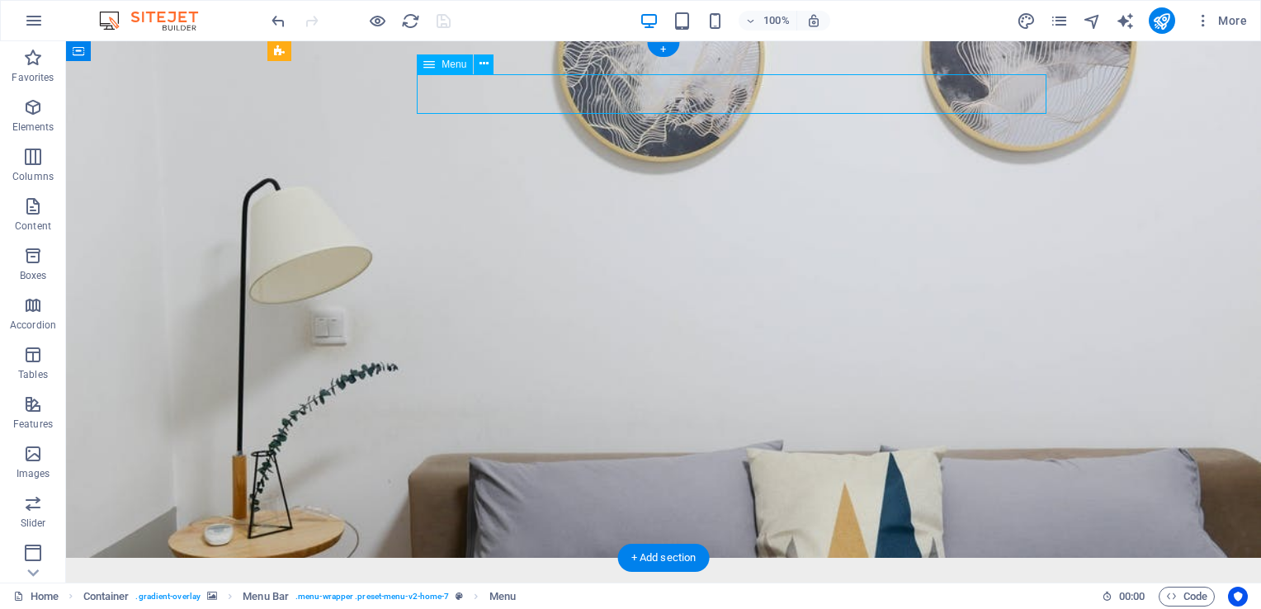
select select
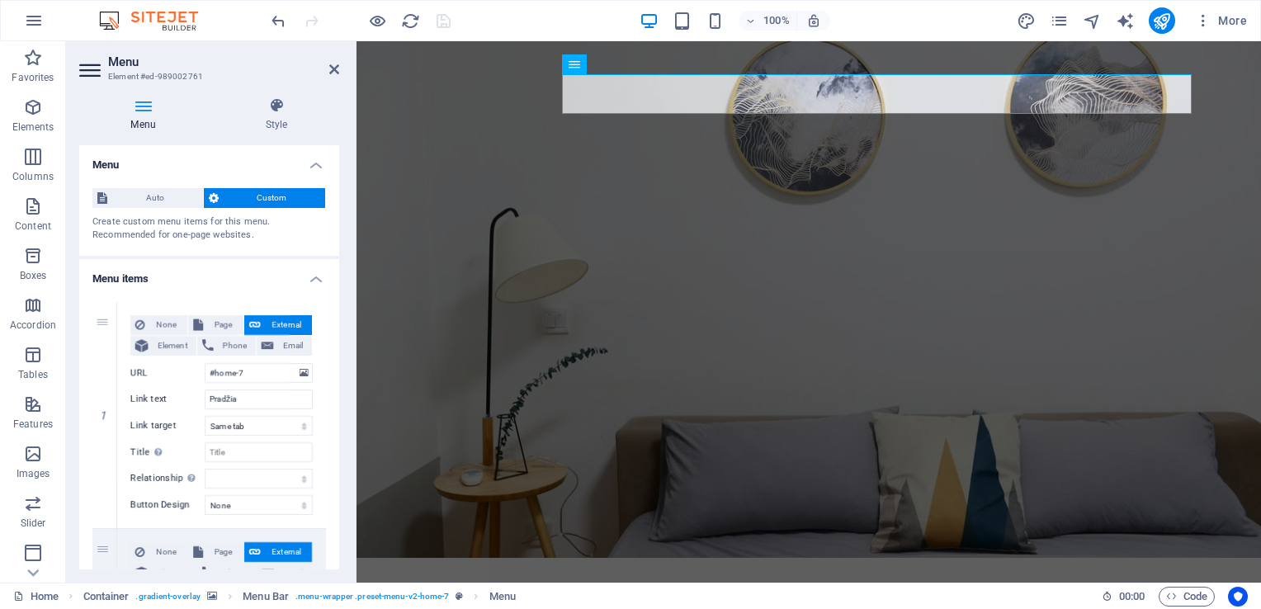
click at [334, 78] on header "Menu Element #ed-989002761" at bounding box center [209, 62] width 260 height 43
click at [338, 66] on icon at bounding box center [334, 69] width 10 height 13
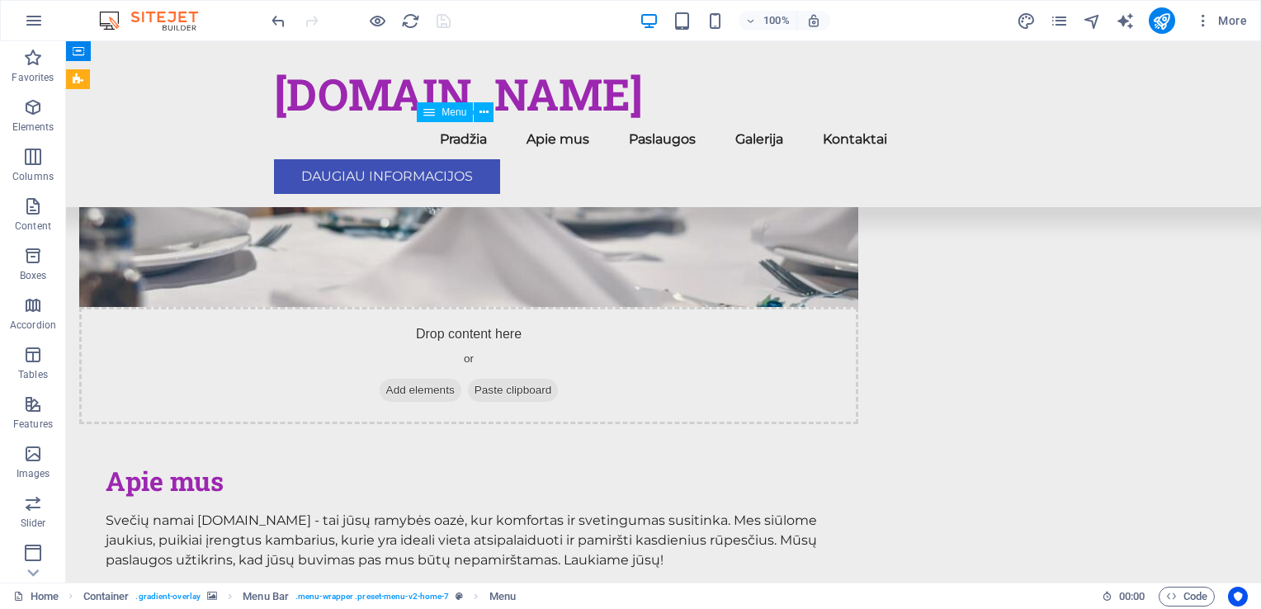
scroll to position [1073, 0]
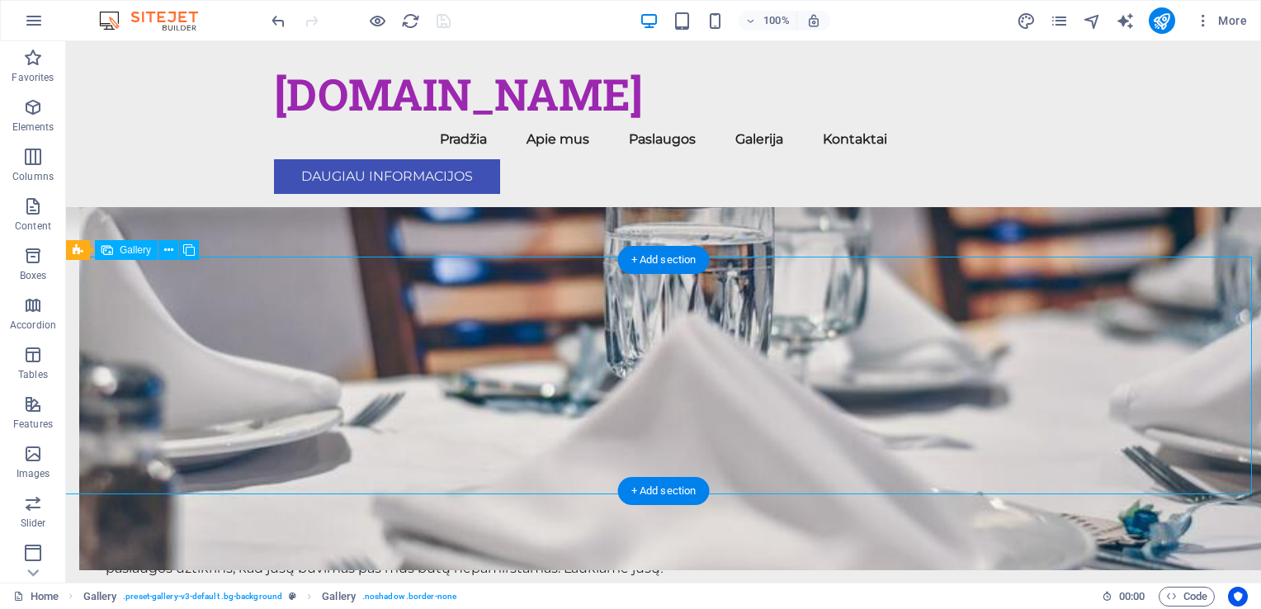
select select "px"
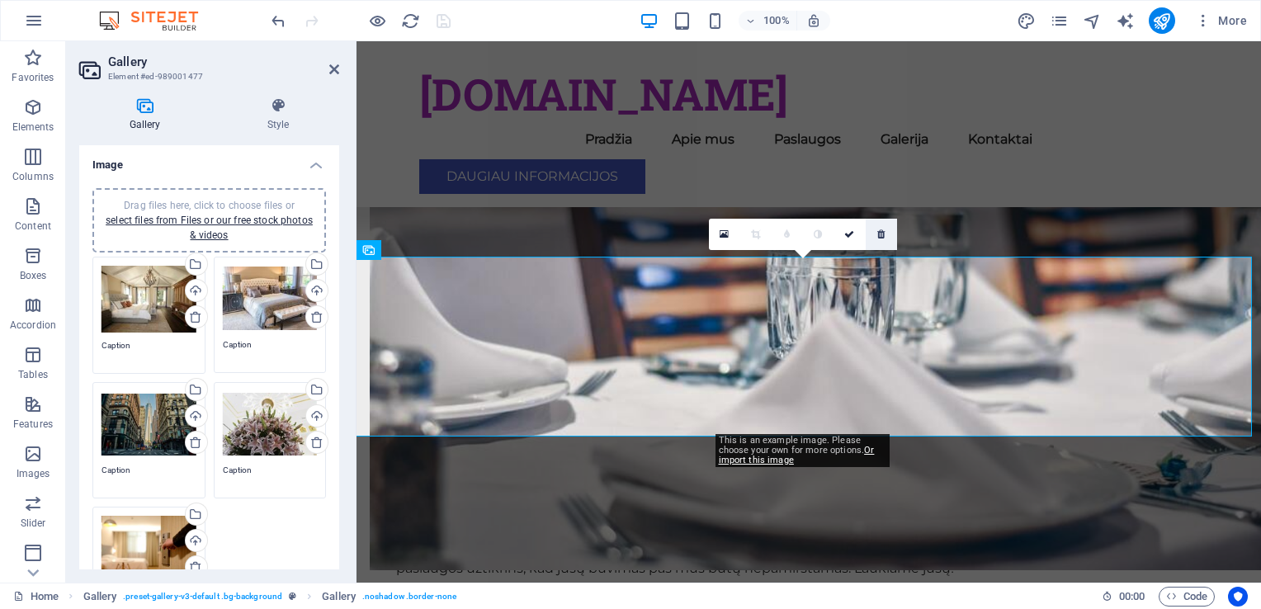
click at [881, 236] on icon at bounding box center [880, 234] width 7 height 10
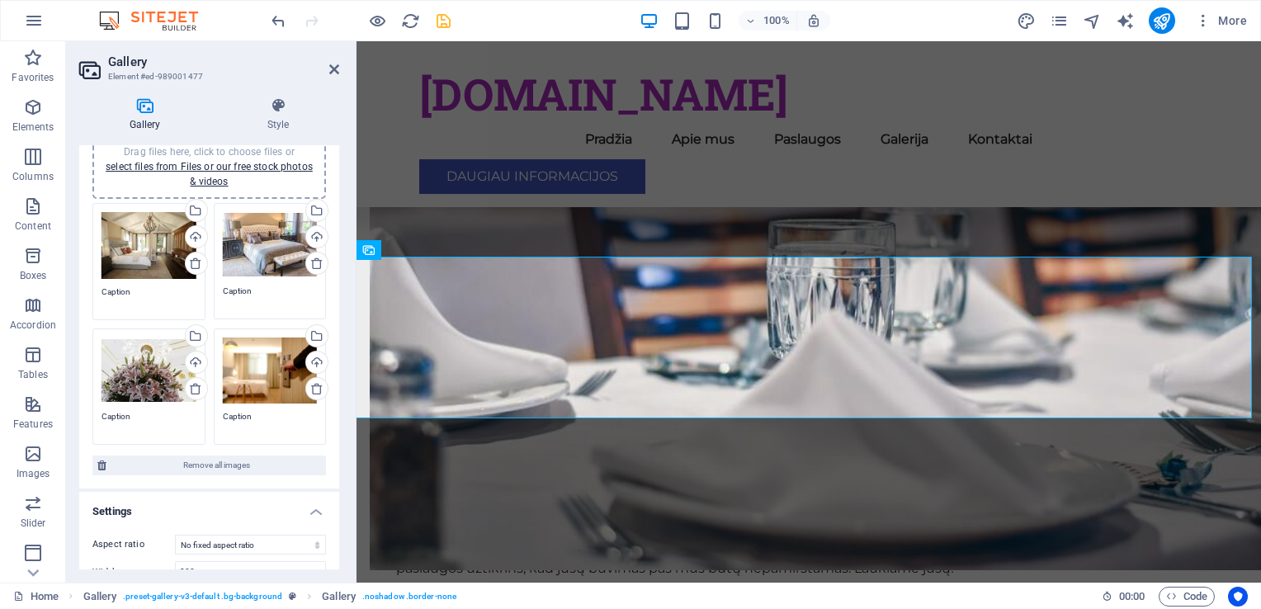
scroll to position [47, 0]
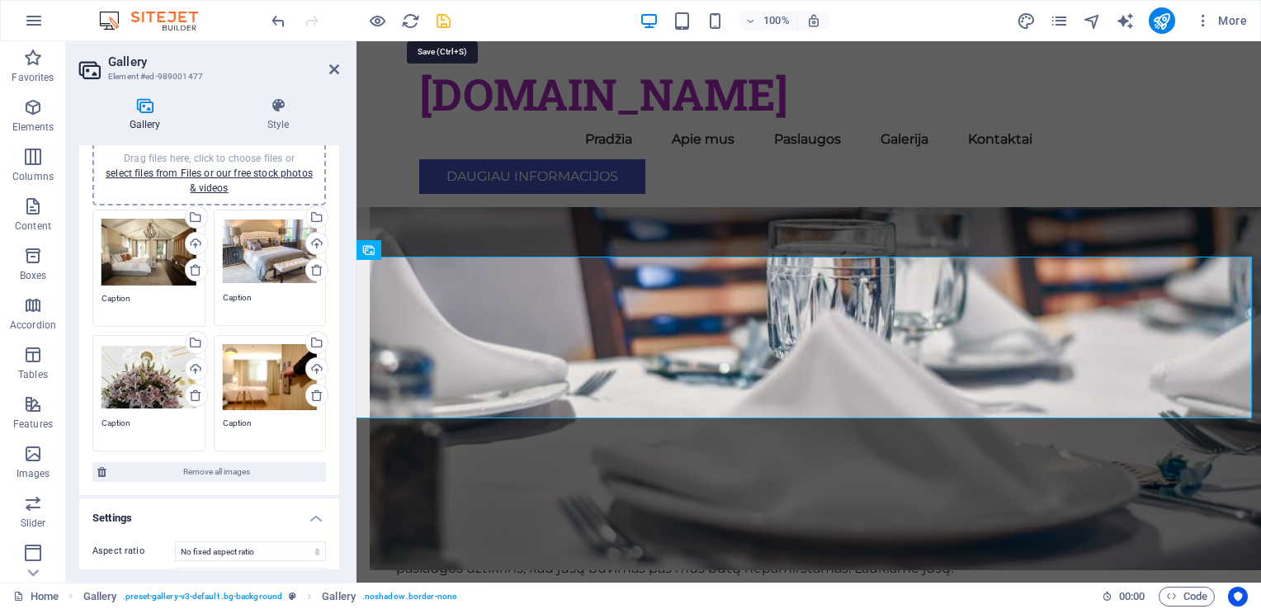
click at [452, 22] on icon "save" at bounding box center [443, 21] width 19 height 19
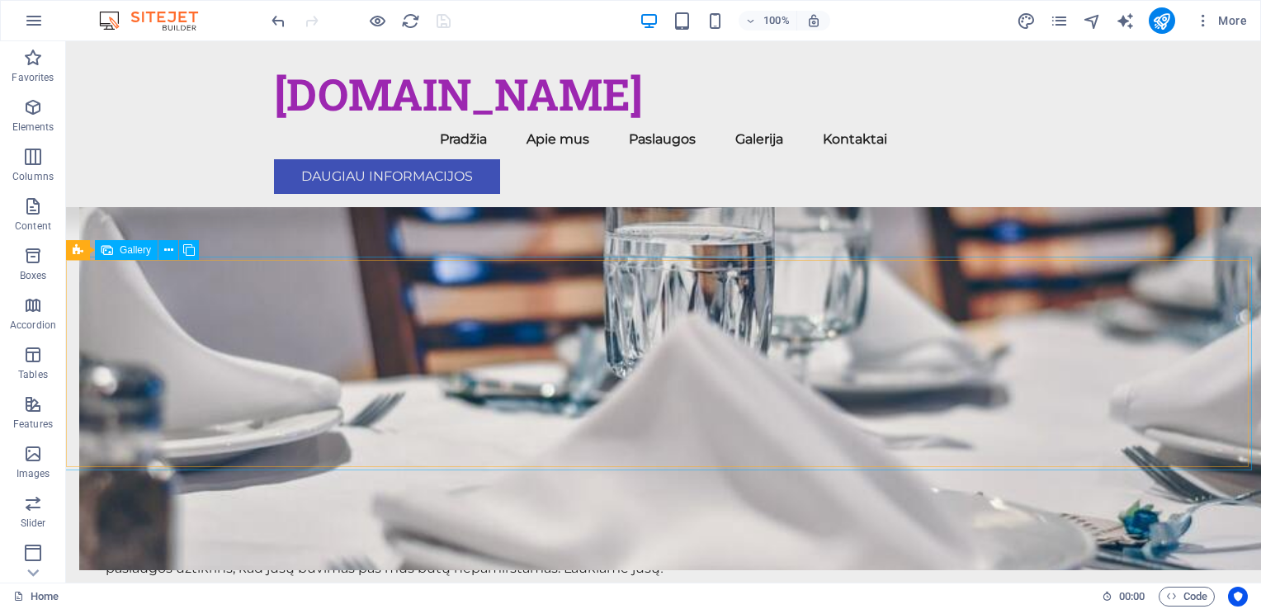
click at [139, 253] on span "Gallery" at bounding box center [135, 250] width 31 height 10
click at [171, 251] on icon at bounding box center [168, 250] width 9 height 17
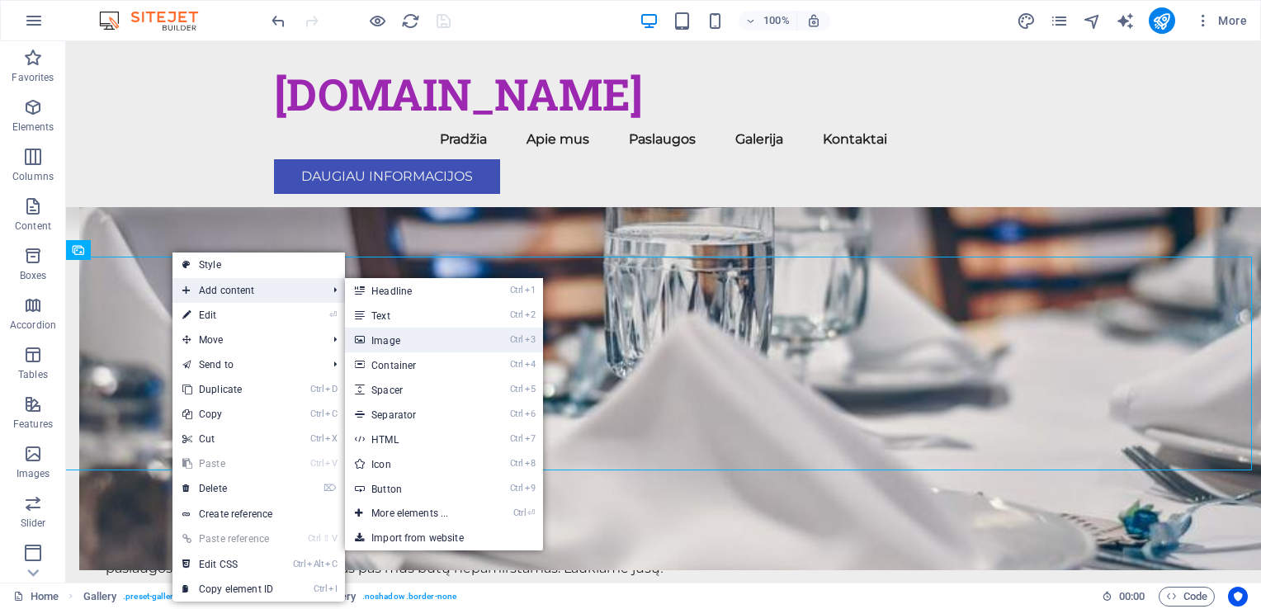
click at [416, 343] on link "Ctrl 3 Image" at bounding box center [413, 340] width 136 height 25
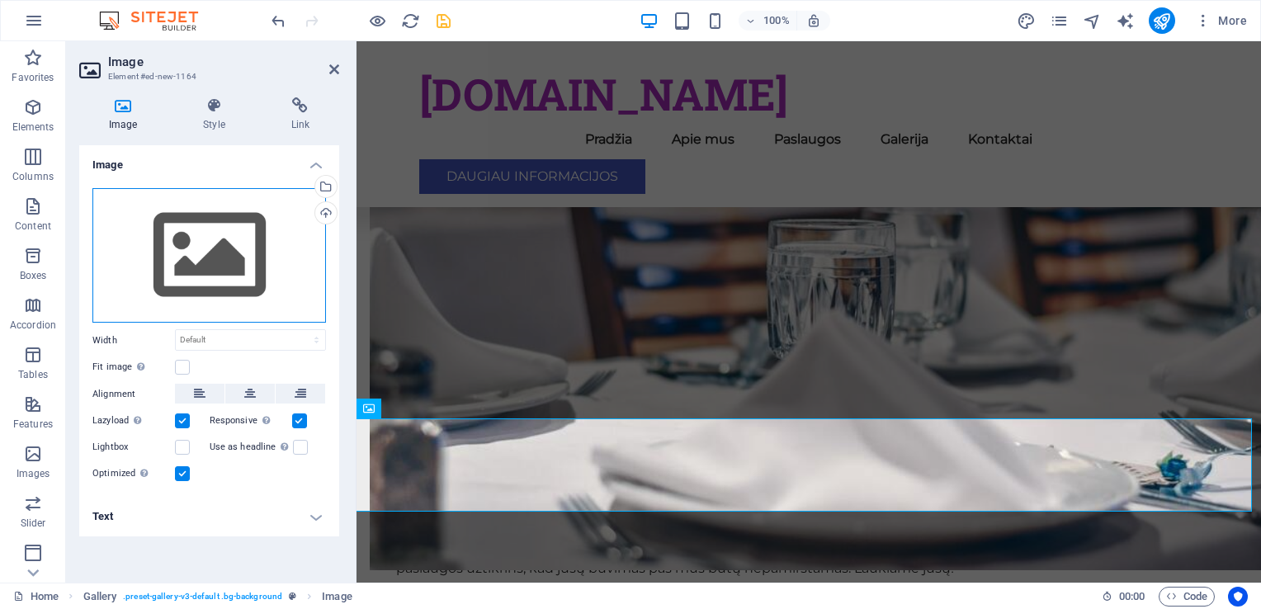
click at [208, 275] on div "Drag files here, click to choose files or select files from Files or our free s…" at bounding box center [209, 255] width 234 height 135
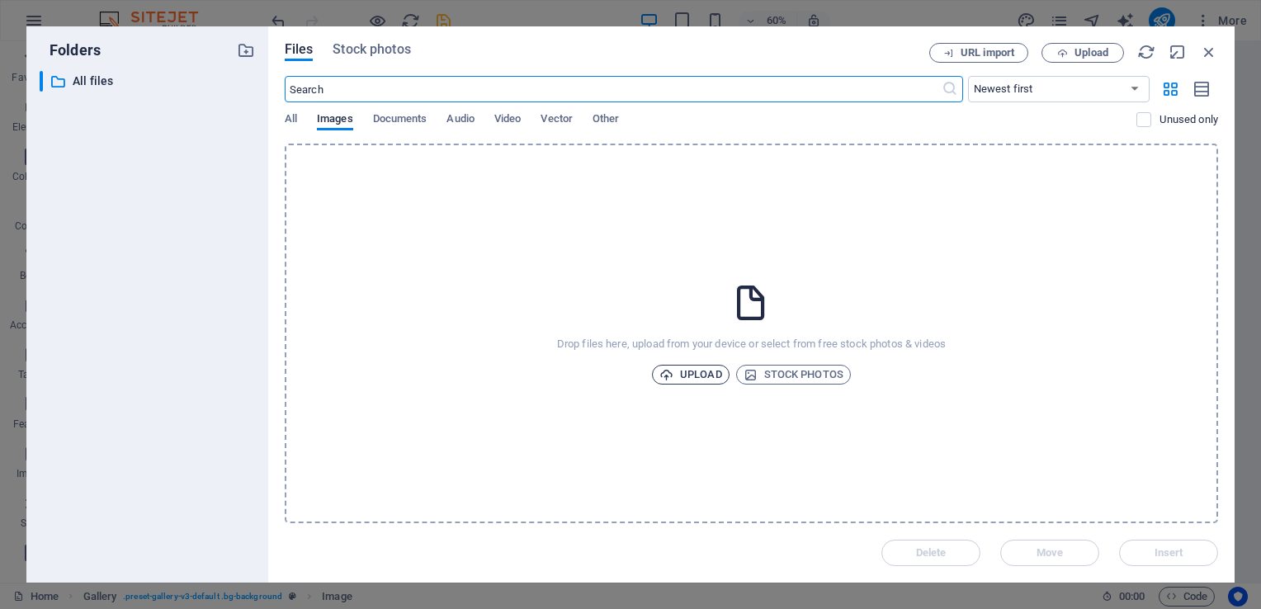
click at [688, 379] on span "Upload" at bounding box center [690, 375] width 63 height 20
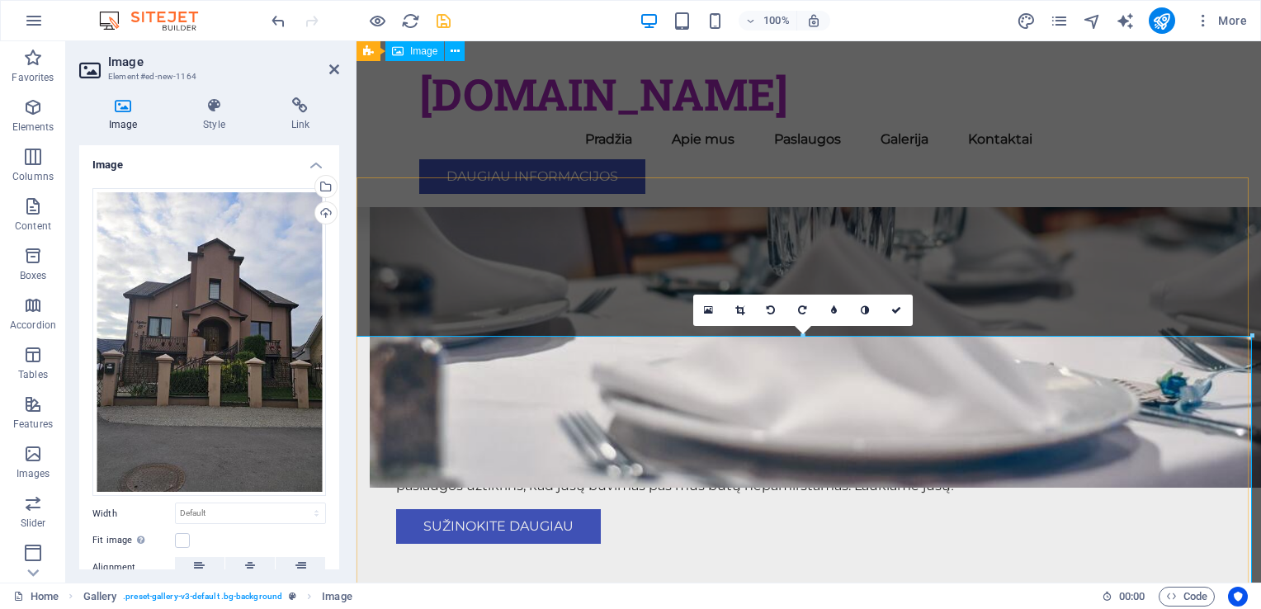
scroll to position [1155, 0]
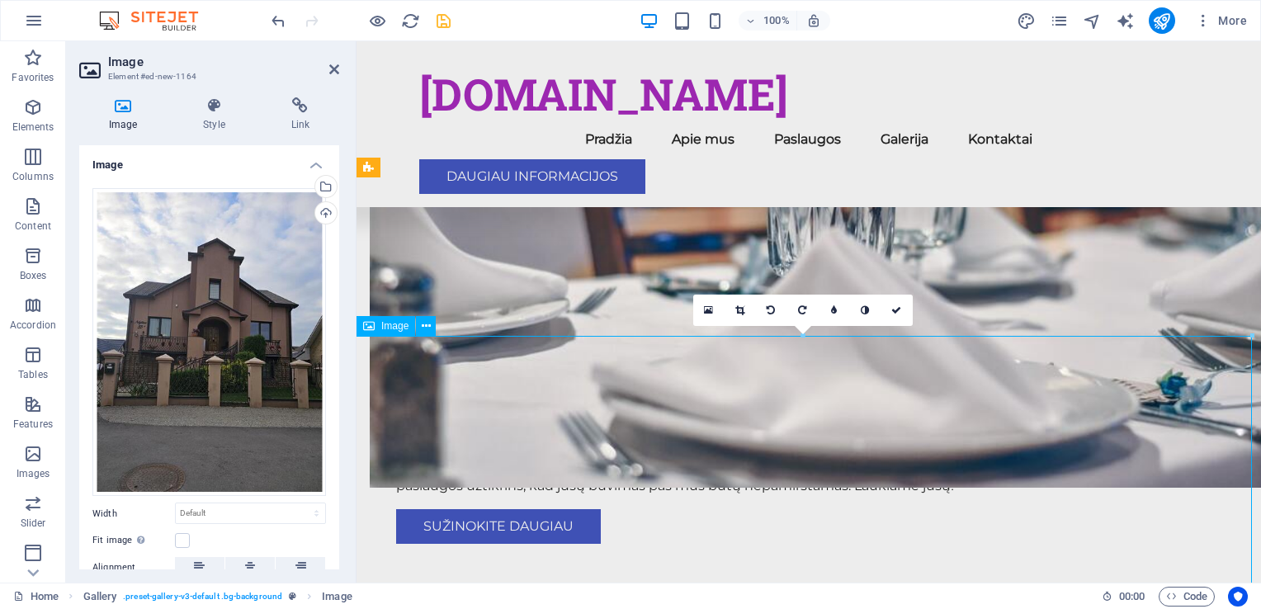
drag, startPoint x: 679, startPoint y: 446, endPoint x: 672, endPoint y: 401, distance: 45.2
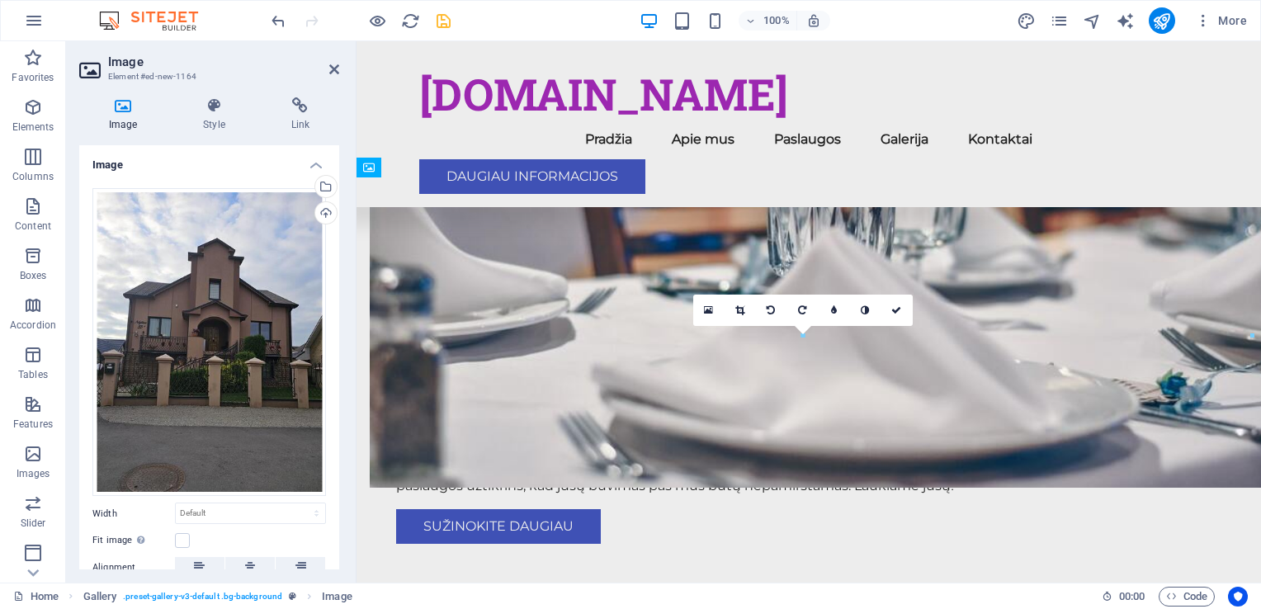
drag, startPoint x: 675, startPoint y: 352, endPoint x: 678, endPoint y: 324, distance: 27.3
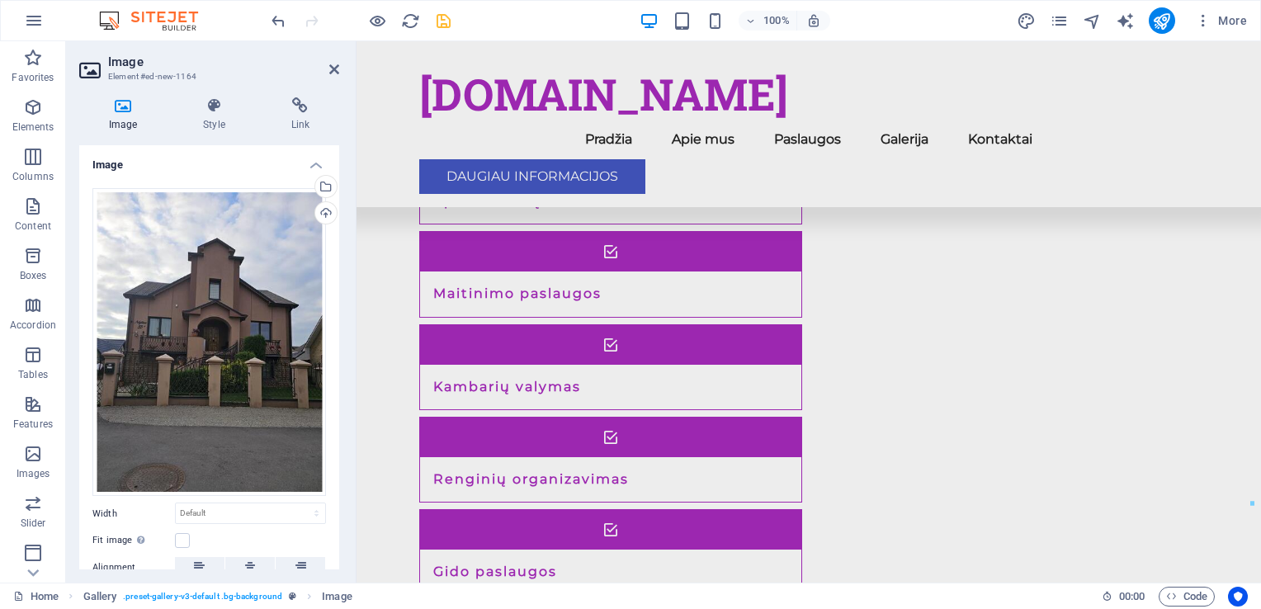
scroll to position [1616, 0]
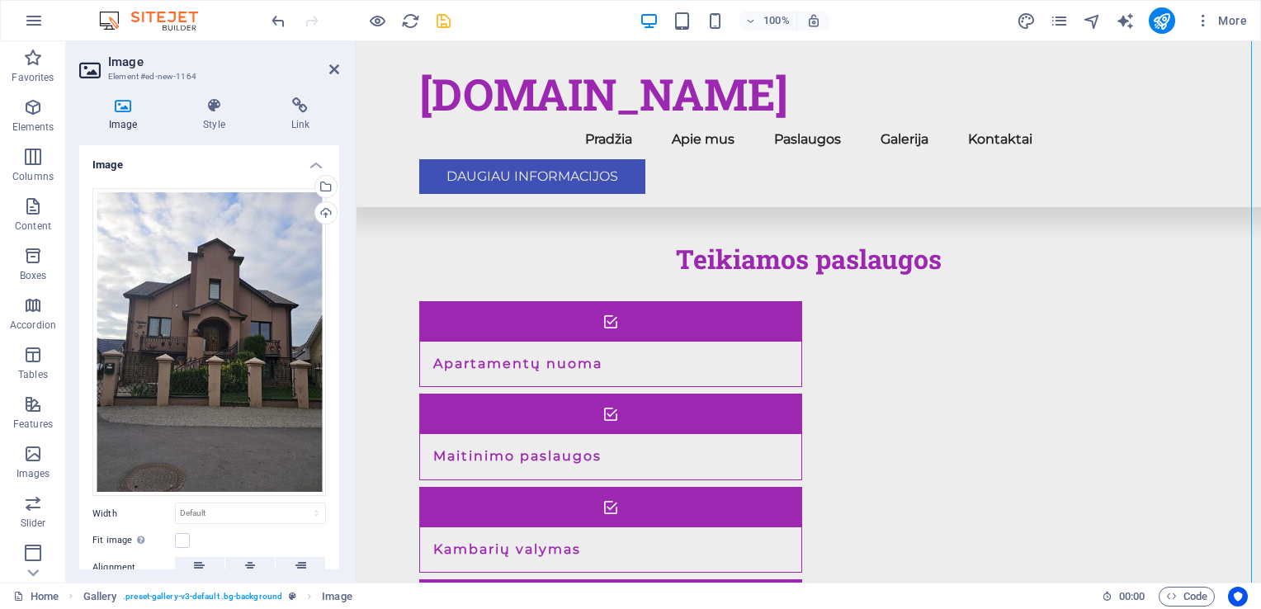
drag, startPoint x: 679, startPoint y: 304, endPoint x: 678, endPoint y: 320, distance: 16.5
click at [446, 20] on icon "save" at bounding box center [443, 21] width 19 height 19
checkbox input "false"
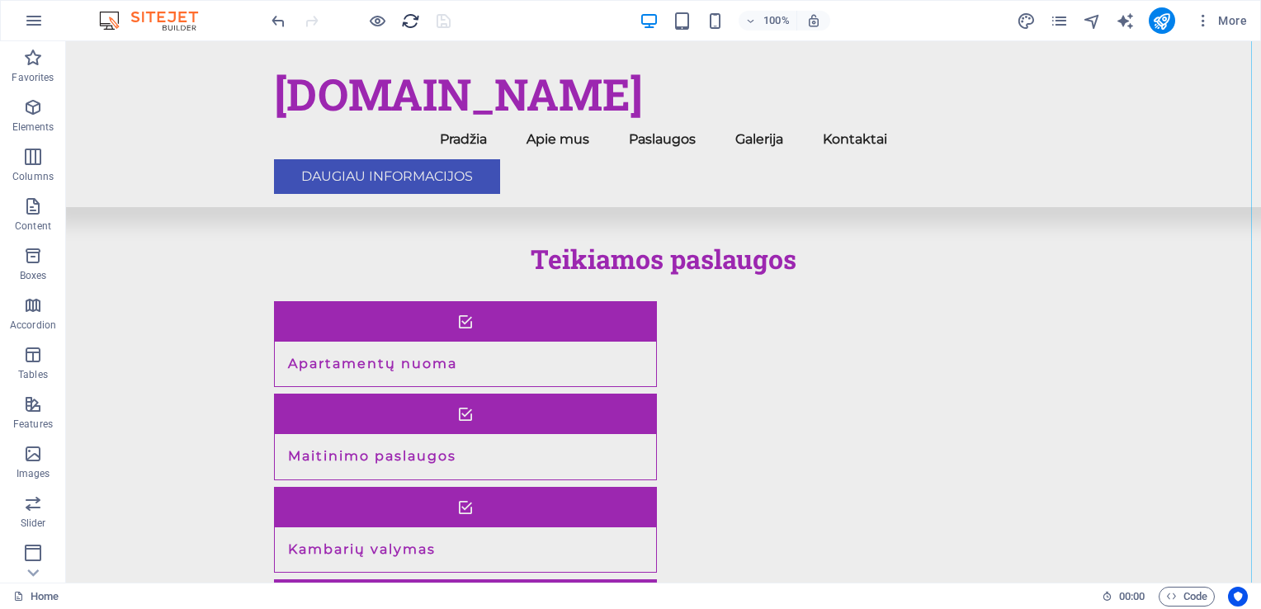
click at [405, 29] on icon "reload" at bounding box center [410, 21] width 19 height 19
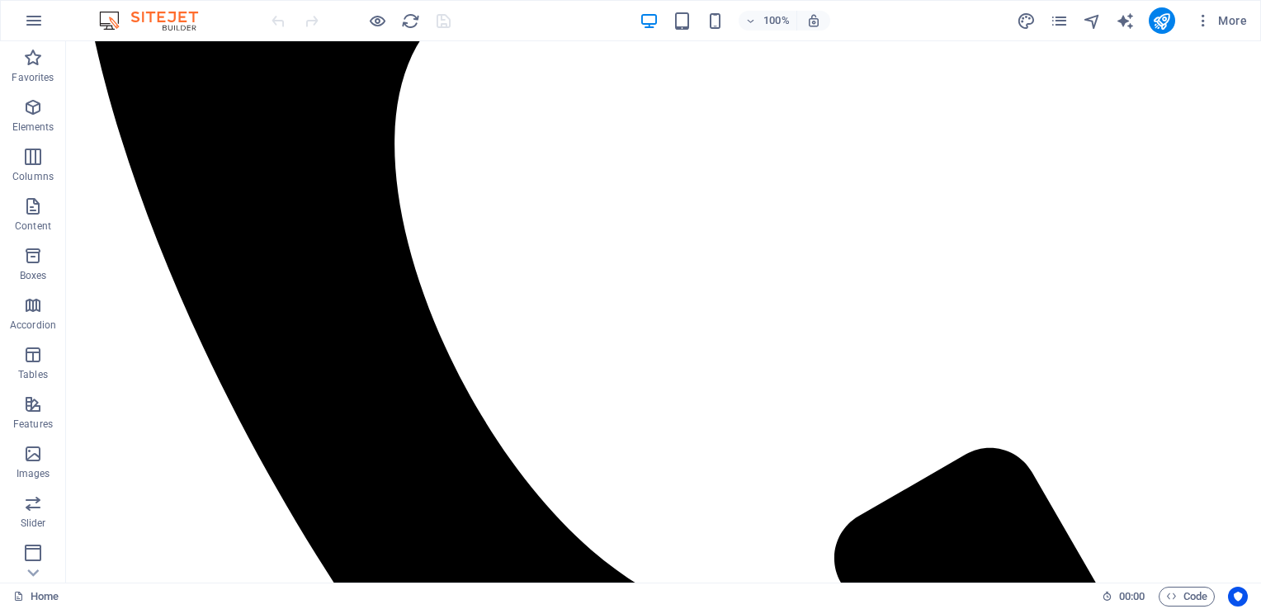
scroll to position [894, 0]
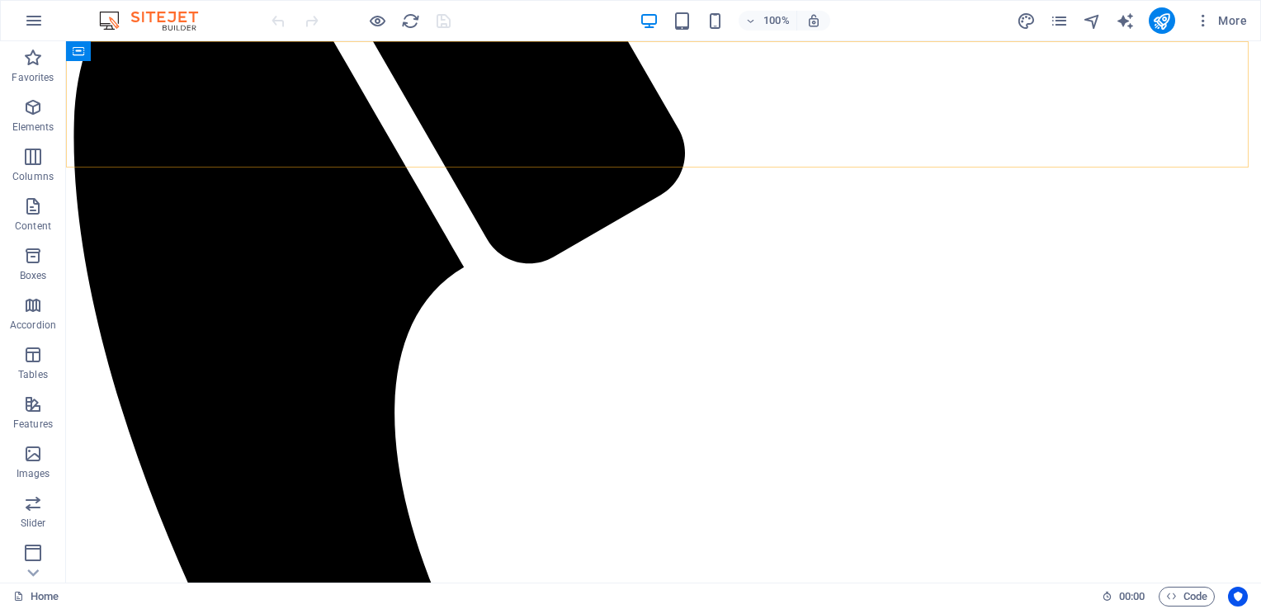
drag, startPoint x: 239, startPoint y: 111, endPoint x: 248, endPoint y: 74, distance: 37.6
click at [240, 109] on div "[DOMAIN_NAME] Menu Pradžia Apie mus Paslaugos Galerija Kontaktai Daugiau inform…" at bounding box center [664, 572] width 1182 height 1736
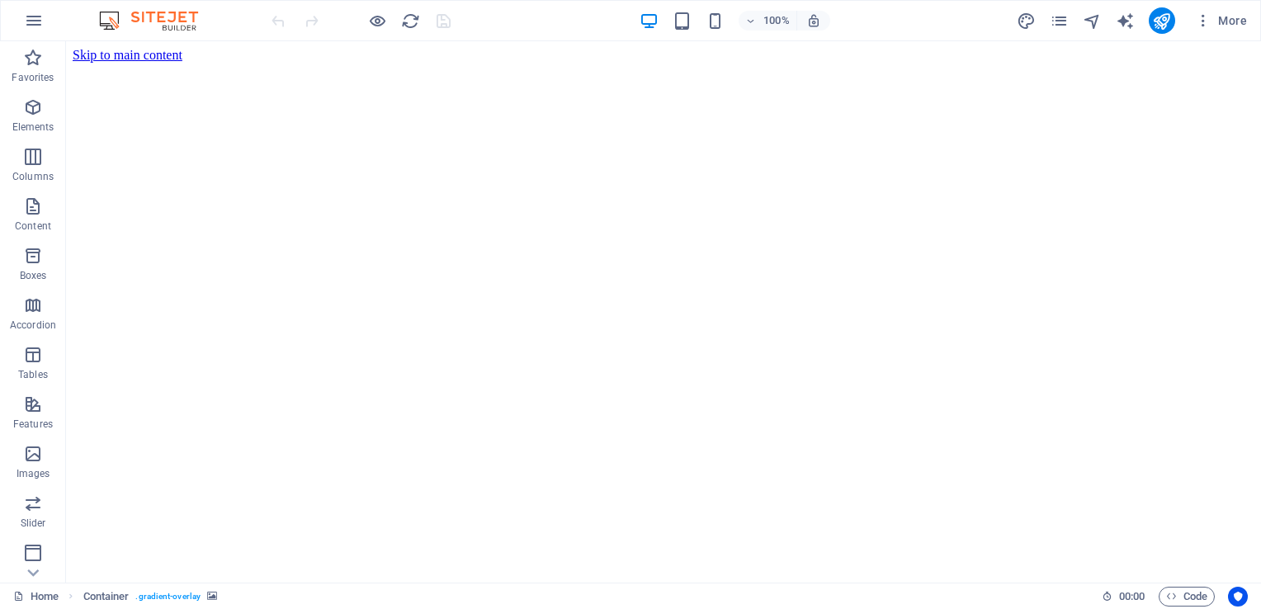
scroll to position [1616, 0]
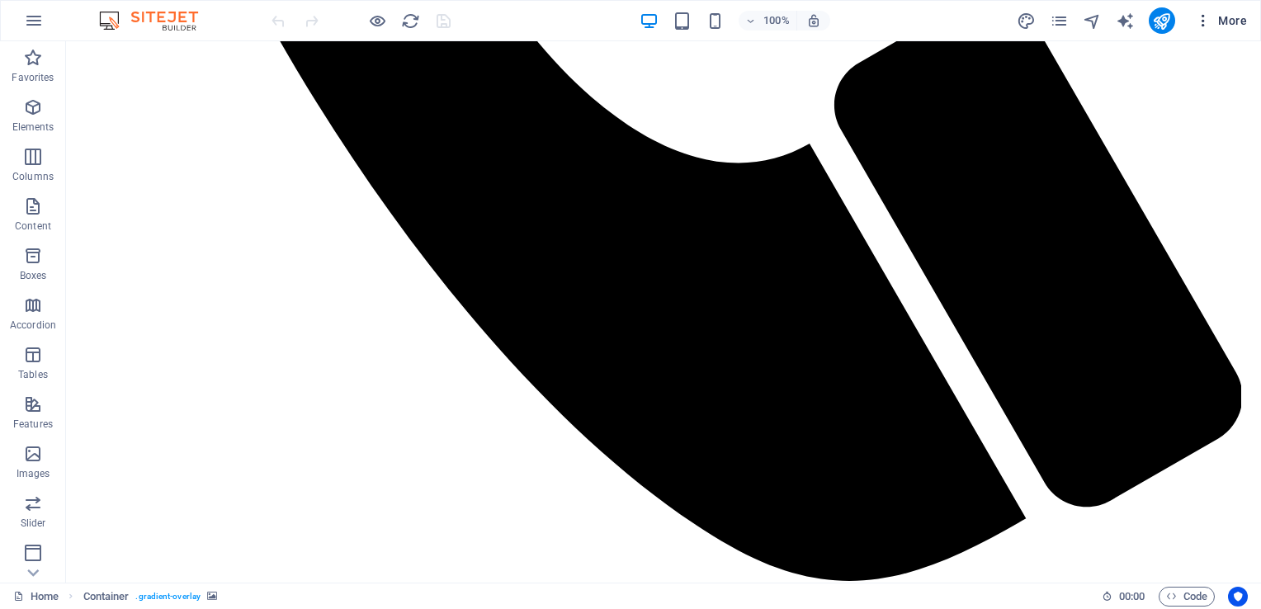
click at [1208, 21] on icon "button" at bounding box center [1203, 20] width 17 height 17
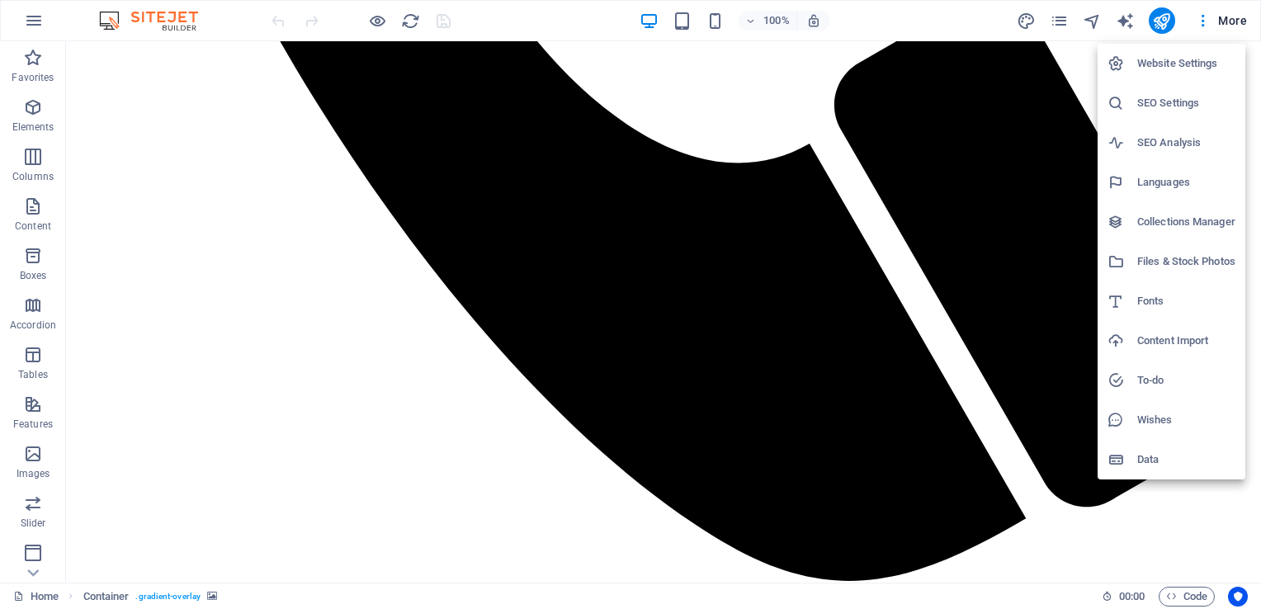
click at [1226, 21] on div at bounding box center [630, 304] width 1261 height 609
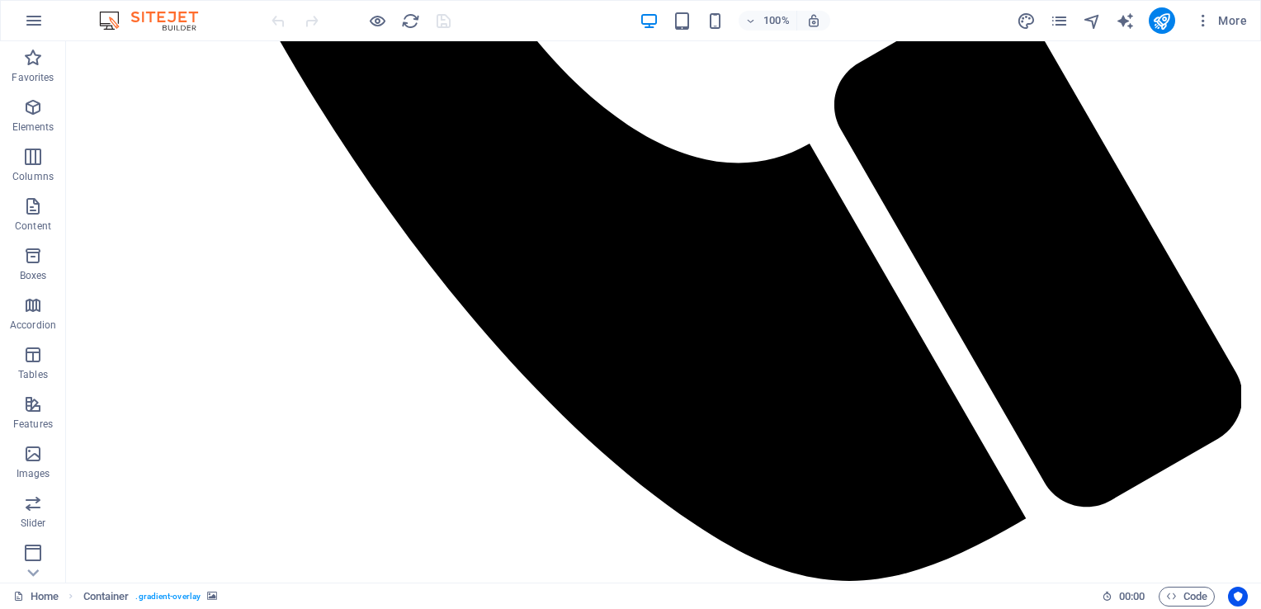
click at [1226, 21] on span "More" at bounding box center [1221, 20] width 52 height 17
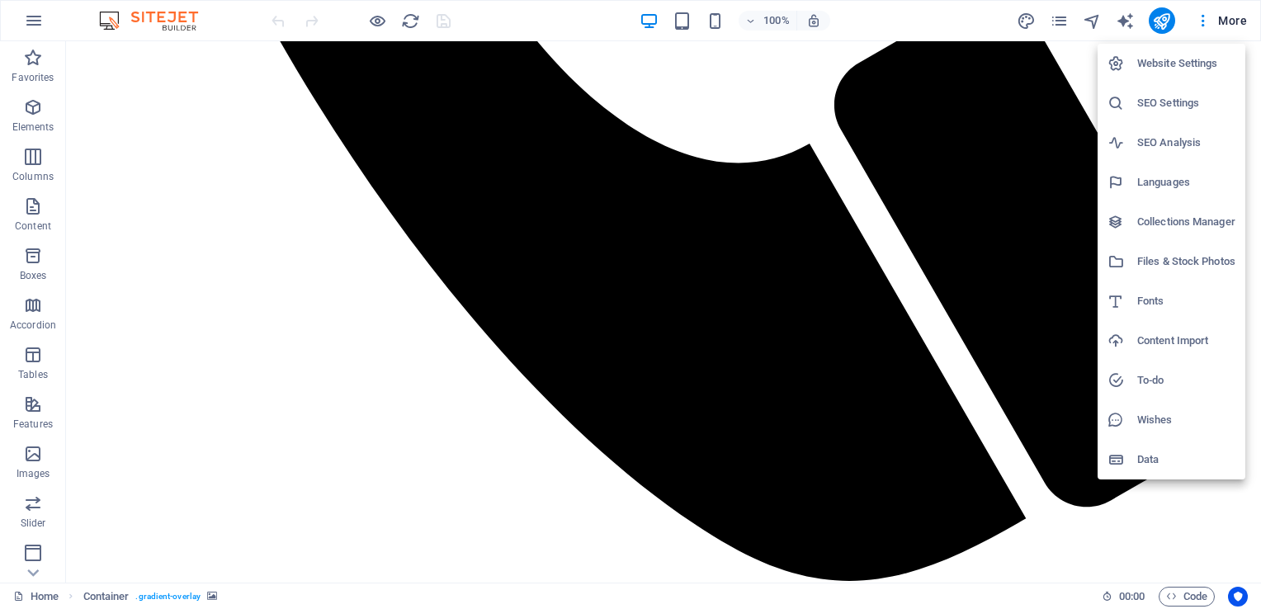
click at [1226, 21] on div at bounding box center [630, 304] width 1261 height 609
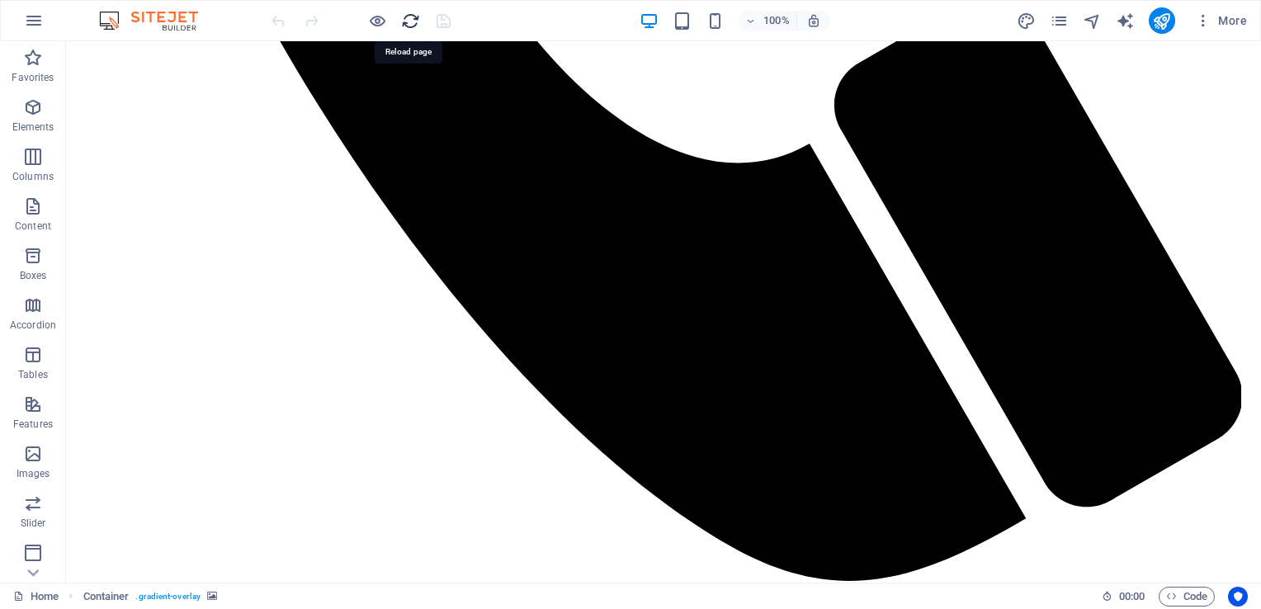
click at [413, 22] on icon "reload" at bounding box center [410, 21] width 19 height 19
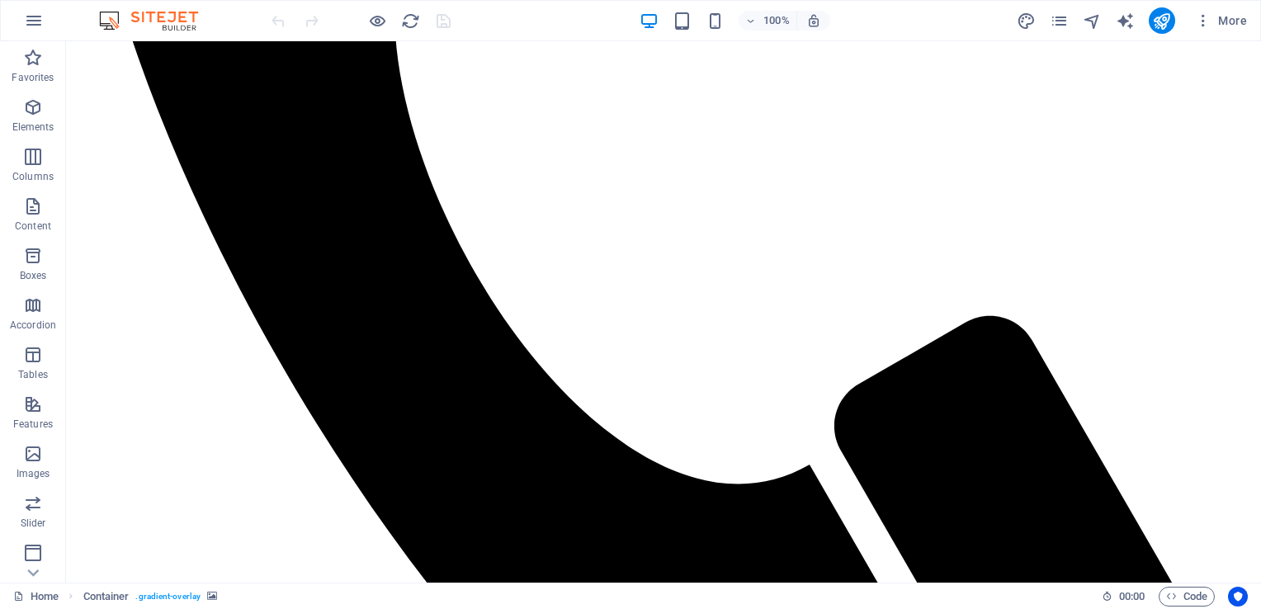
scroll to position [778, 0]
